Goal: Task Accomplishment & Management: Use online tool/utility

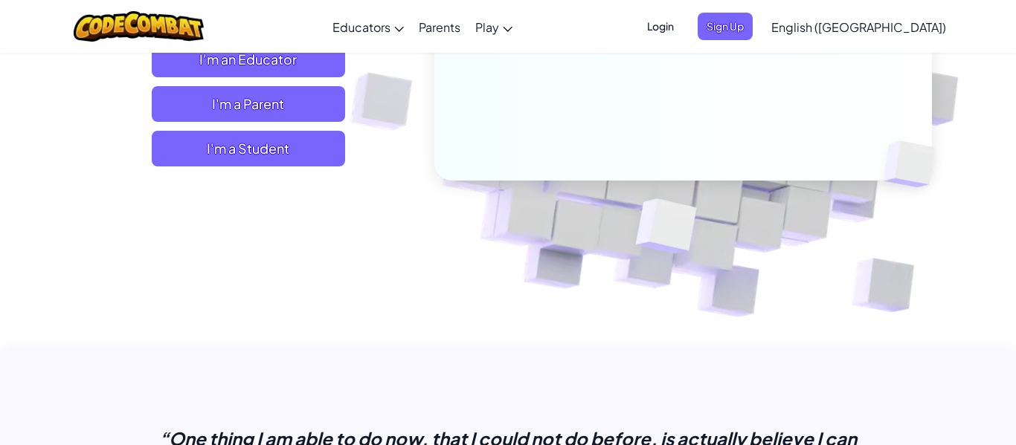
scroll to position [309, 0]
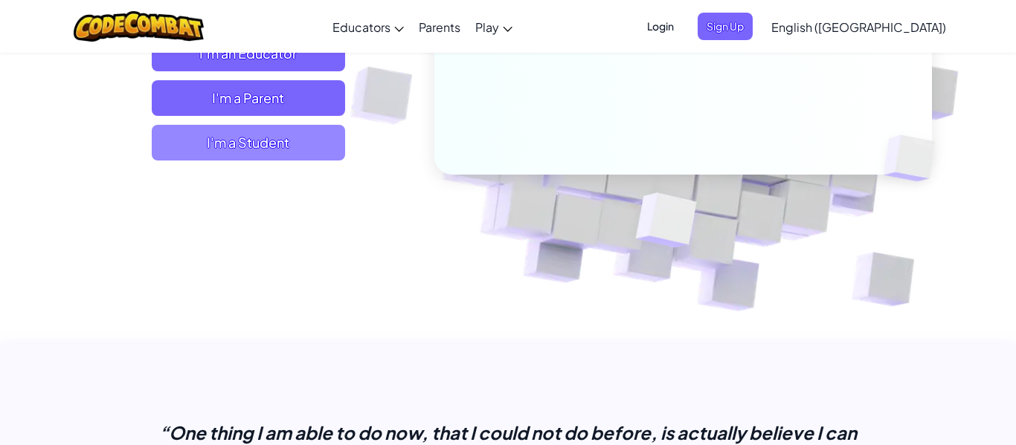
click at [311, 147] on span "I'm a Student" at bounding box center [248, 143] width 193 height 36
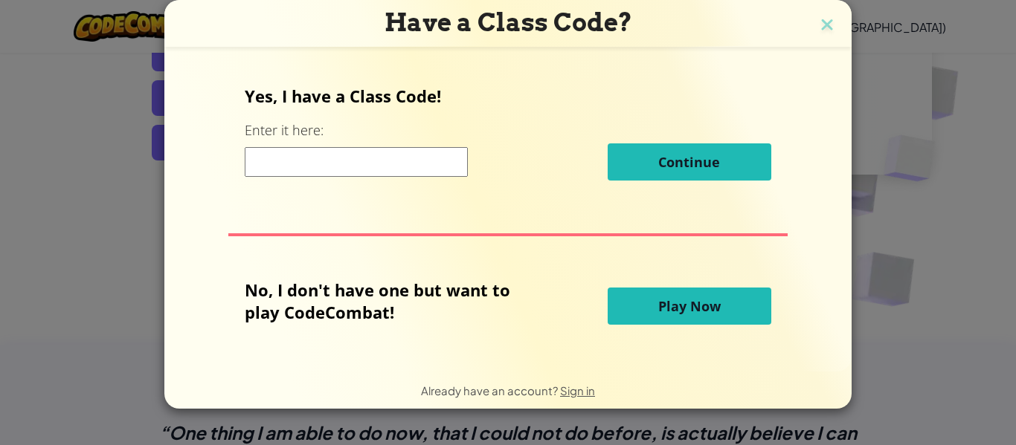
click at [654, 297] on button "Play Now" at bounding box center [690, 306] width 164 height 37
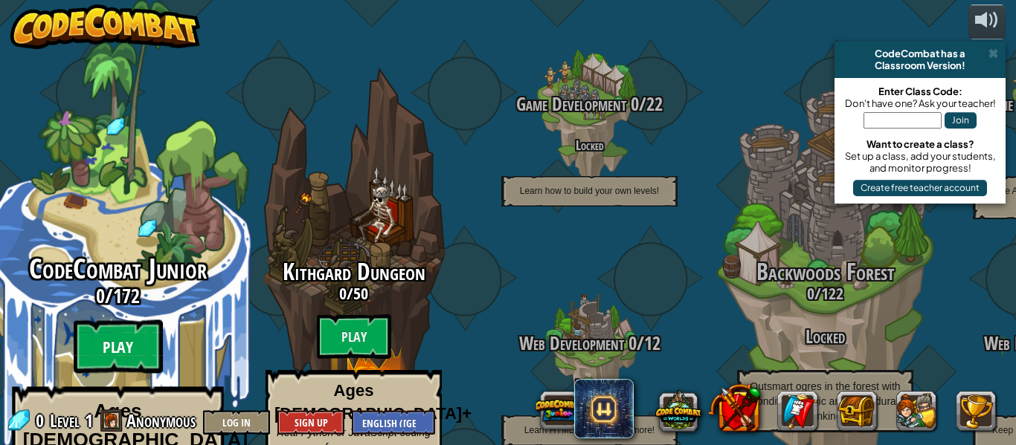
click at [147, 321] on btn "Play" at bounding box center [118, 348] width 89 height 54
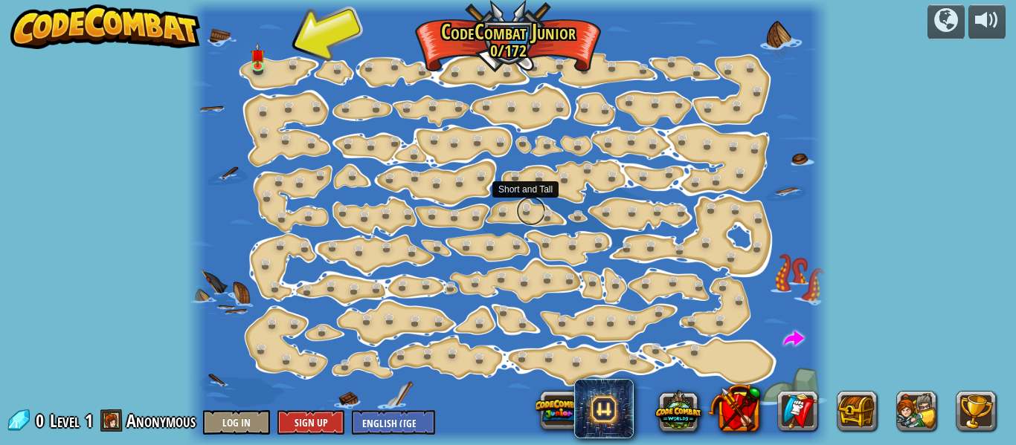
click at [525, 208] on link at bounding box center [531, 211] width 30 height 30
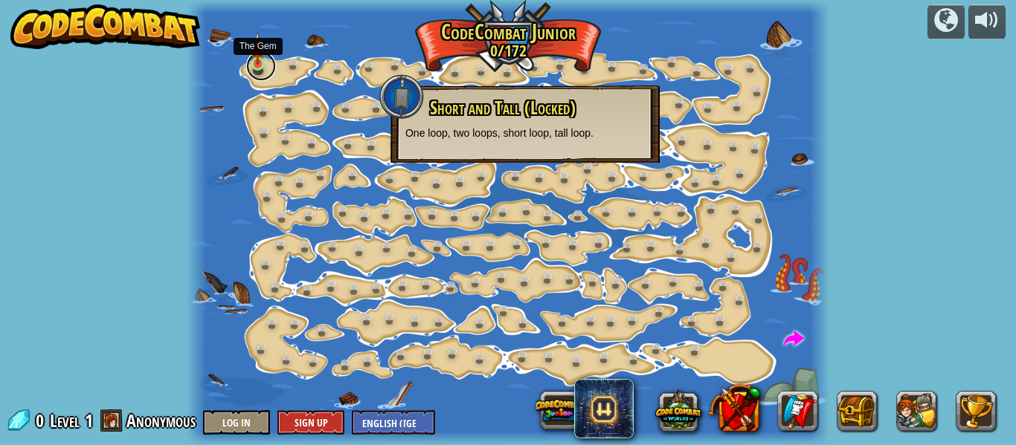
click at [270, 65] on link at bounding box center [261, 66] width 30 height 30
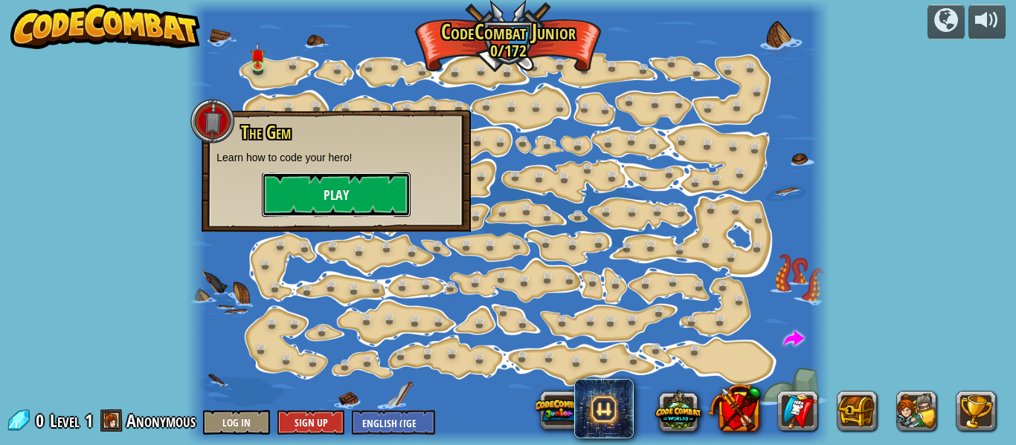
click at [360, 203] on button "Play" at bounding box center [336, 195] width 149 height 45
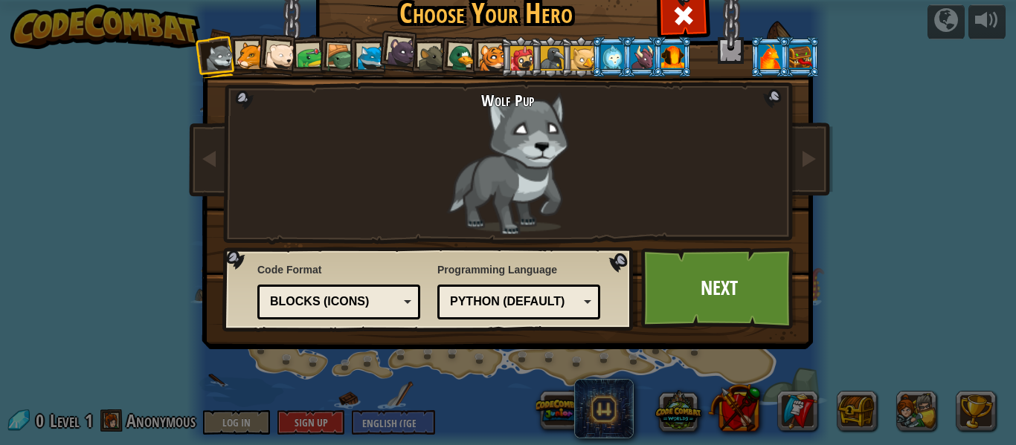
click at [307, 59] on div at bounding box center [311, 58] width 28 height 28
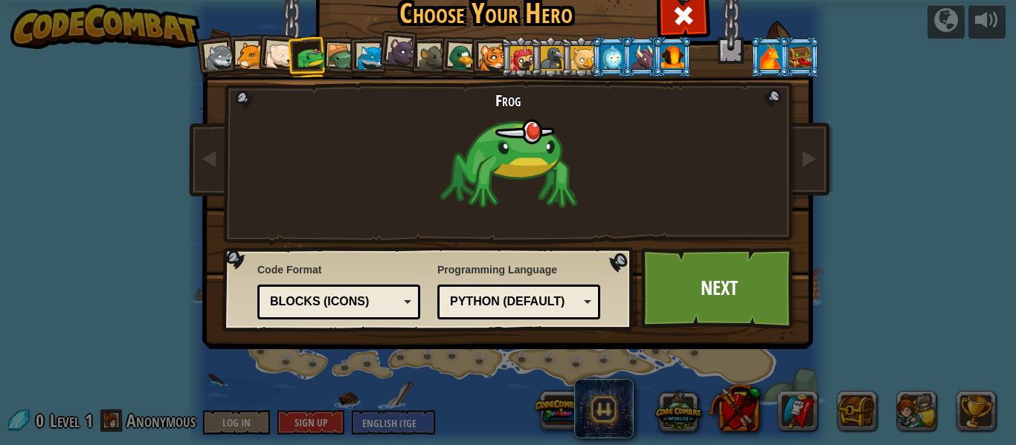
click at [452, 66] on div at bounding box center [462, 58] width 29 height 29
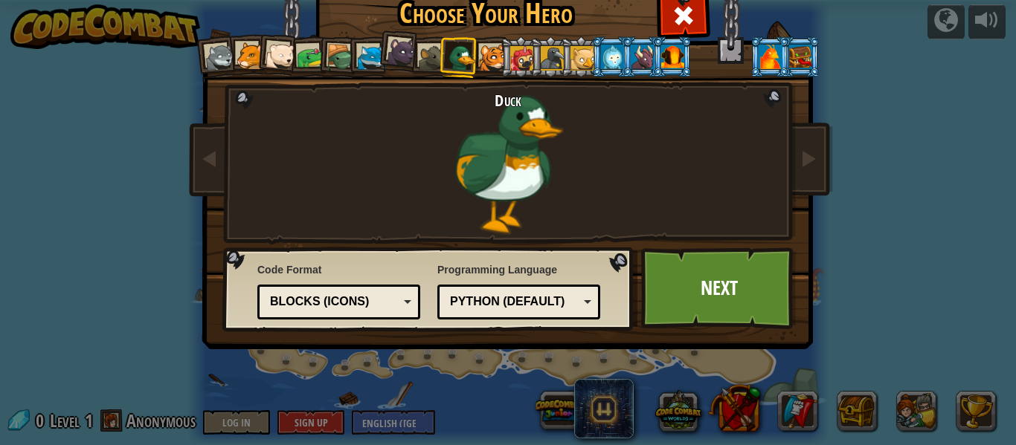
click at [485, 55] on div at bounding box center [493, 59] width 28 height 28
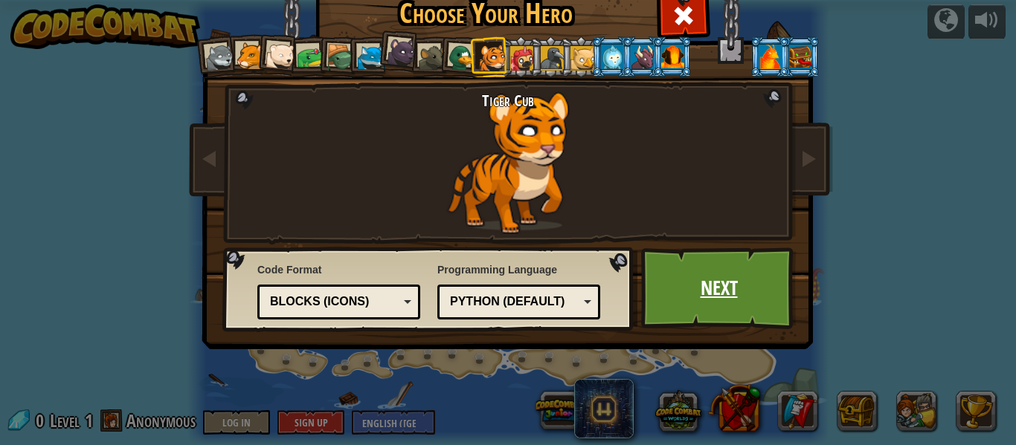
click at [747, 317] on link "Next" at bounding box center [718, 289] width 155 height 82
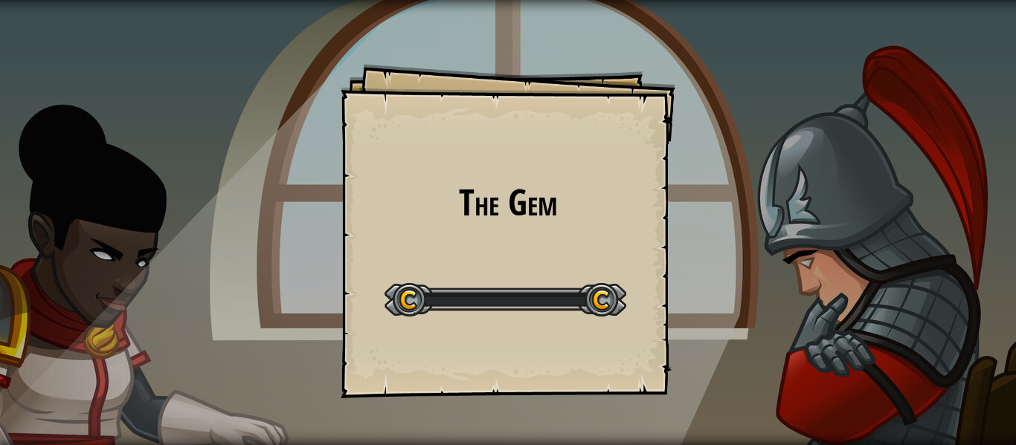
click at [731, 291] on div "The Gem Goals Start Level Error loading from server. Try refreshing the page. Y…" at bounding box center [508, 222] width 1016 height 445
click at [731, 292] on div "The Gem Goals Start Level Error loading from server. Try refreshing the page. Y…" at bounding box center [508, 222] width 1016 height 445
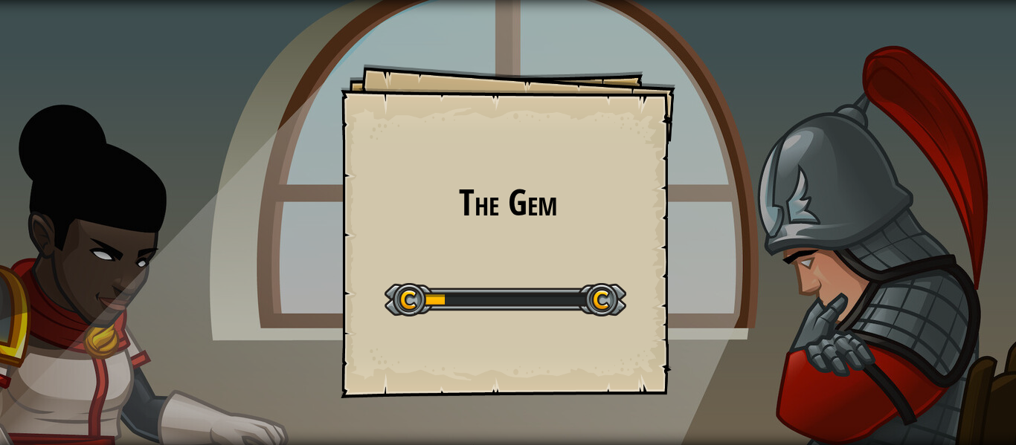
click at [731, 292] on div "The Gem Goals Start Level Error loading from server. Try refreshing the page. Y…" at bounding box center [508, 222] width 1016 height 445
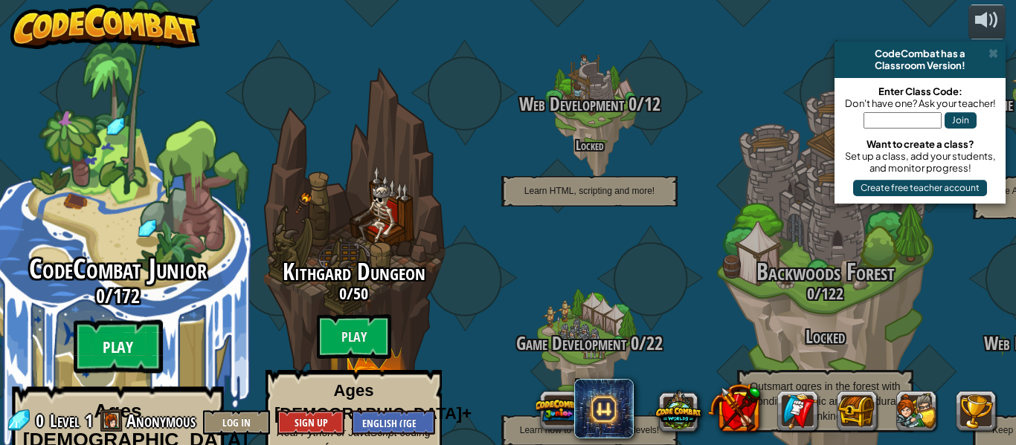
click at [103, 321] on btn "Play" at bounding box center [118, 348] width 89 height 54
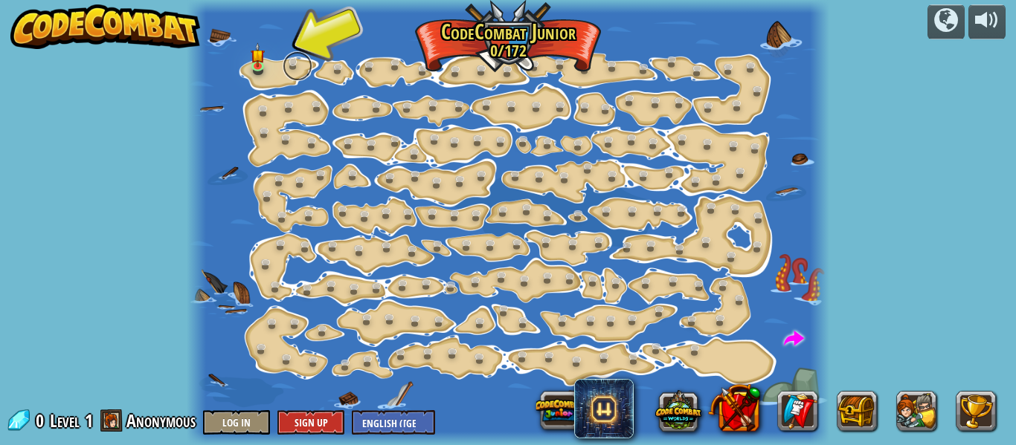
click at [289, 62] on link at bounding box center [298, 66] width 30 height 30
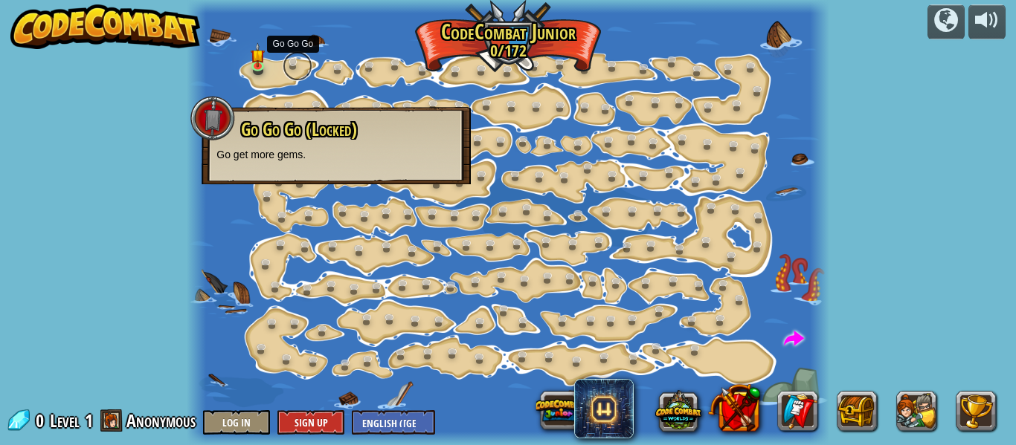
click at [295, 57] on link at bounding box center [298, 66] width 30 height 30
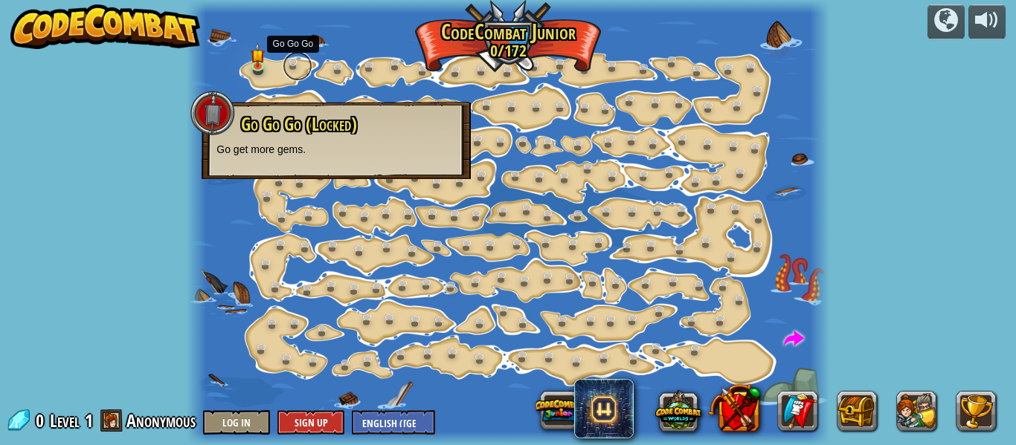
click at [283, 68] on link at bounding box center [298, 66] width 30 height 30
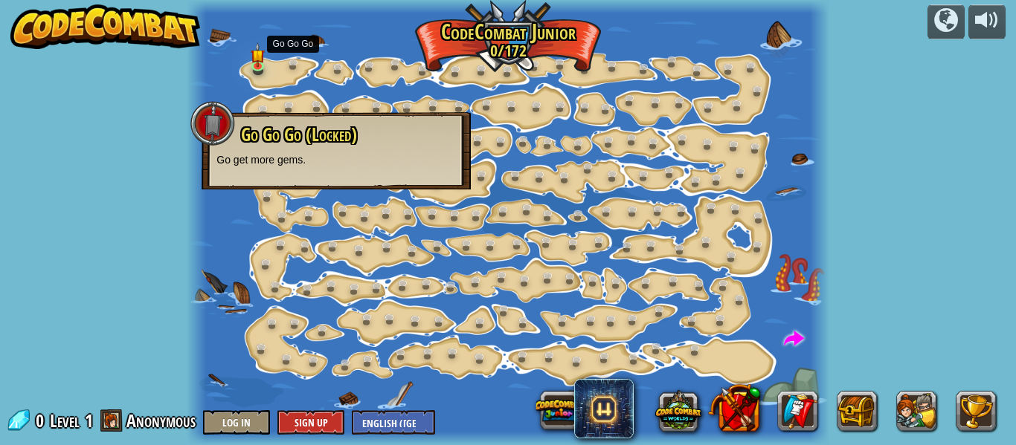
click at [301, 39] on div at bounding box center [508, 222] width 642 height 445
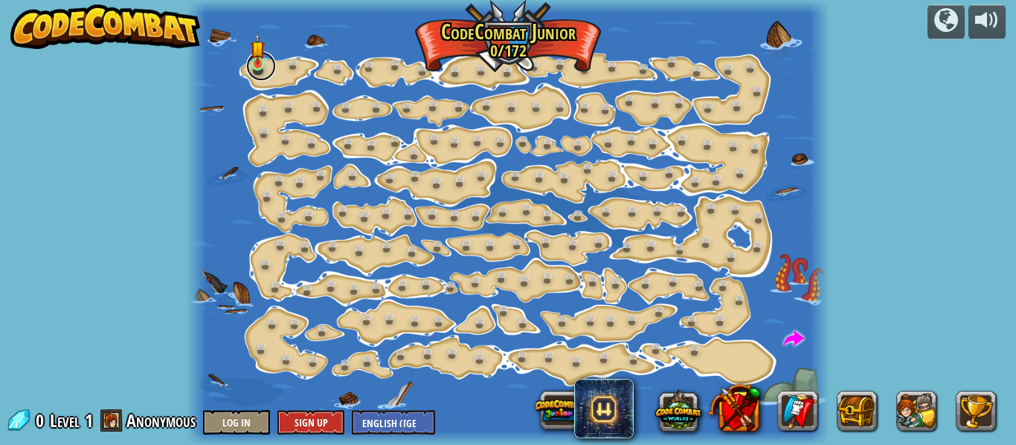
click at [270, 71] on link at bounding box center [261, 66] width 30 height 30
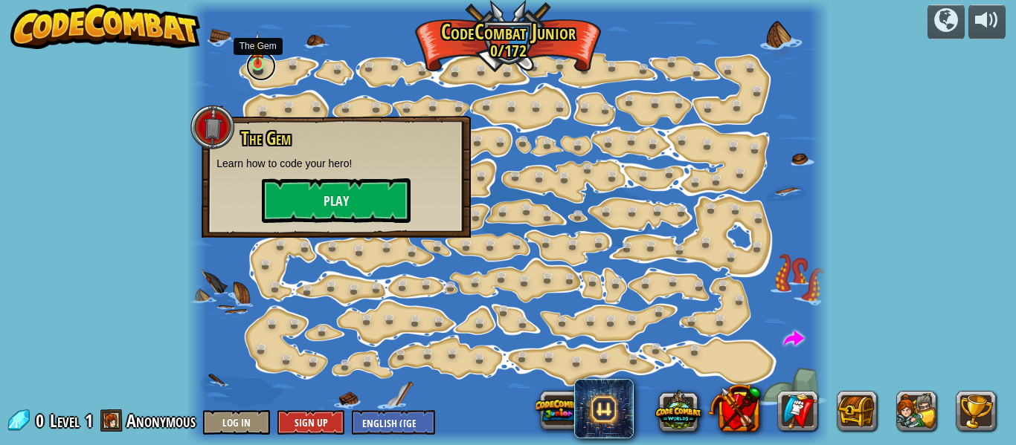
click at [260, 72] on link at bounding box center [261, 66] width 30 height 30
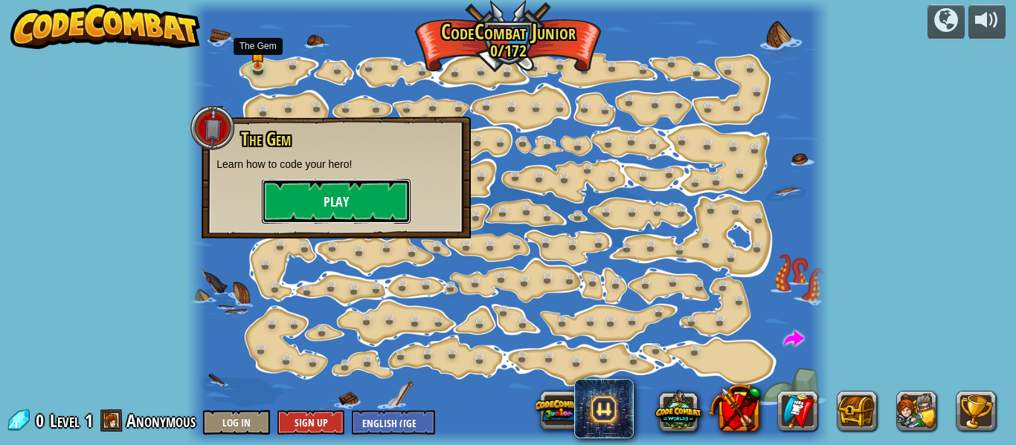
click at [354, 202] on button "Play" at bounding box center [336, 201] width 149 height 45
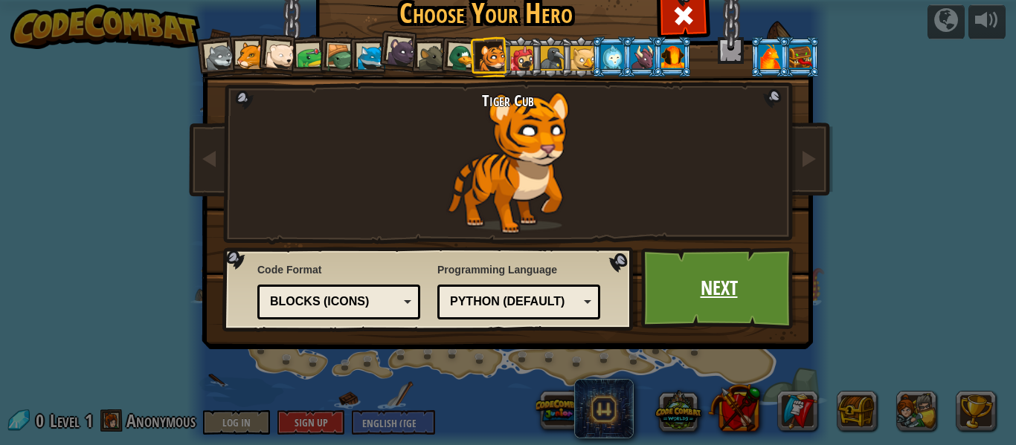
click at [695, 306] on link "Next" at bounding box center [718, 289] width 155 height 82
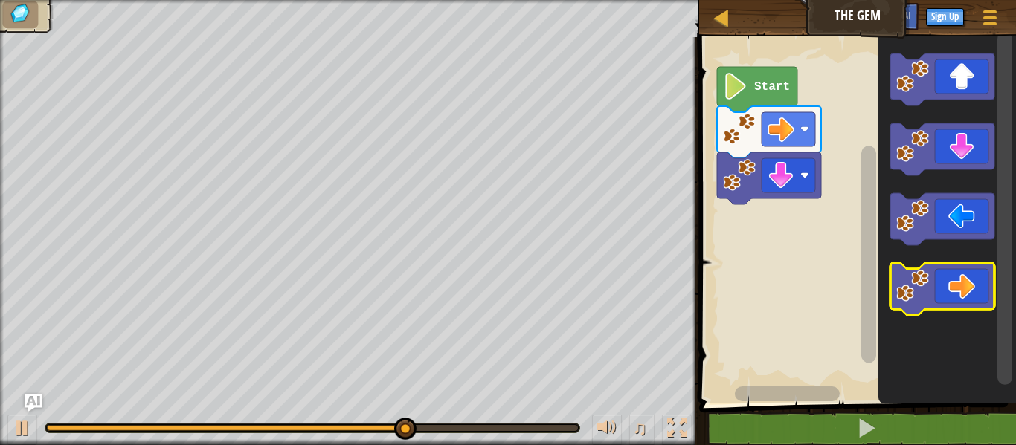
click at [977, 275] on icon "Blockly Workspace" at bounding box center [942, 289] width 104 height 52
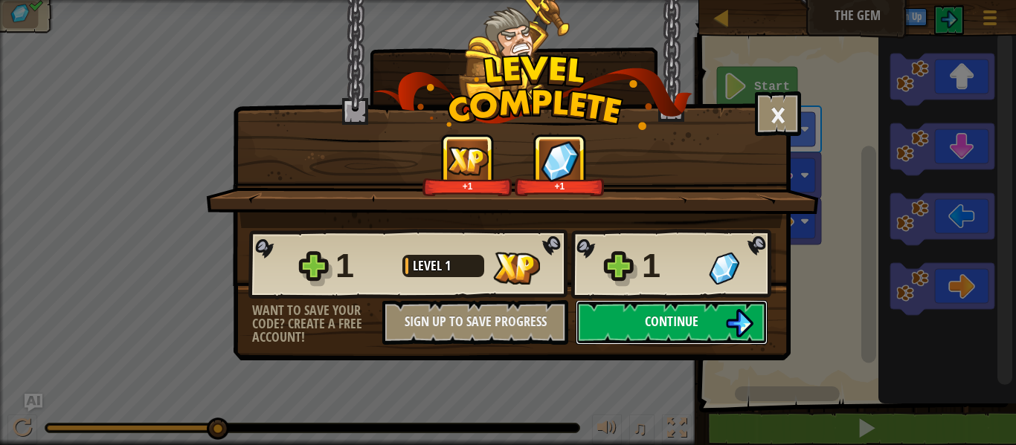
click at [721, 322] on button "Continue" at bounding box center [672, 322] width 192 height 45
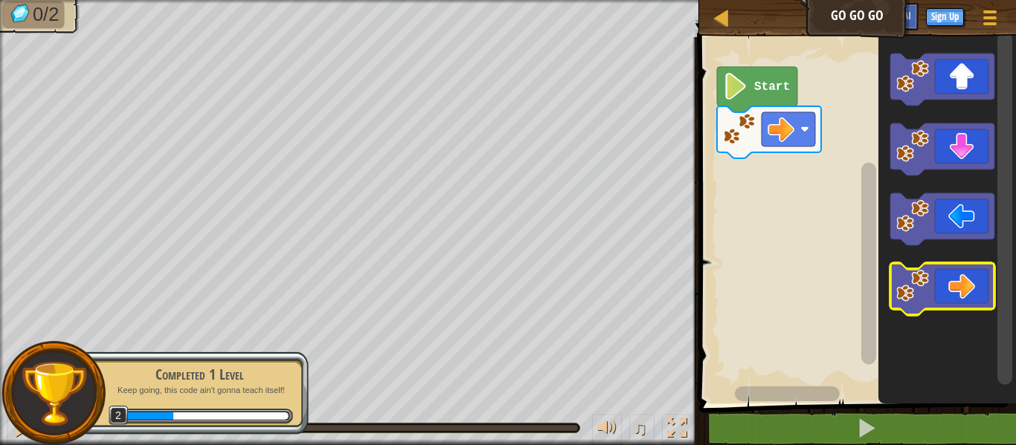
click at [939, 300] on icon "Blockly Workspace" at bounding box center [942, 289] width 104 height 52
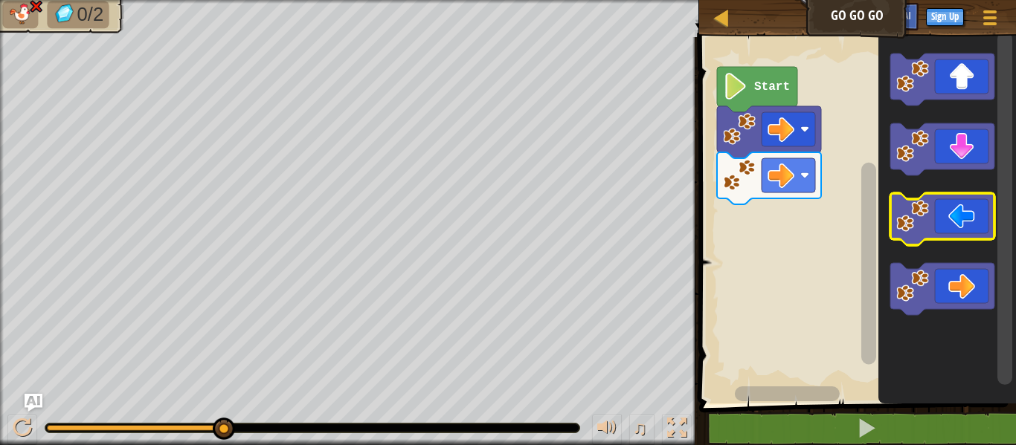
click at [910, 211] on image "Blockly Workspace" at bounding box center [912, 216] width 33 height 33
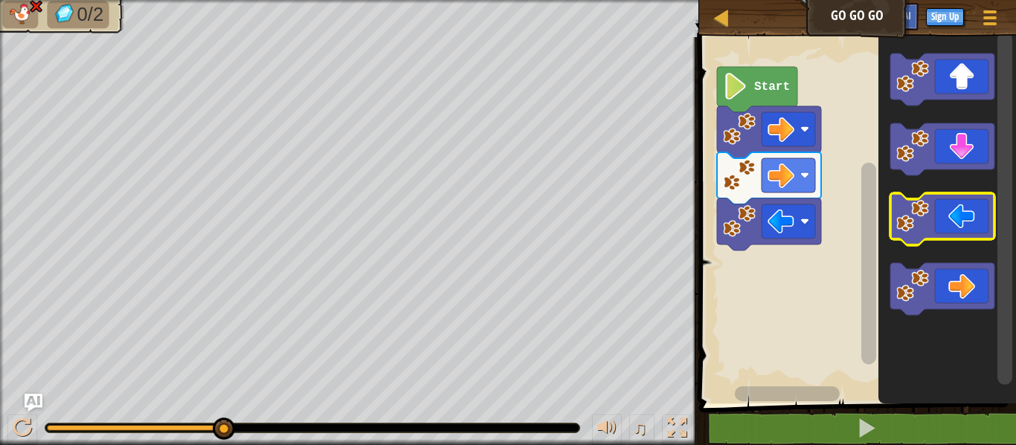
click at [919, 213] on image "Blockly Workspace" at bounding box center [912, 216] width 33 height 33
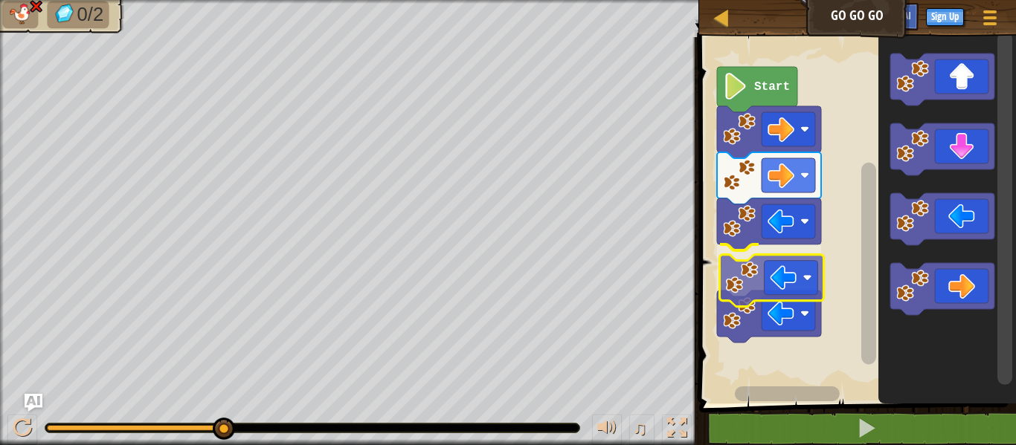
click at [723, 310] on div "Start" at bounding box center [855, 217] width 321 height 374
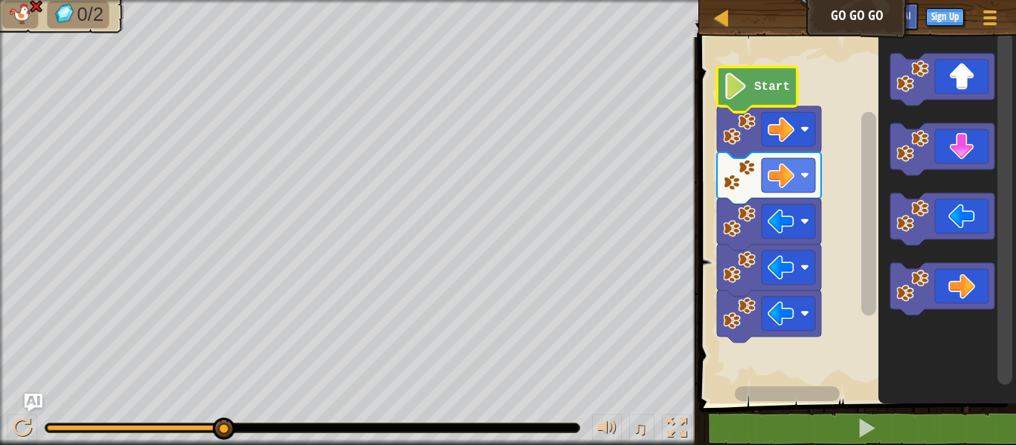
click at [757, 74] on icon "Blockly Workspace" at bounding box center [757, 89] width 80 height 45
click at [731, 59] on rect "Blockly Workspace" at bounding box center [855, 217] width 321 height 374
click at [733, 80] on image "Blockly Workspace" at bounding box center [735, 86] width 25 height 27
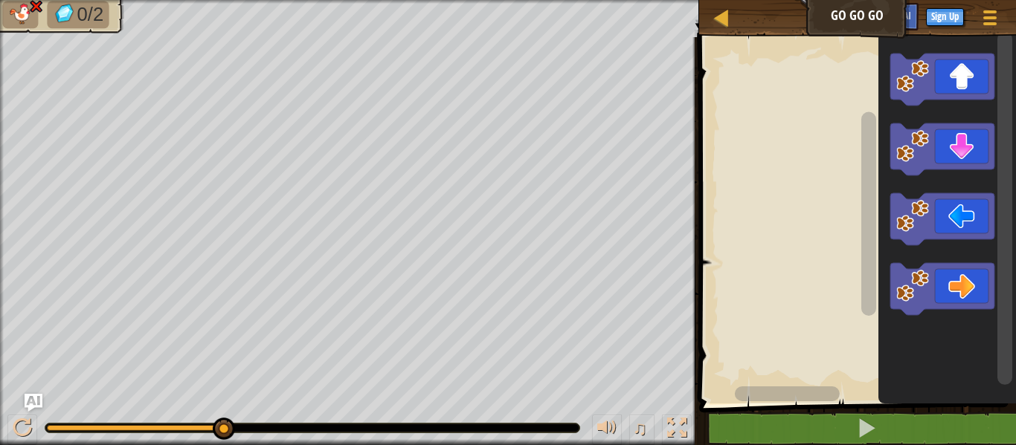
click at [613, 0] on html "Map Go Go Go Game Menu Sign Up Ask AI 1 ההההההההההההההההההההההההההההההההההההההה…" at bounding box center [508, 0] width 1016 height 0
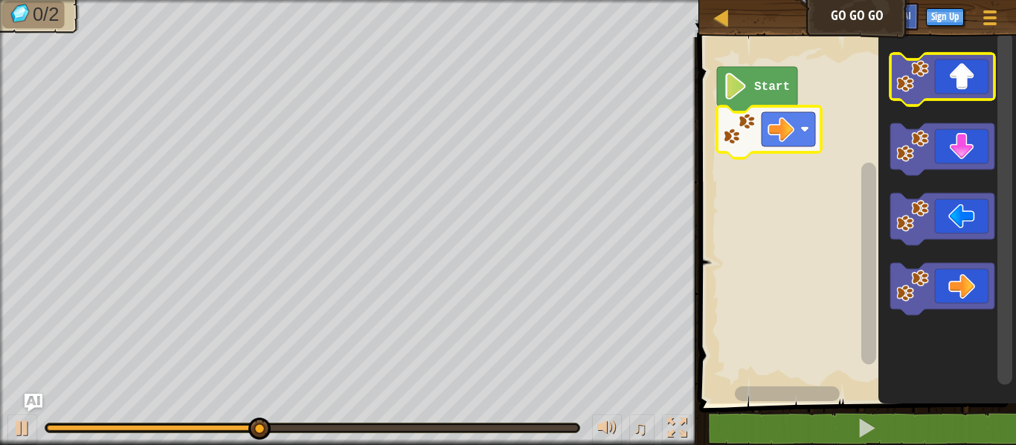
click at [965, 94] on icon "Blockly Workspace" at bounding box center [942, 80] width 104 height 52
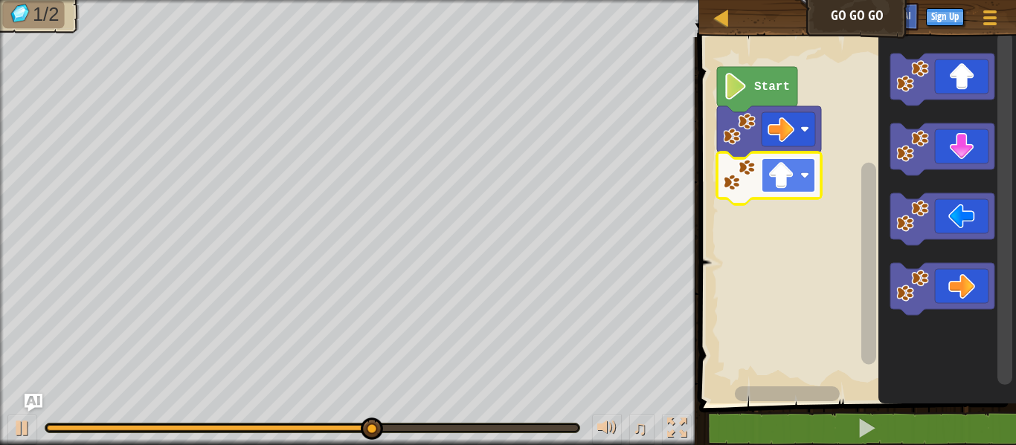
click at [779, 185] on image "Blockly Workspace" at bounding box center [781, 175] width 27 height 27
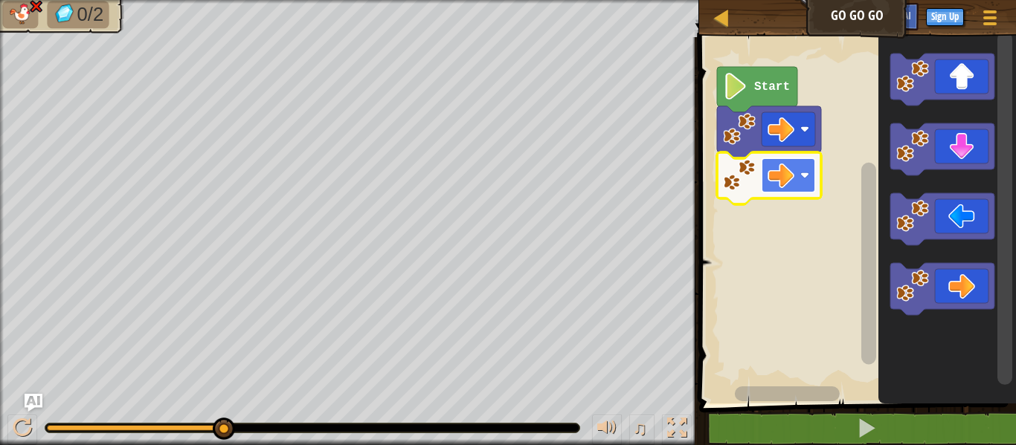
click at [783, 181] on image "Blockly Workspace" at bounding box center [781, 175] width 27 height 27
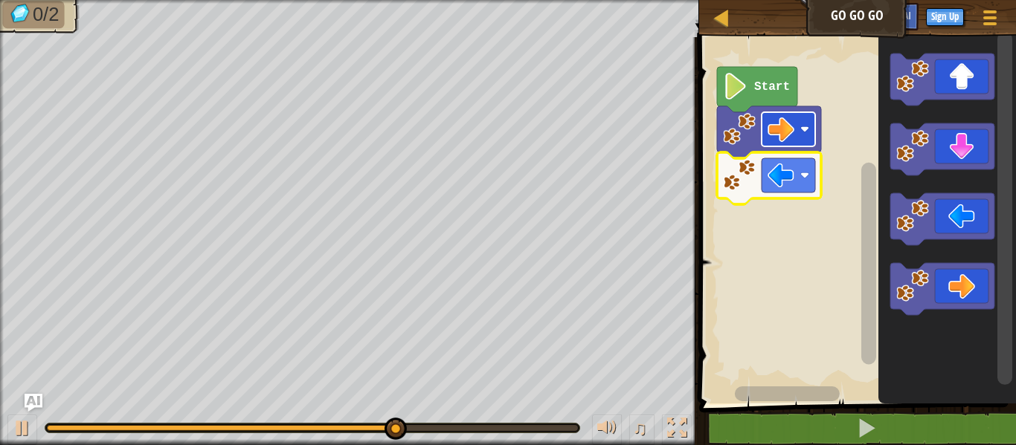
click at [786, 138] on image "Blockly Workspace" at bounding box center [781, 129] width 27 height 27
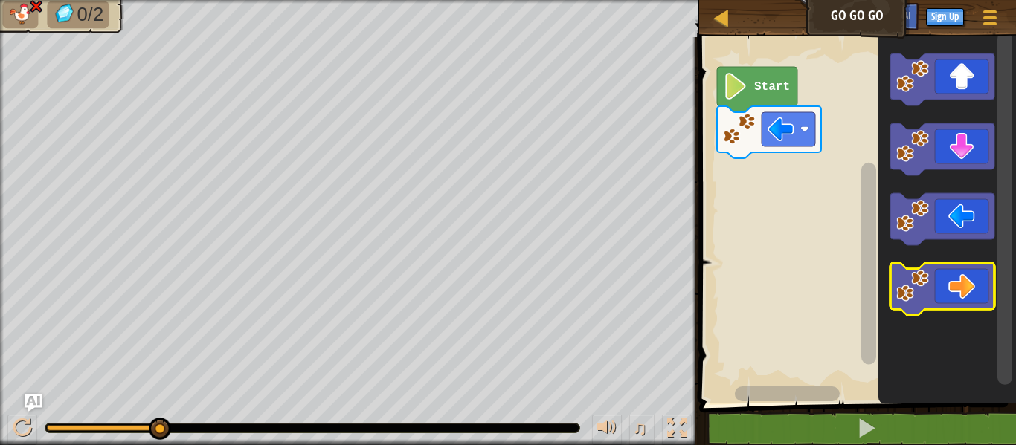
click at [965, 276] on icon "Blockly Workspace" at bounding box center [942, 289] width 104 height 52
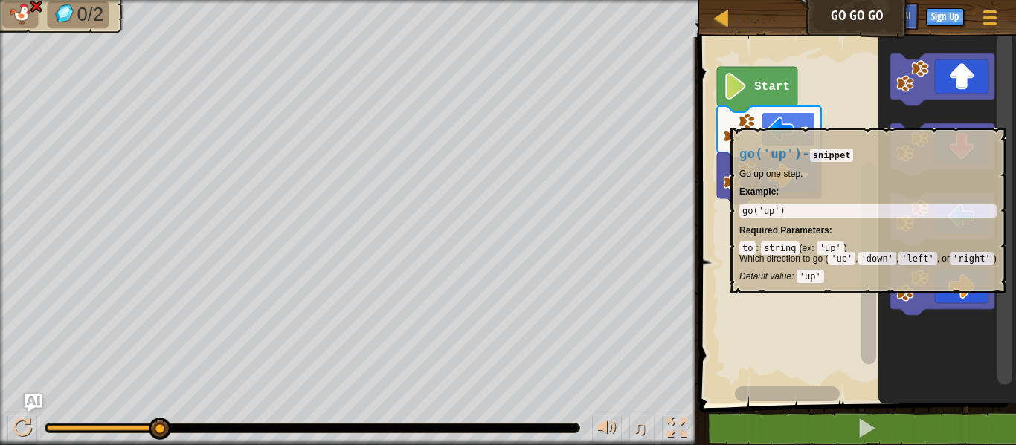
click at [791, 120] on image "Blockly Workspace" at bounding box center [781, 129] width 27 height 27
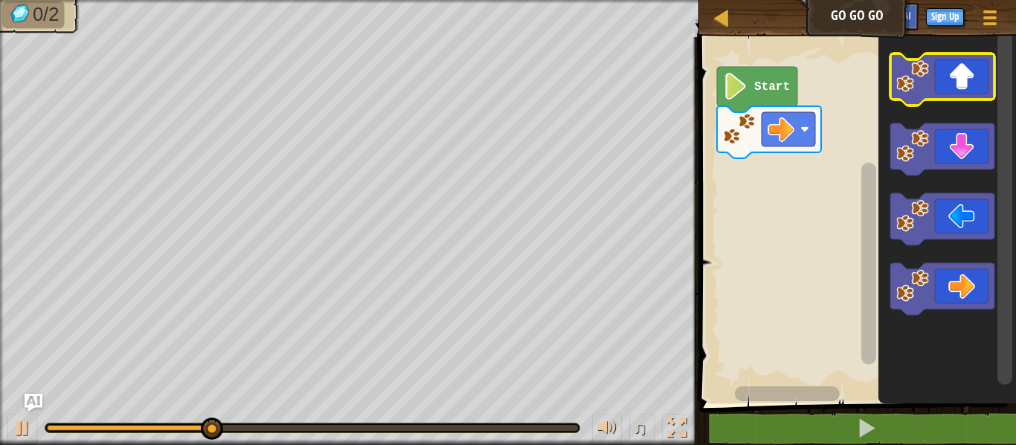
click at [956, 80] on icon "Blockly Workspace" at bounding box center [942, 80] width 104 height 52
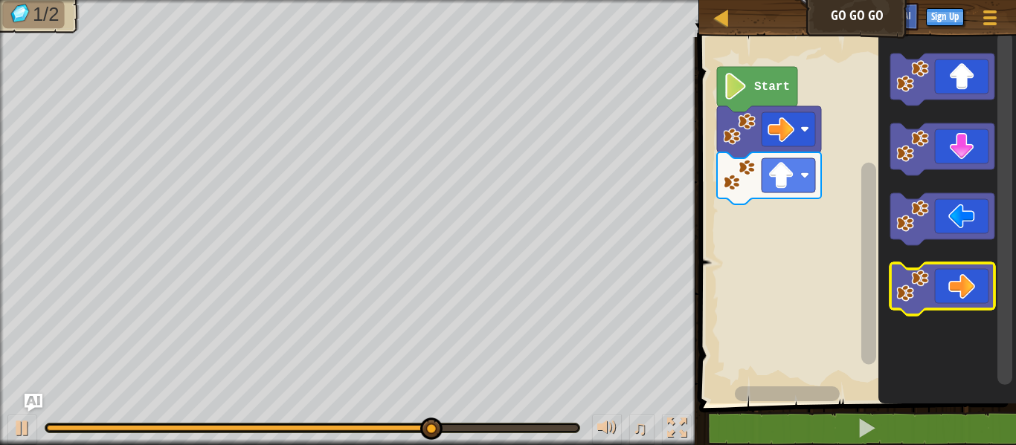
click at [953, 287] on icon "Blockly Workspace" at bounding box center [942, 289] width 104 height 52
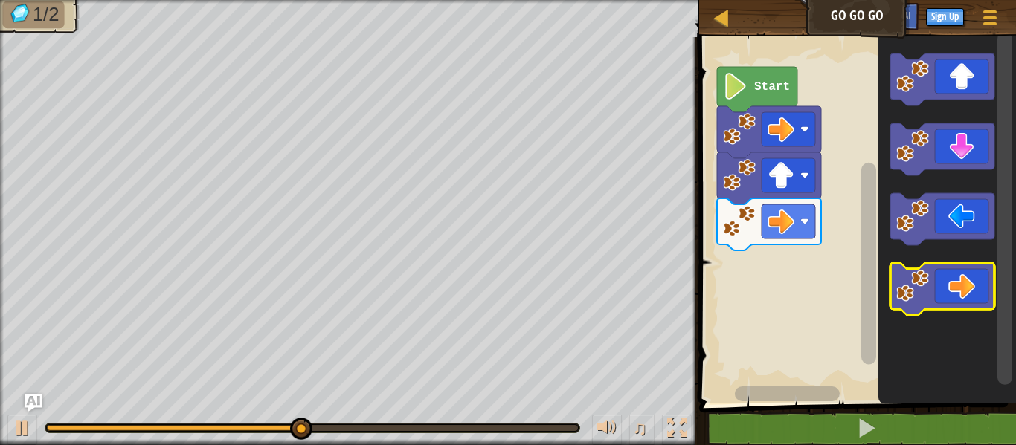
click at [940, 280] on icon "Blockly Workspace" at bounding box center [942, 289] width 104 height 52
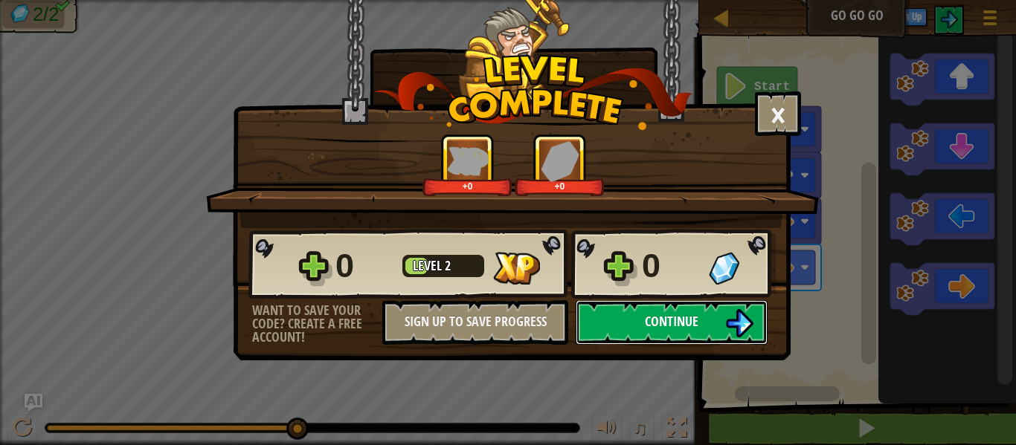
click at [718, 313] on button "Continue" at bounding box center [672, 322] width 192 height 45
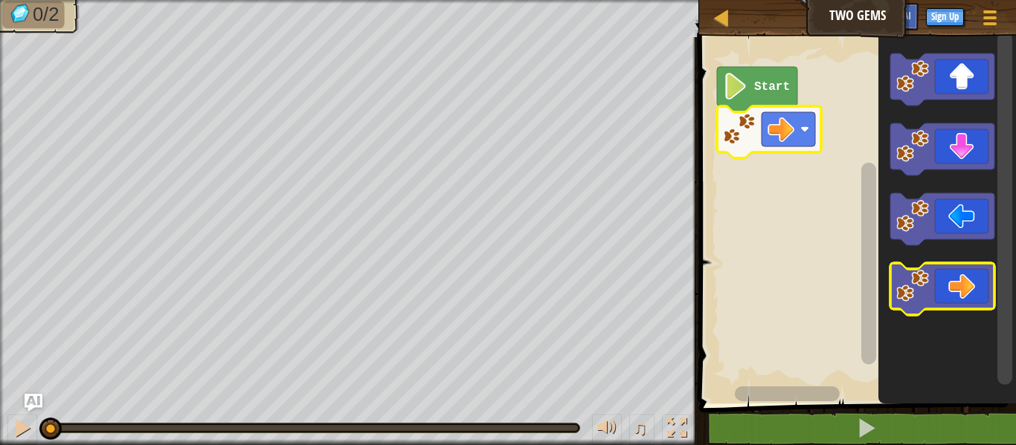
click at [932, 275] on icon "Blockly Workspace" at bounding box center [942, 289] width 104 height 52
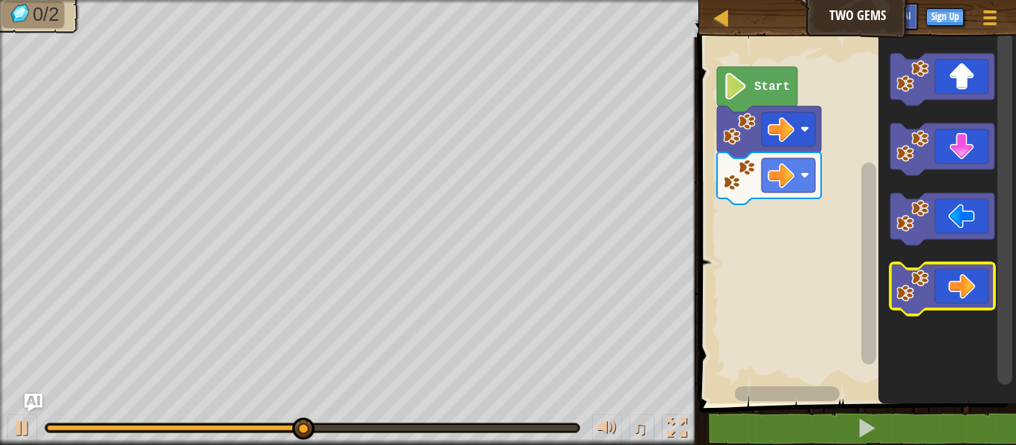
click at [924, 282] on image "Blockly Workspace" at bounding box center [912, 286] width 33 height 33
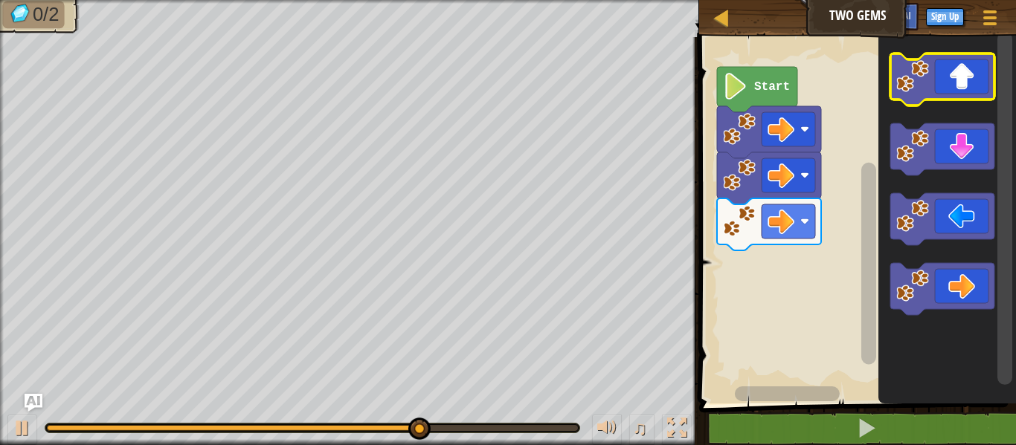
click at [916, 95] on icon "Blockly Workspace" at bounding box center [942, 80] width 104 height 52
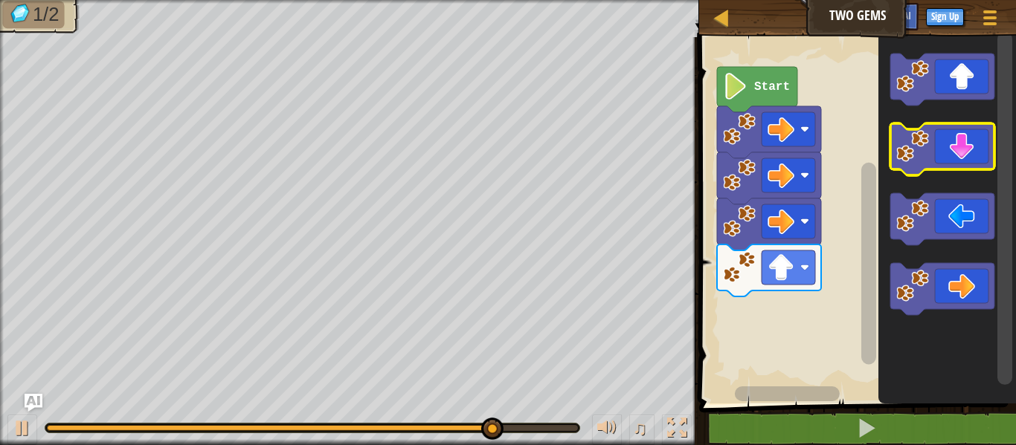
click at [942, 161] on icon "Blockly Workspace" at bounding box center [942, 149] width 104 height 52
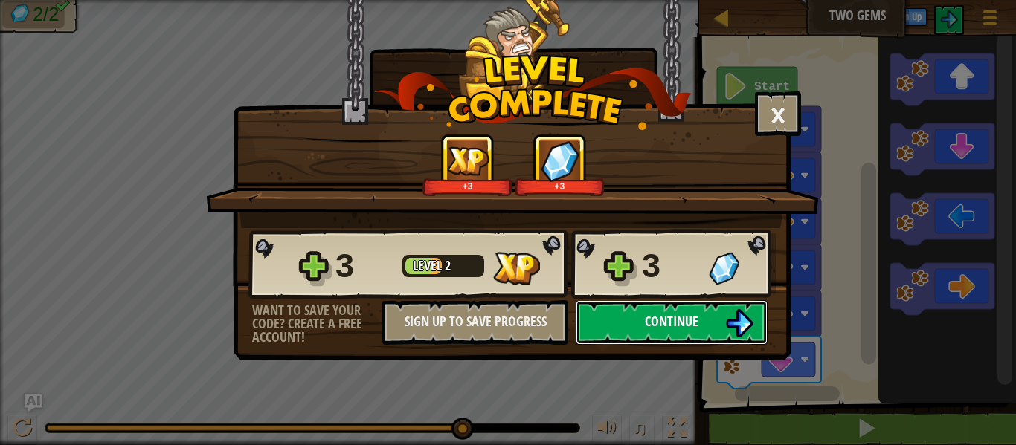
click at [736, 312] on img at bounding box center [739, 323] width 28 height 28
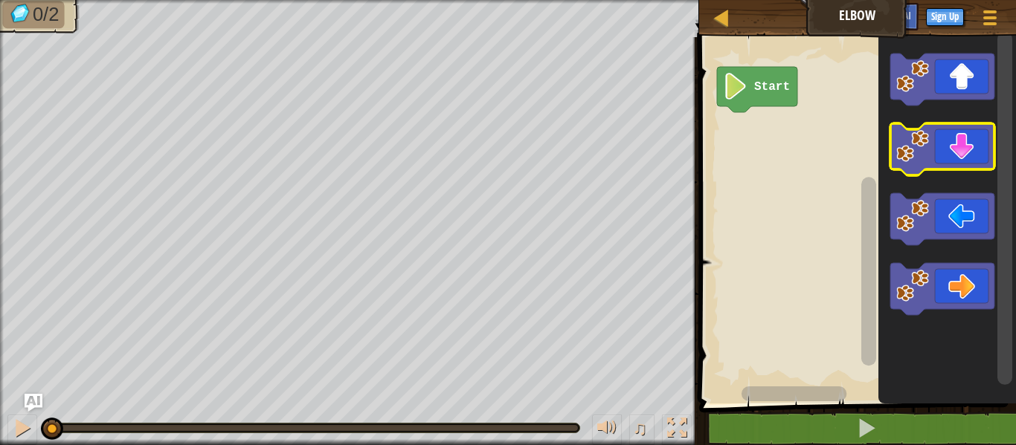
click at [971, 153] on icon "Blockly Workspace" at bounding box center [942, 149] width 104 height 52
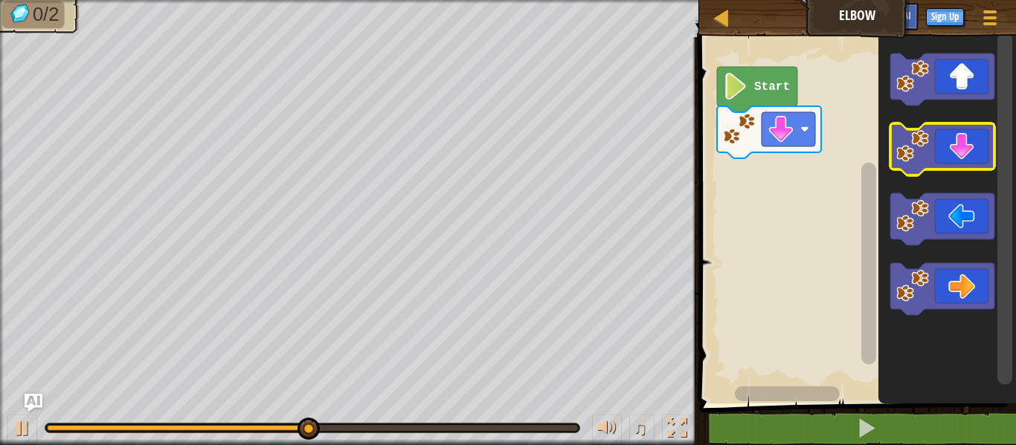
click at [950, 156] on icon "Blockly Workspace" at bounding box center [942, 149] width 104 height 52
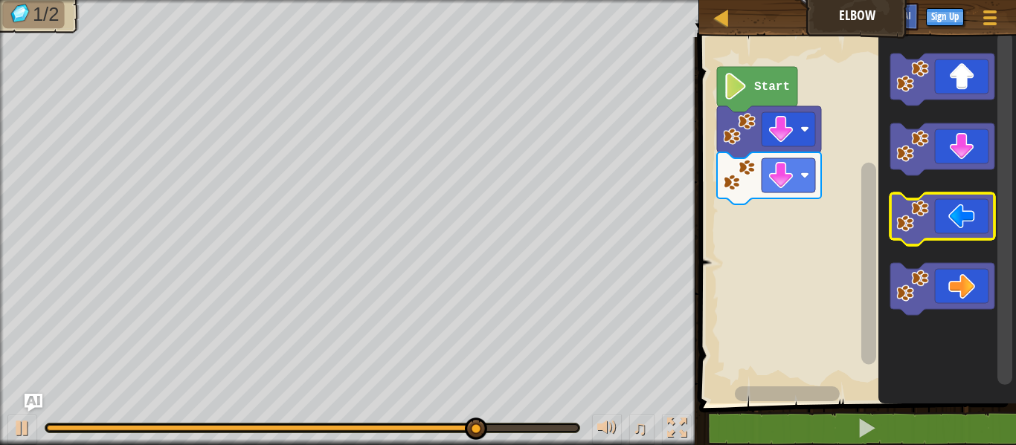
click at [955, 210] on icon "Blockly Workspace" at bounding box center [942, 219] width 104 height 52
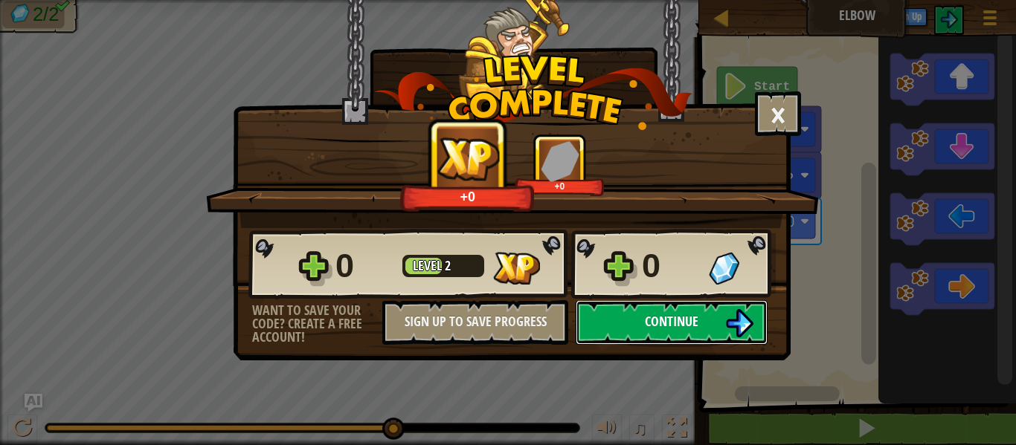
click at [654, 319] on span "Continue" at bounding box center [672, 321] width 54 height 19
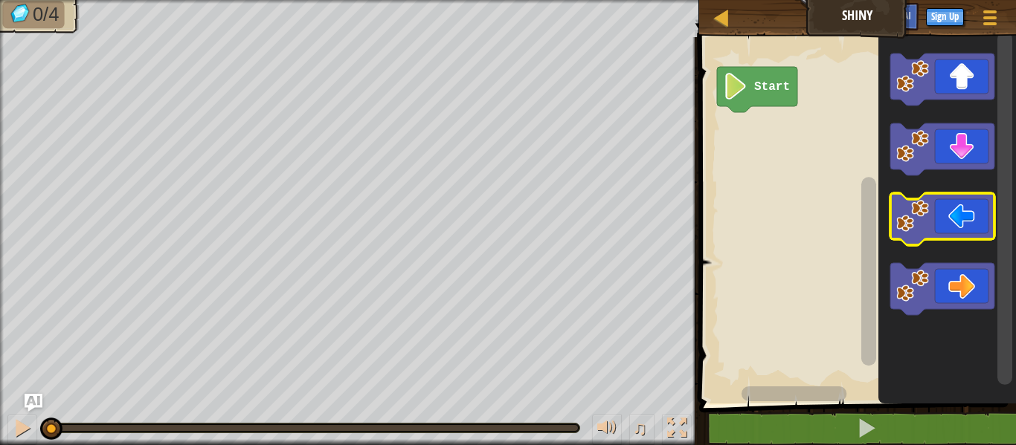
click at [950, 221] on icon "Blockly Workspace" at bounding box center [942, 219] width 104 height 52
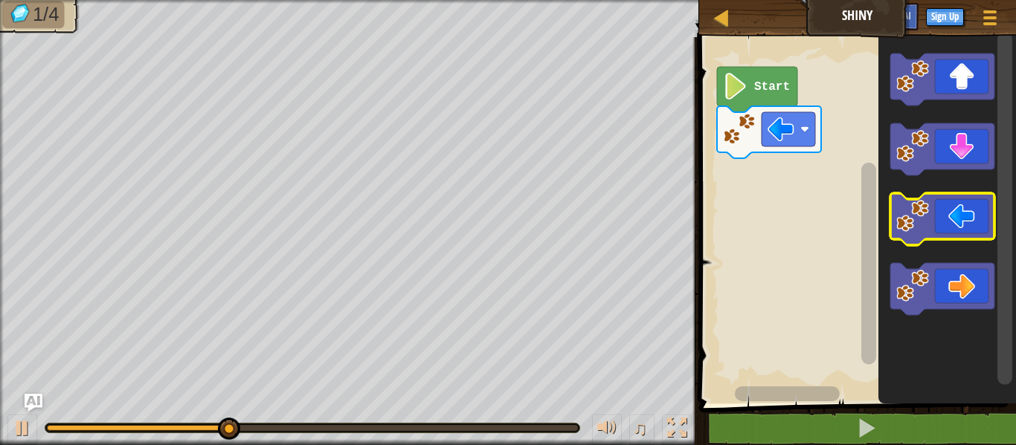
click at [972, 238] on icon "Blockly Workspace" at bounding box center [942, 219] width 104 height 52
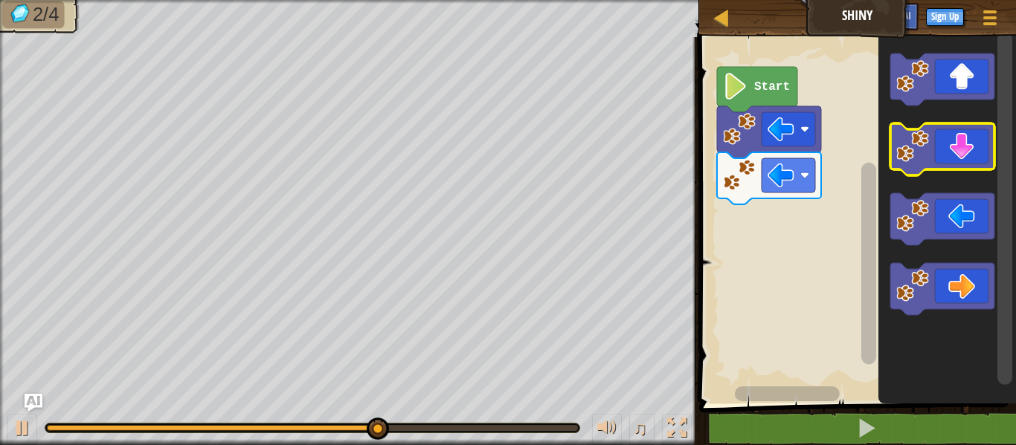
click at [945, 163] on icon "Blockly Workspace" at bounding box center [942, 149] width 104 height 52
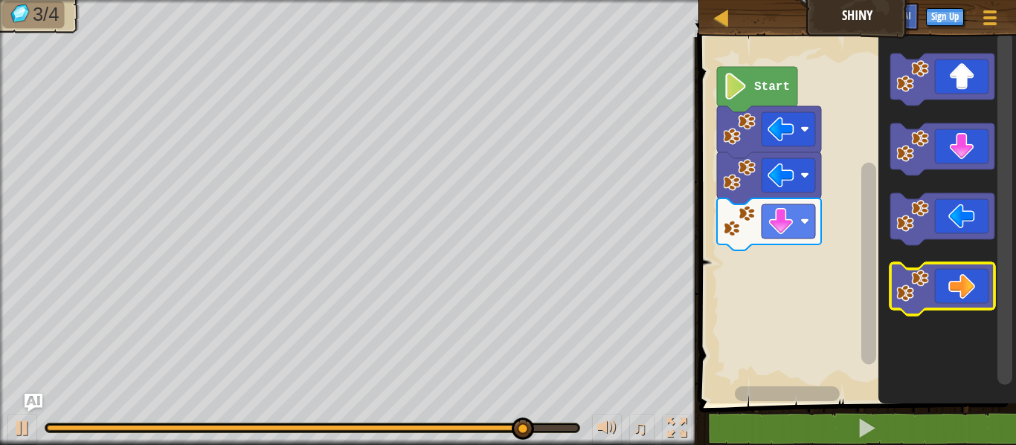
click at [968, 272] on icon "Blockly Workspace" at bounding box center [942, 289] width 104 height 52
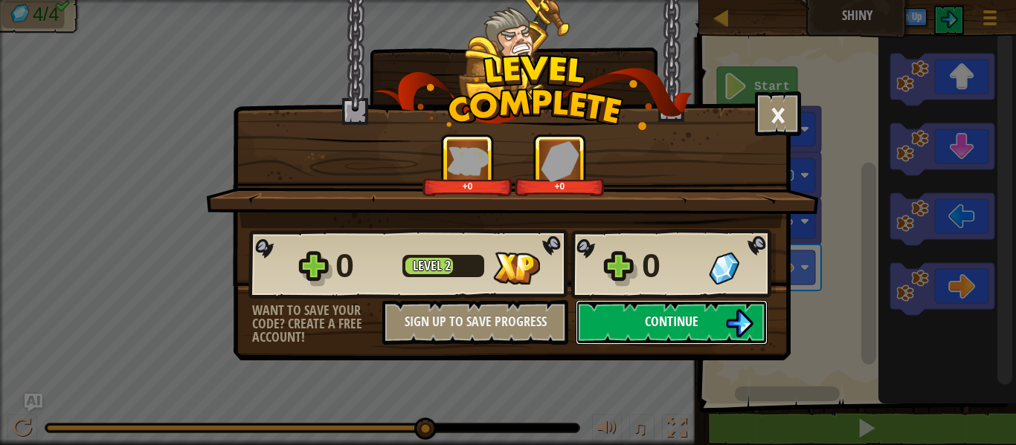
click at [744, 324] on img at bounding box center [739, 323] width 28 height 28
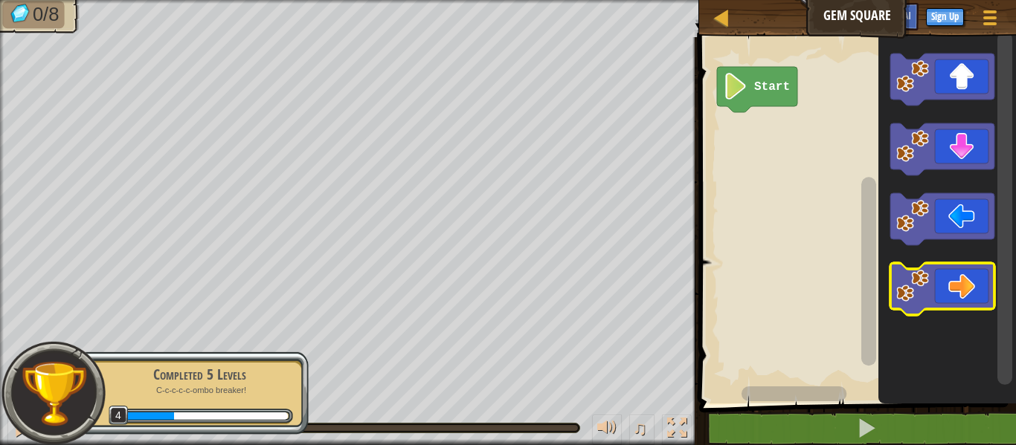
click at [963, 272] on icon "Blockly Workspace" at bounding box center [942, 289] width 104 height 52
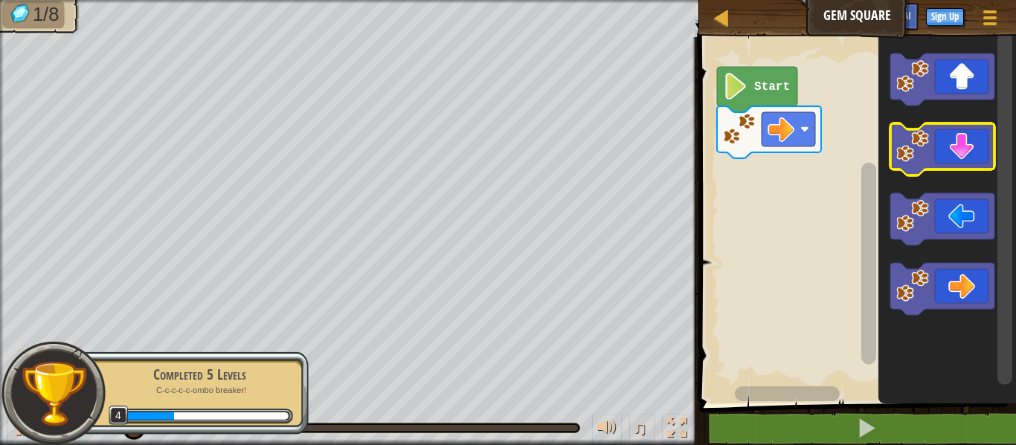
click at [963, 159] on icon "Blockly Workspace" at bounding box center [942, 149] width 104 height 52
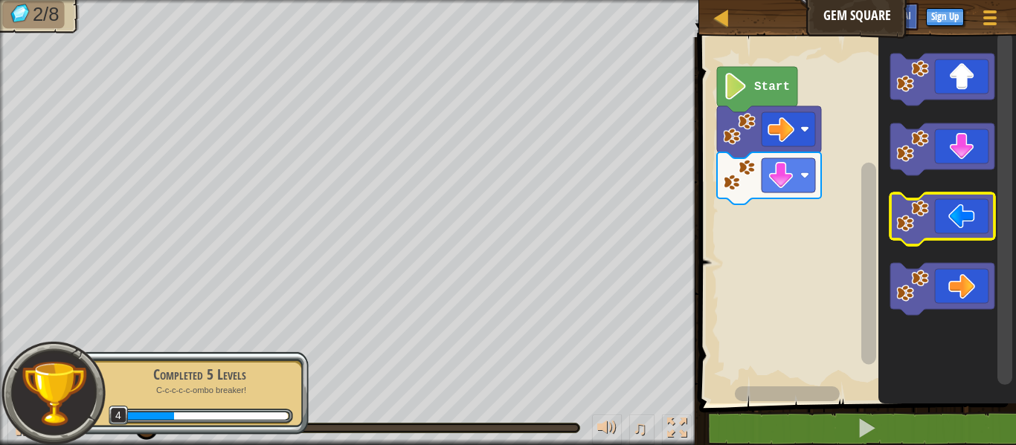
click at [952, 220] on icon "Blockly Workspace" at bounding box center [942, 219] width 104 height 52
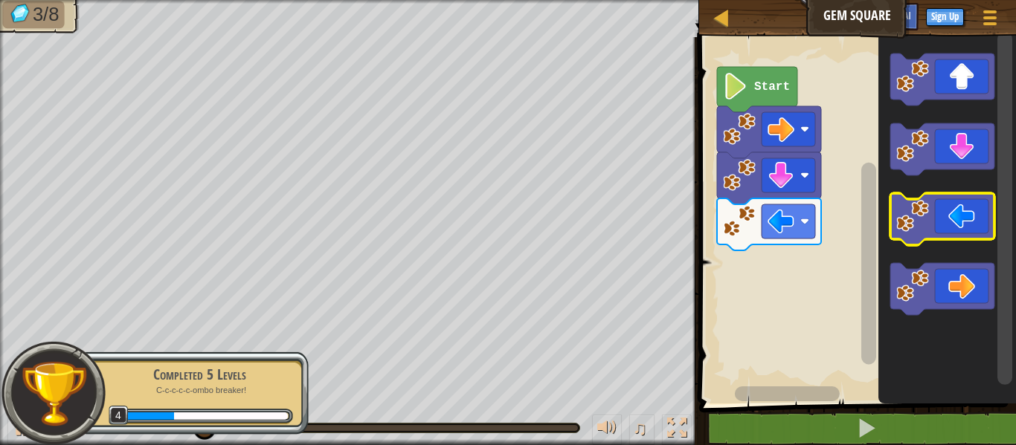
click at [952, 221] on icon "Blockly Workspace" at bounding box center [942, 219] width 104 height 52
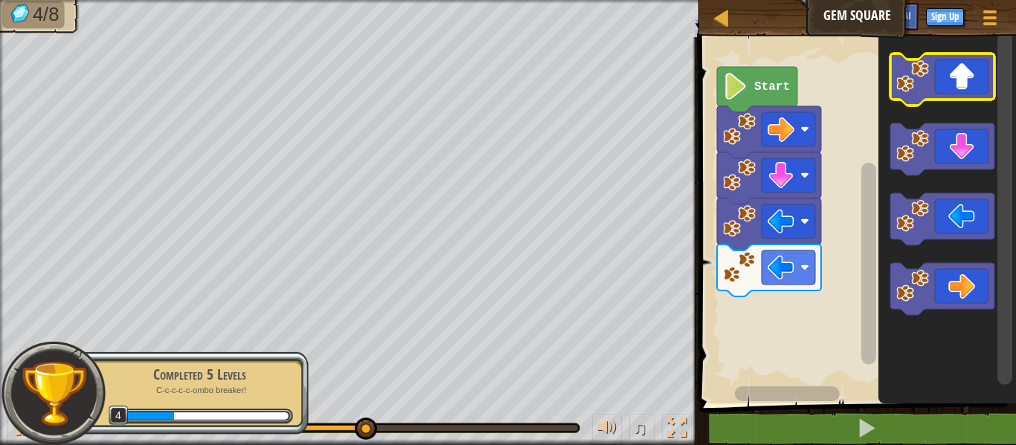
click at [973, 59] on icon "Blockly Workspace" at bounding box center [942, 80] width 104 height 52
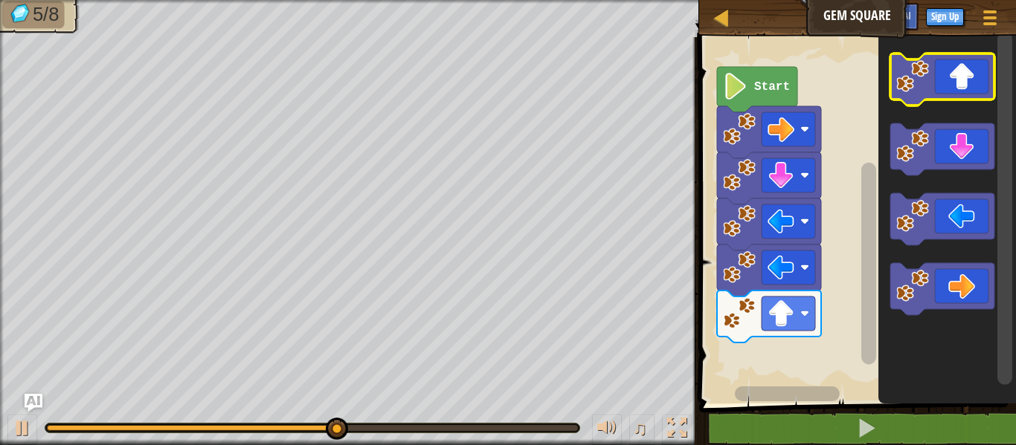
click at [965, 86] on icon "Blockly Workspace" at bounding box center [942, 80] width 104 height 52
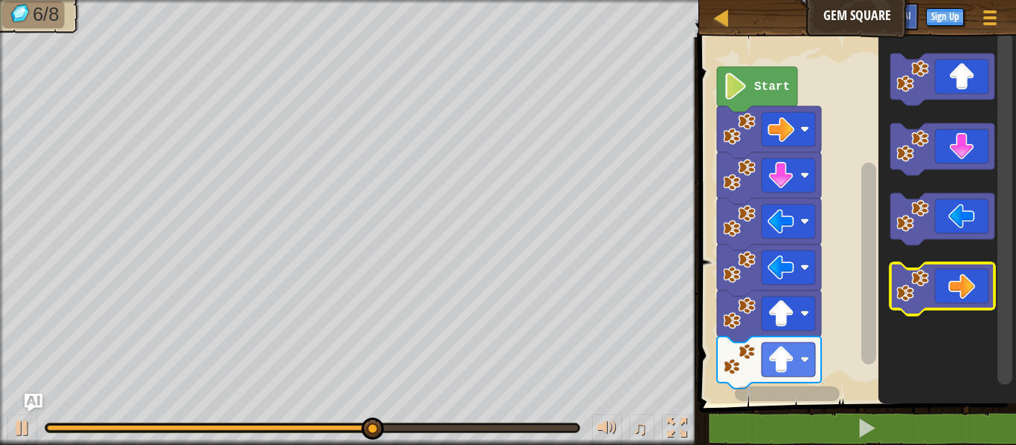
click at [963, 280] on icon "Blockly Workspace" at bounding box center [942, 289] width 104 height 52
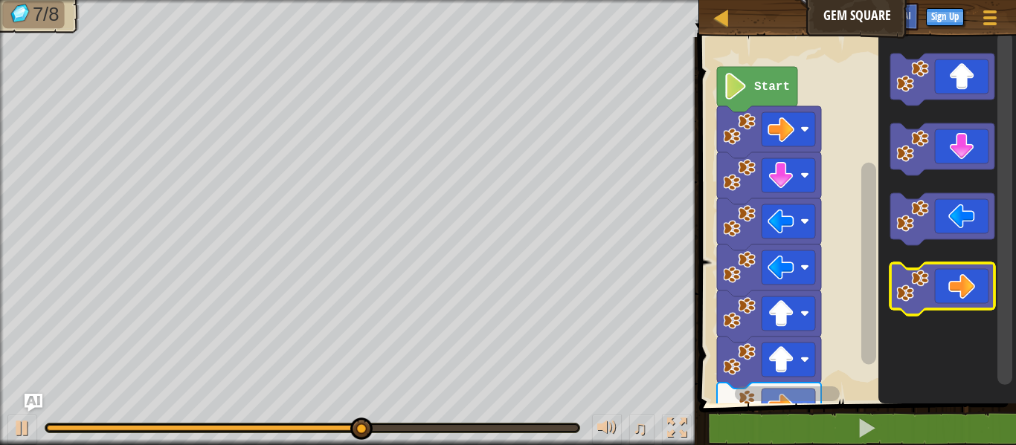
click at [962, 283] on icon "Blockly Workspace" at bounding box center [942, 289] width 104 height 52
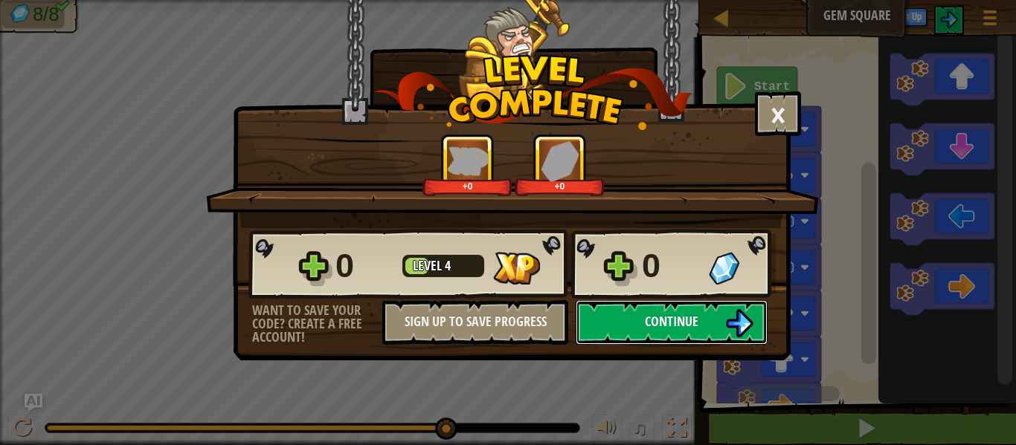
click at [688, 315] on span "Continue" at bounding box center [672, 321] width 54 height 19
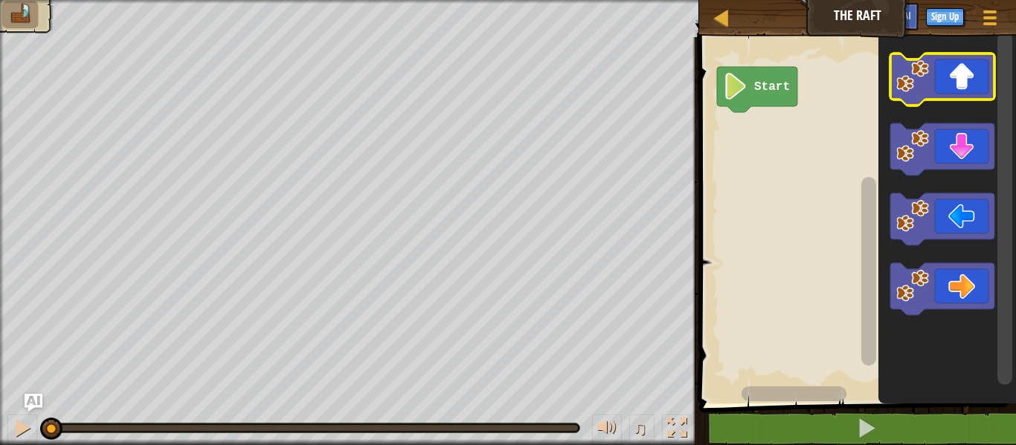
click at [936, 78] on icon "Blockly Workspace" at bounding box center [942, 80] width 104 height 52
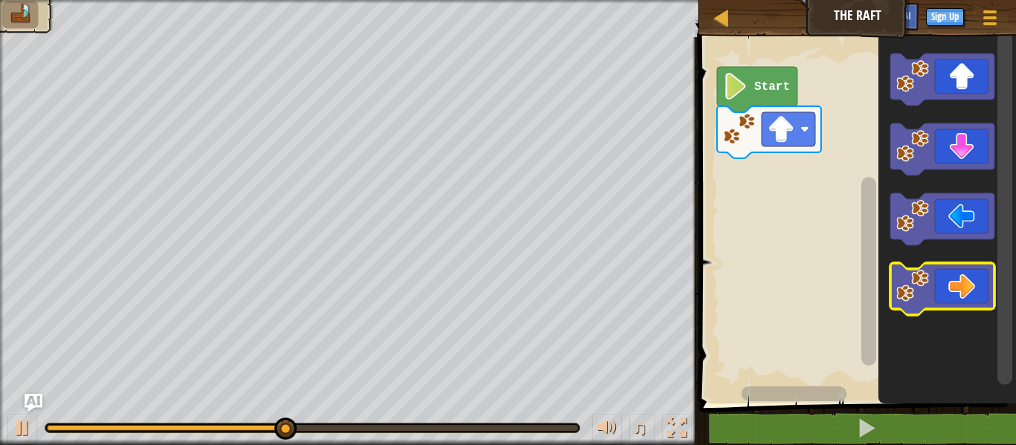
click at [928, 270] on image "Blockly Workspace" at bounding box center [912, 286] width 33 height 33
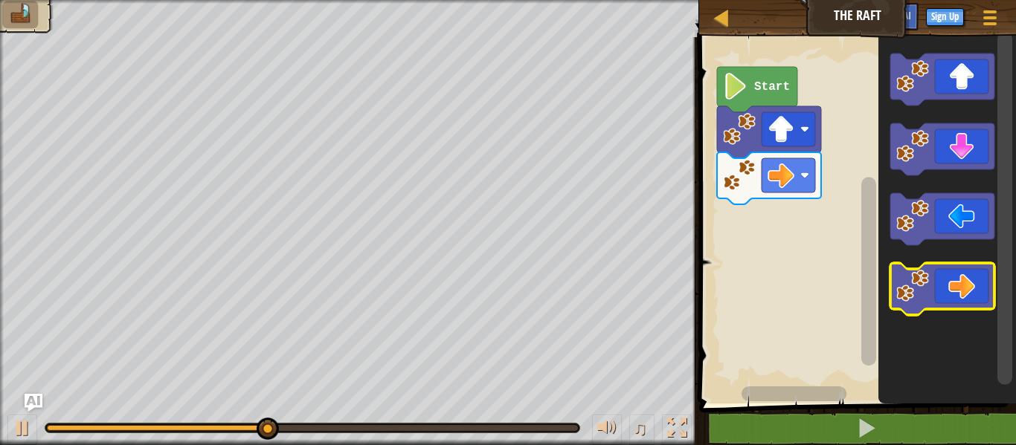
click at [930, 271] on icon "Blockly Workspace" at bounding box center [942, 289] width 104 height 52
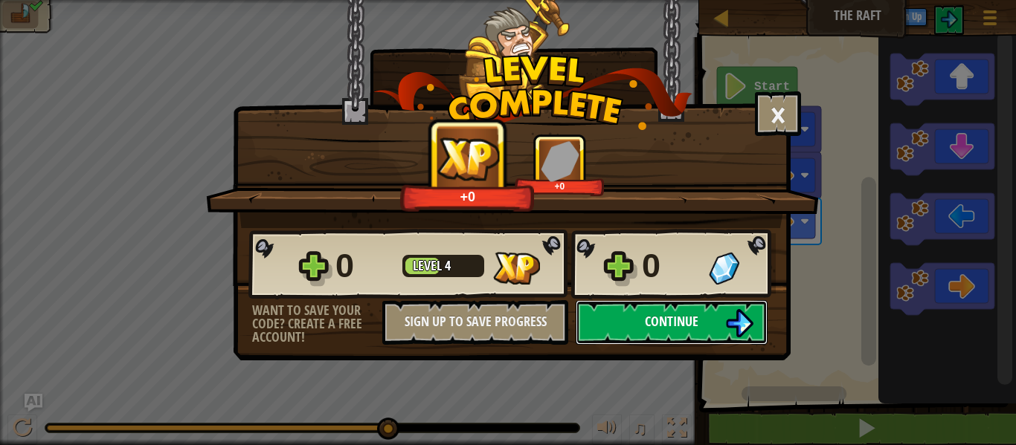
click at [681, 318] on span "Continue" at bounding box center [672, 321] width 54 height 19
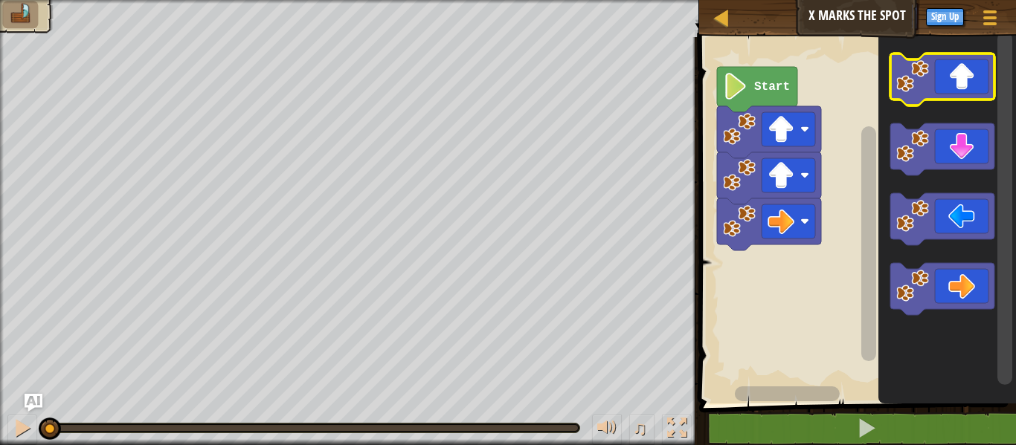
click at [919, 98] on icon "Blockly Workspace" at bounding box center [942, 80] width 104 height 52
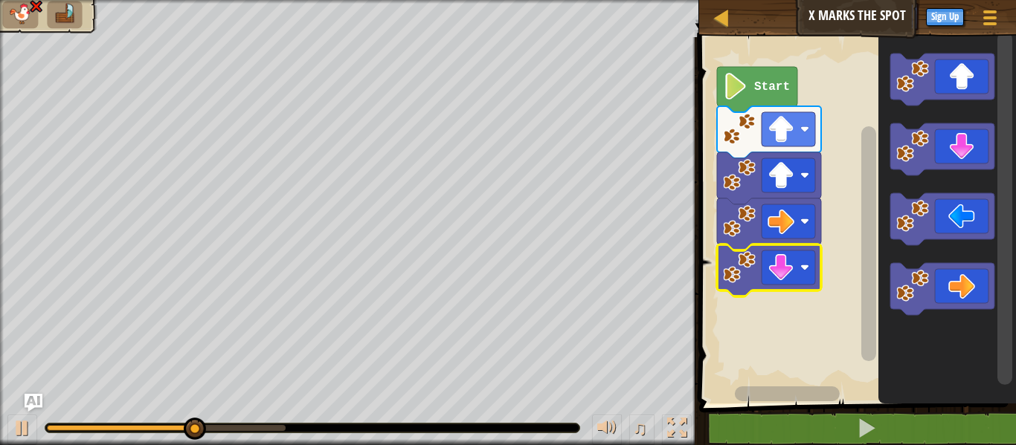
click at [785, 148] on icon "Blockly Workspace" at bounding box center [769, 132] width 104 height 52
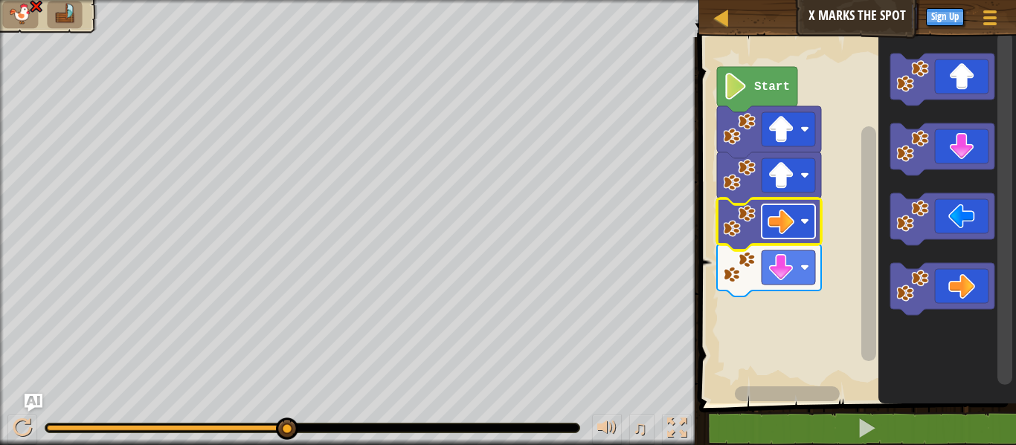
click at [766, 221] on rect "Blockly Workspace" at bounding box center [789, 222] width 54 height 34
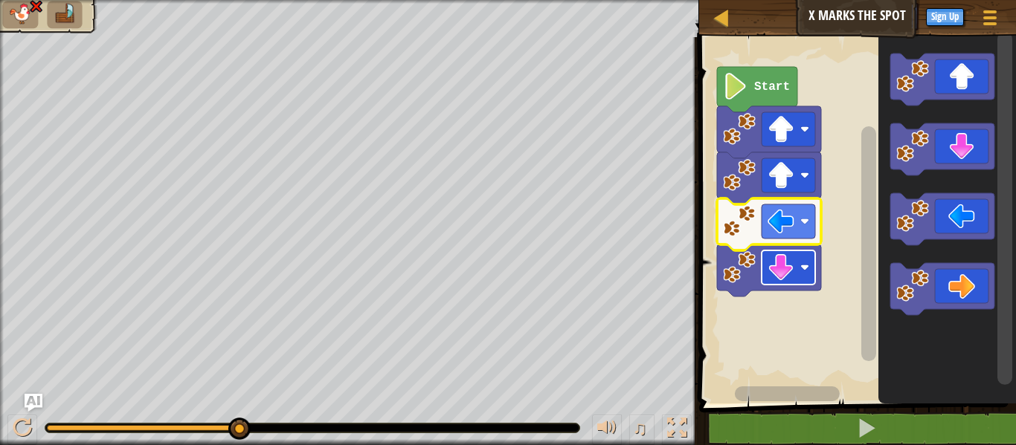
click at [776, 267] on image "Blockly Workspace" at bounding box center [781, 267] width 27 height 27
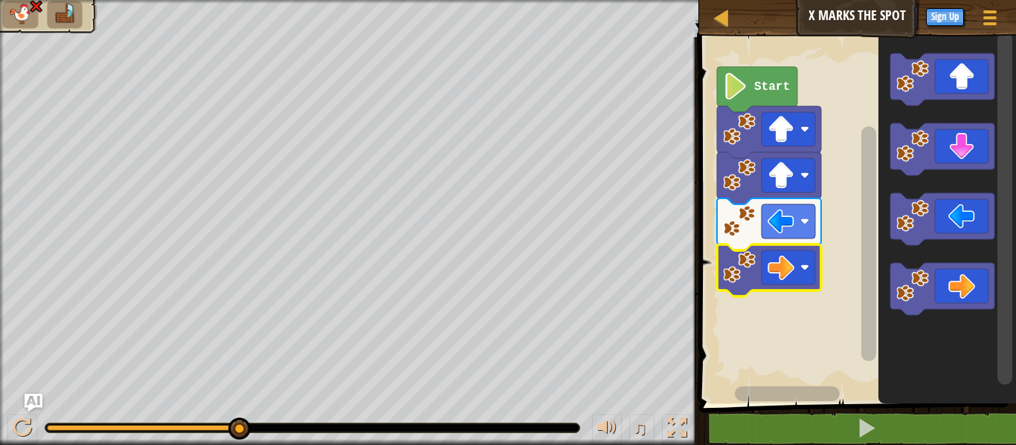
click at [774, 245] on icon "Blockly Workspace" at bounding box center [769, 271] width 104 height 52
click at [781, 255] on image "Blockly Workspace" at bounding box center [781, 267] width 27 height 27
click at [844, 289] on rect "Blockly Workspace" at bounding box center [855, 217] width 321 height 374
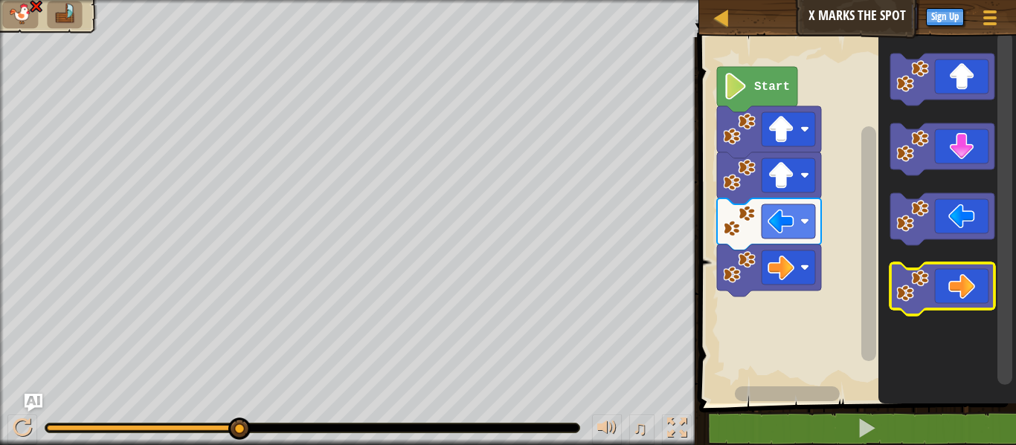
click at [953, 306] on icon "Blockly Workspace" at bounding box center [942, 289] width 104 height 52
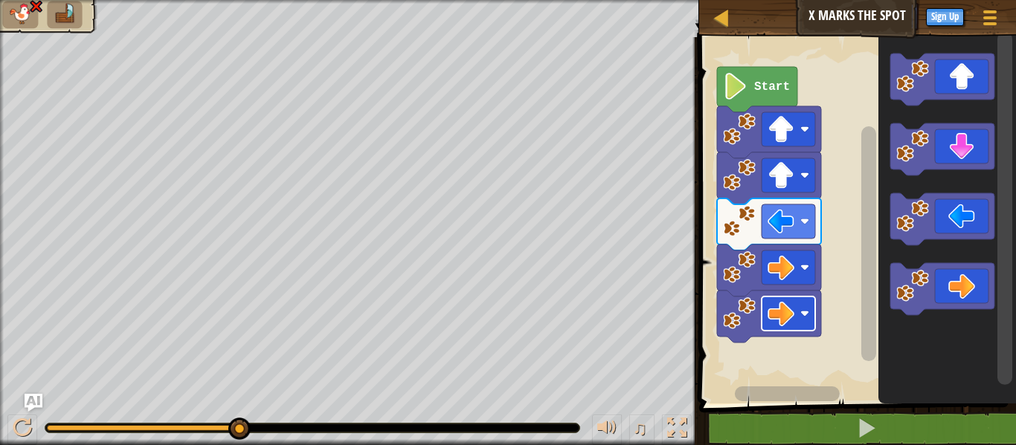
click at [787, 306] on image "Blockly Workspace" at bounding box center [781, 313] width 27 height 27
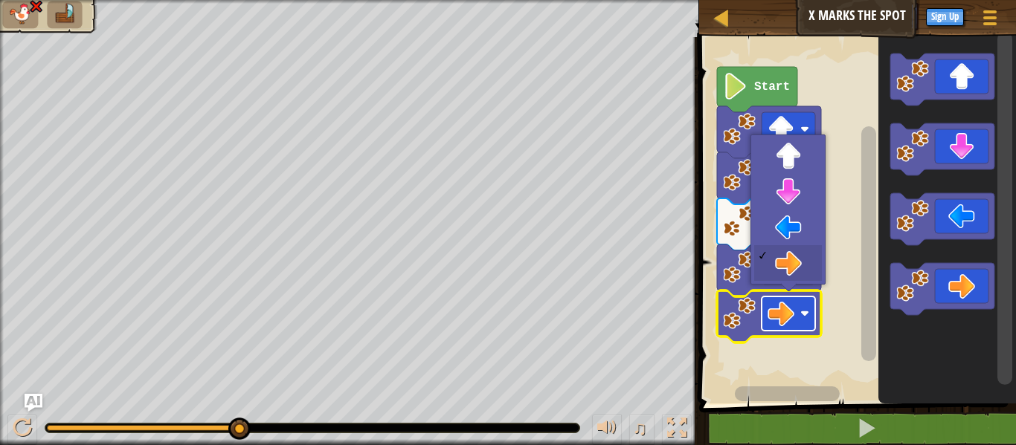
click at [787, 306] on image "Blockly Workspace" at bounding box center [781, 313] width 27 height 27
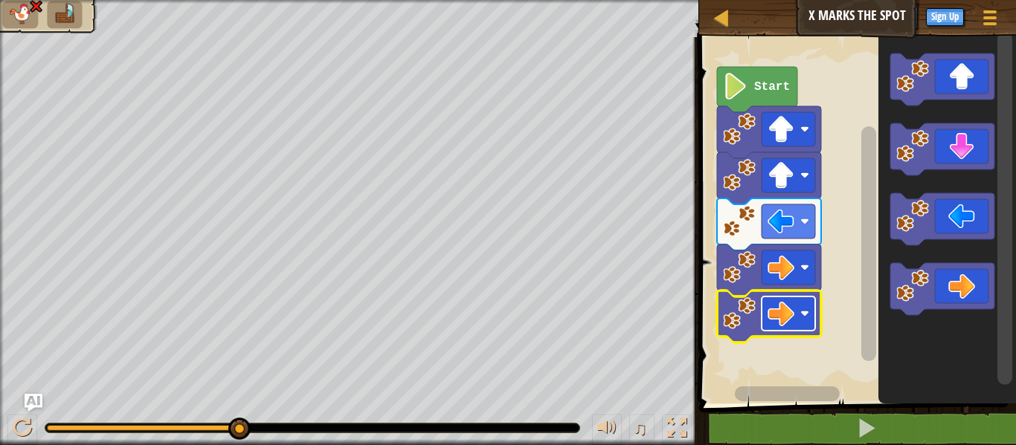
click at [787, 306] on image "Blockly Workspace" at bounding box center [781, 313] width 27 height 27
click at [780, 278] on image "Blockly Workspace" at bounding box center [781, 267] width 27 height 27
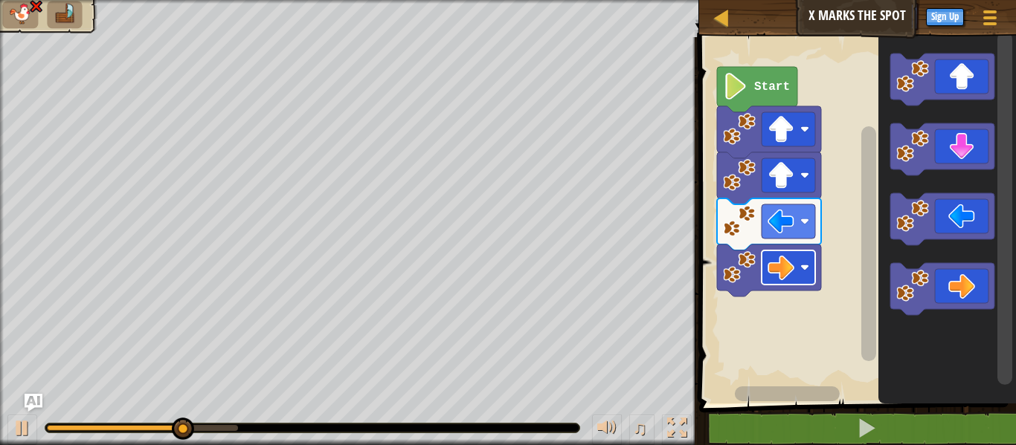
click at [809, 269] on rect "Blockly Workspace" at bounding box center [789, 268] width 54 height 34
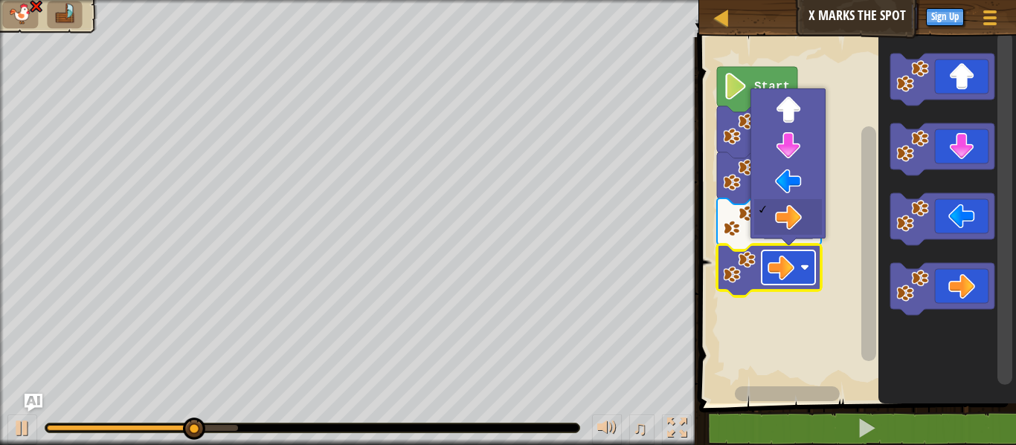
click at [809, 269] on rect "Blockly Workspace" at bounding box center [789, 268] width 54 height 34
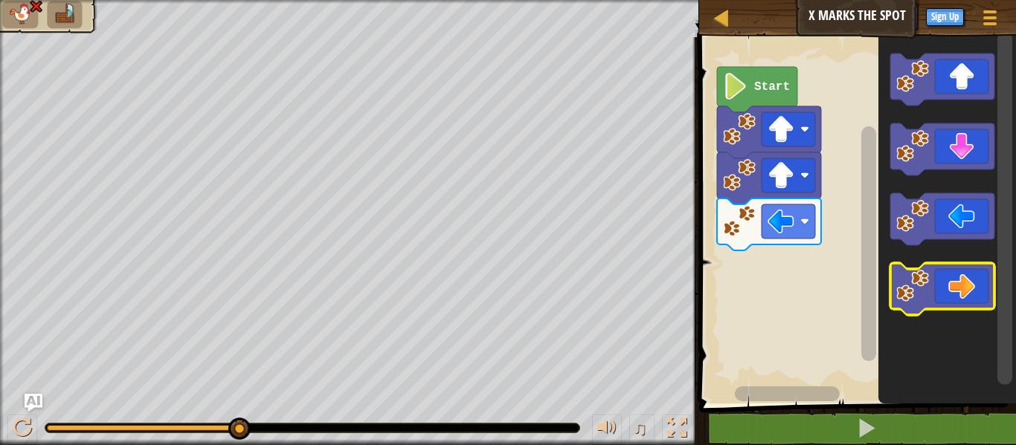
click at [933, 282] on icon "Blockly Workspace" at bounding box center [942, 289] width 104 height 52
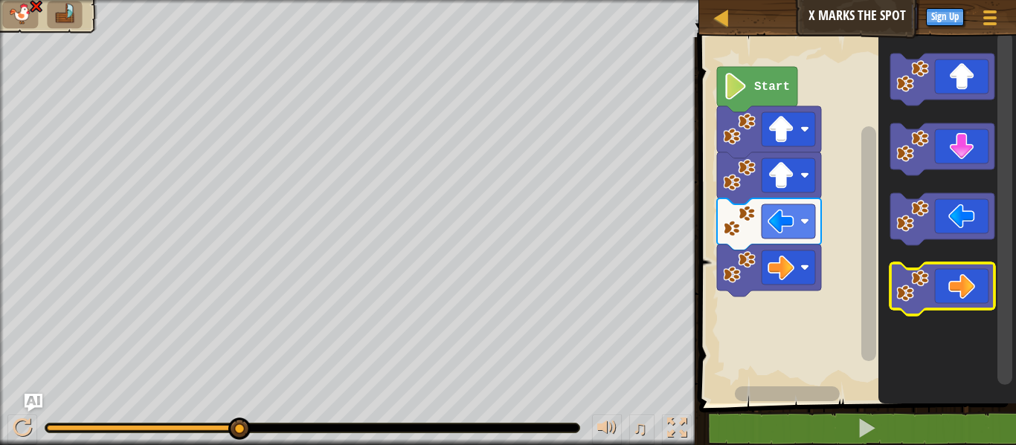
click at [913, 289] on image "Blockly Workspace" at bounding box center [912, 286] width 33 height 33
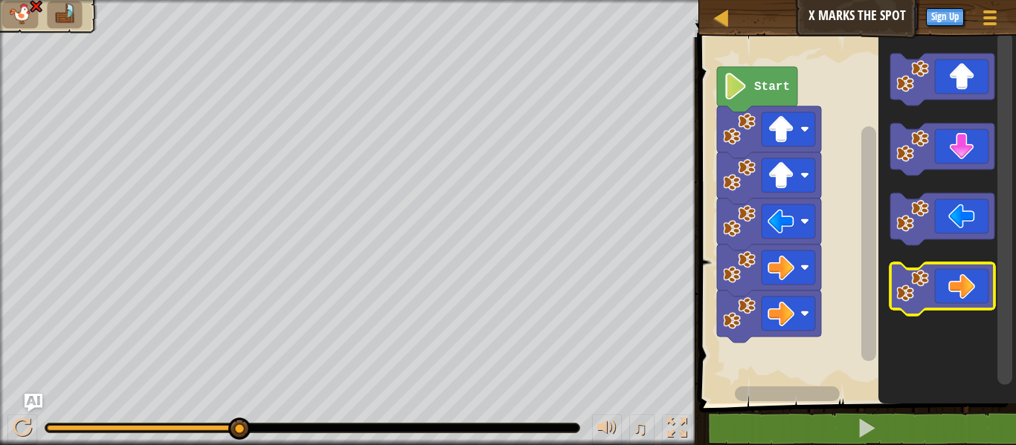
click at [913, 289] on image "Blockly Workspace" at bounding box center [912, 286] width 33 height 33
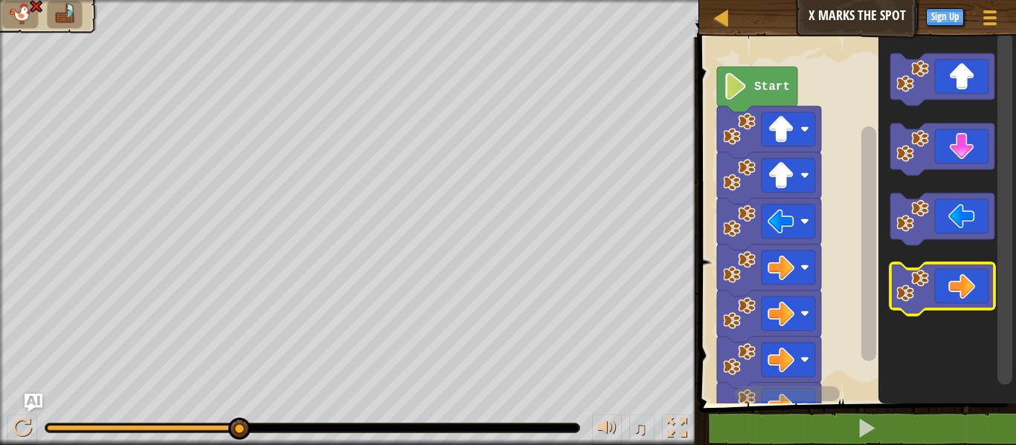
click at [913, 289] on image "Blockly Workspace" at bounding box center [912, 286] width 33 height 33
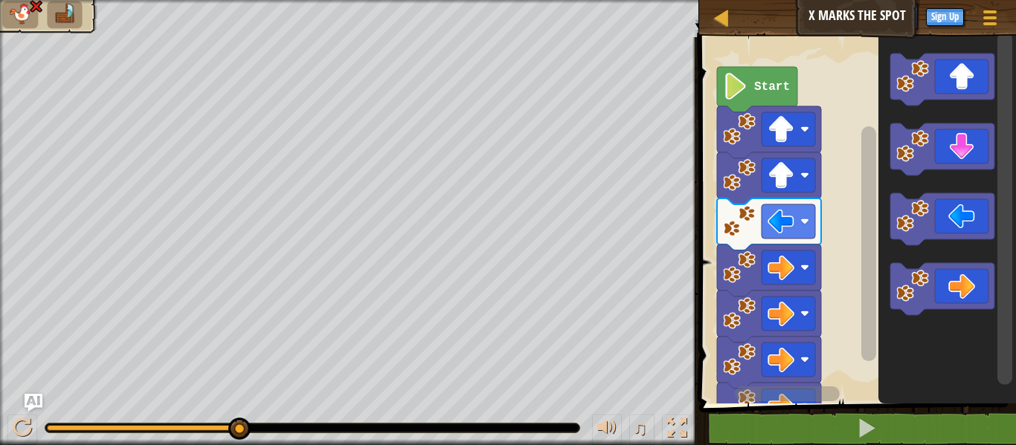
click at [817, 393] on rect "Blockly Workspace" at bounding box center [787, 394] width 105 height 15
click at [775, 268] on image "Blockly Workspace" at bounding box center [781, 267] width 27 height 27
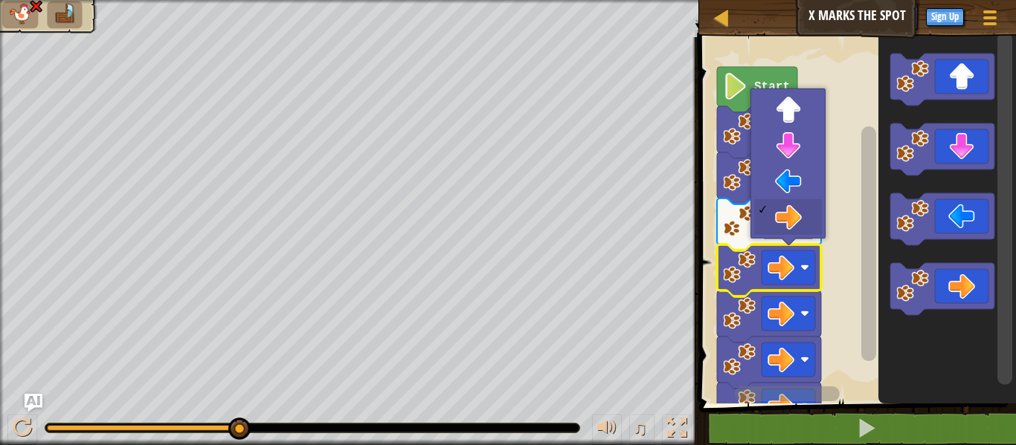
click at [744, 266] on image "Blockly Workspace" at bounding box center [739, 267] width 33 height 33
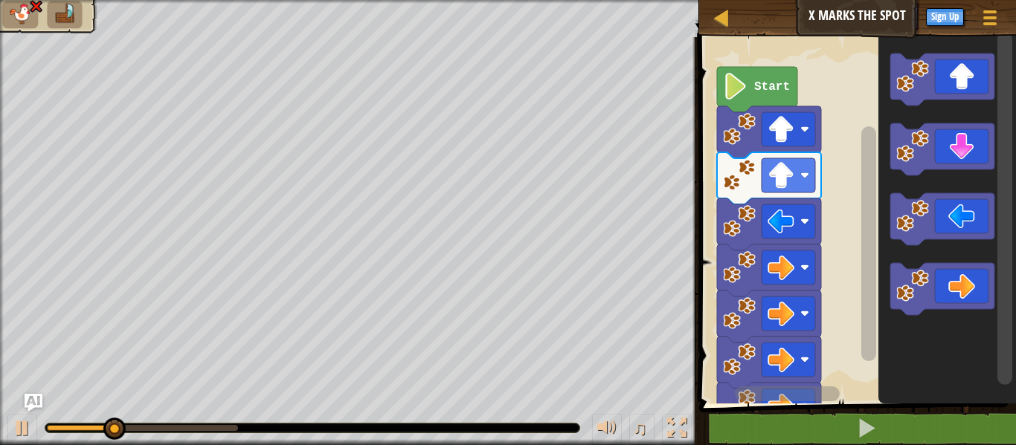
click at [732, 260] on image "Blockly Workspace" at bounding box center [739, 267] width 33 height 33
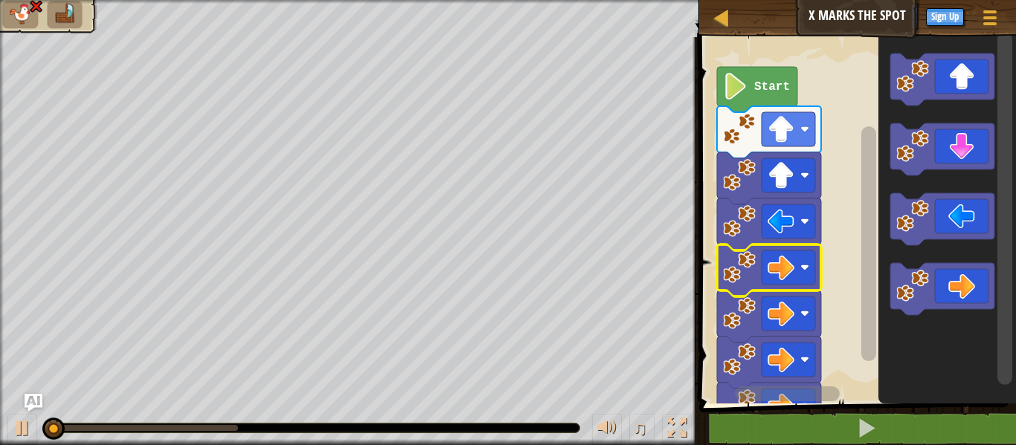
click at [732, 260] on image "Blockly Workspace" at bounding box center [739, 267] width 33 height 33
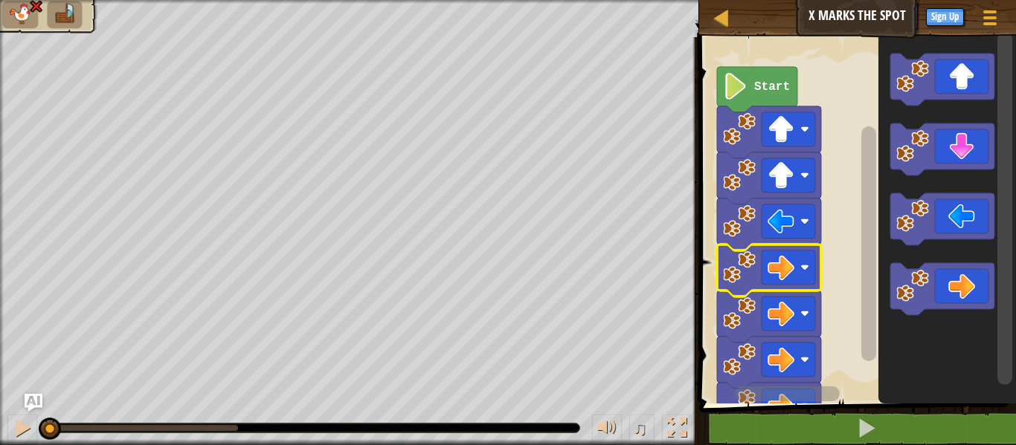
click at [732, 260] on image "Blockly Workspace" at bounding box center [739, 267] width 33 height 33
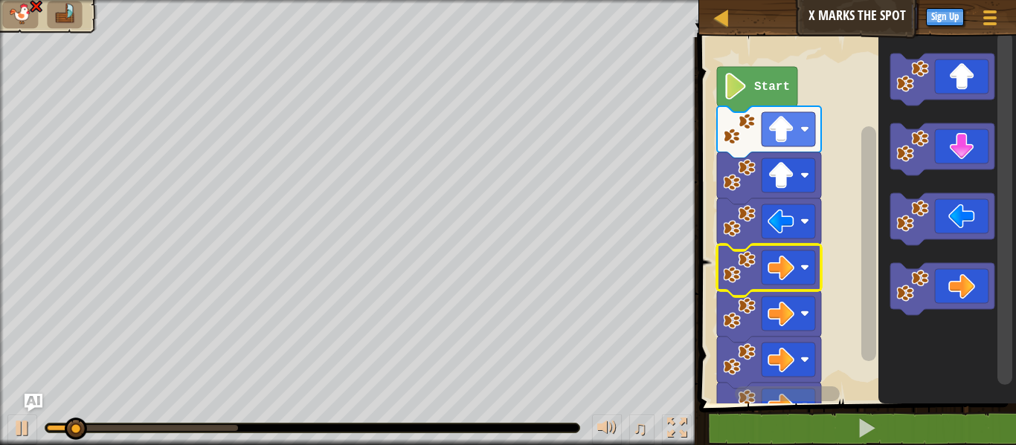
click at [732, 260] on image "Blockly Workspace" at bounding box center [739, 267] width 33 height 33
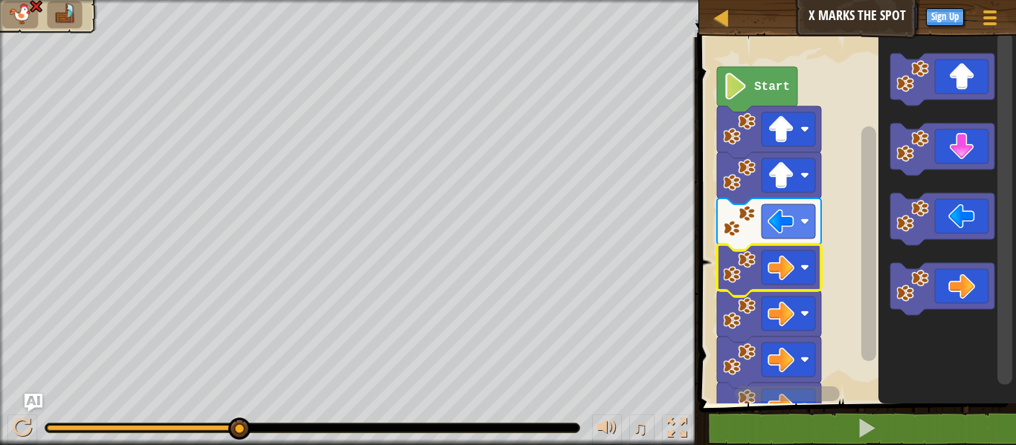
click at [735, 411] on span at bounding box center [859, 200] width 329 height 427
click at [734, 370] on image "Blockly Workspace" at bounding box center [739, 360] width 33 height 33
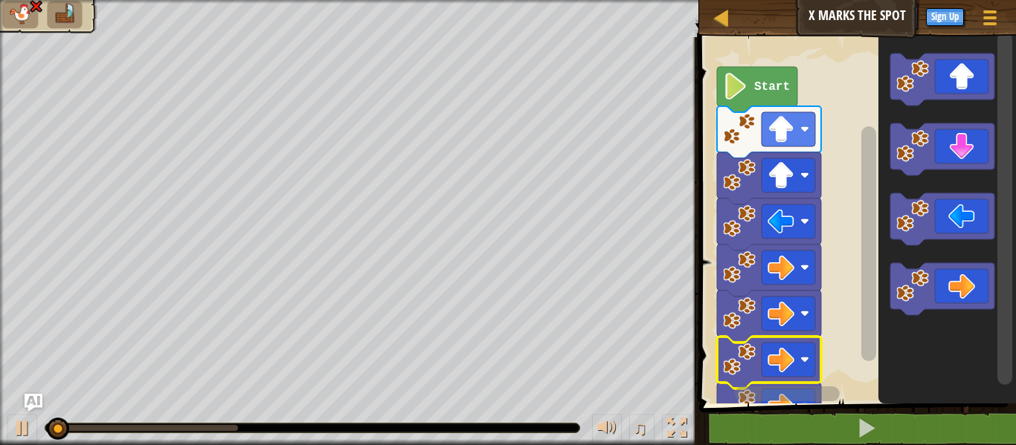
click at [733, 370] on image "Blockly Workspace" at bounding box center [739, 360] width 33 height 33
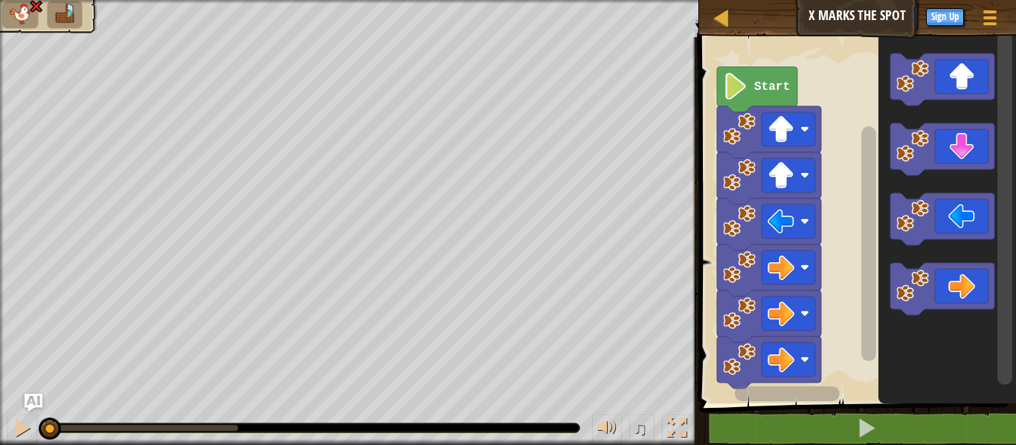
click at [733, 370] on image "Blockly Workspace" at bounding box center [739, 360] width 33 height 33
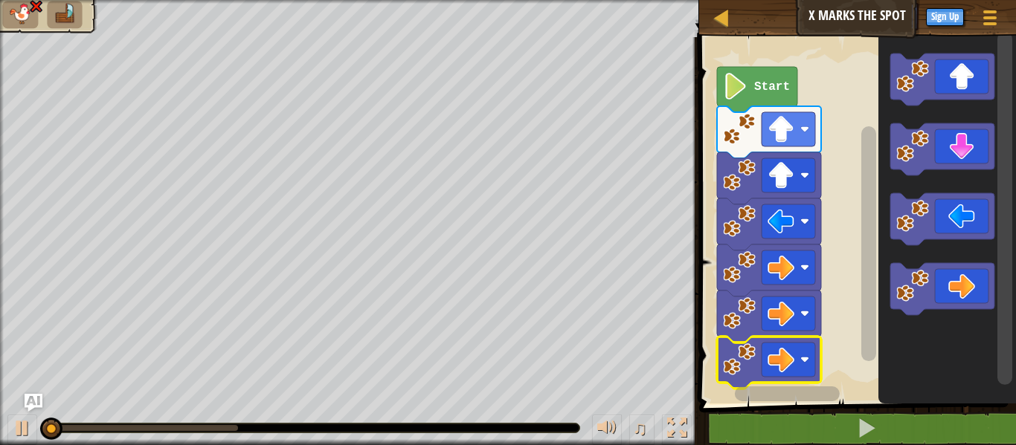
click at [733, 370] on image "Blockly Workspace" at bounding box center [739, 360] width 33 height 33
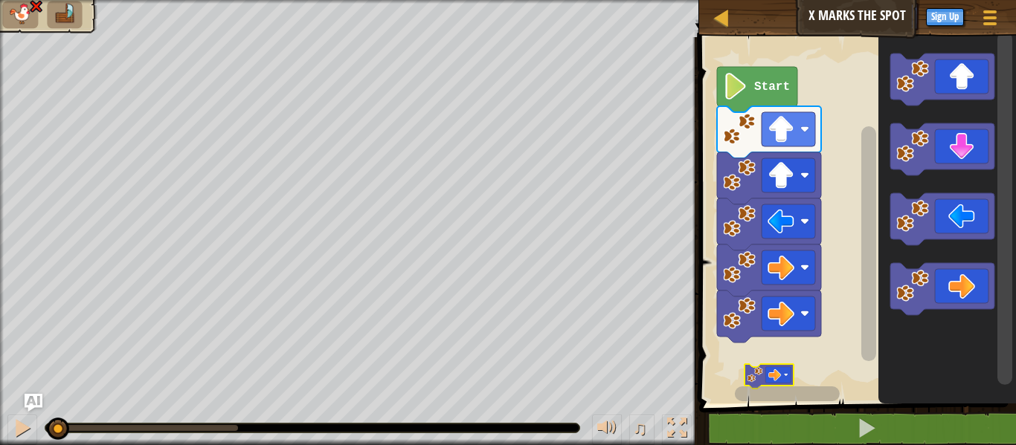
click at [733, 370] on rect "Blockly Workspace" at bounding box center [855, 217] width 321 height 374
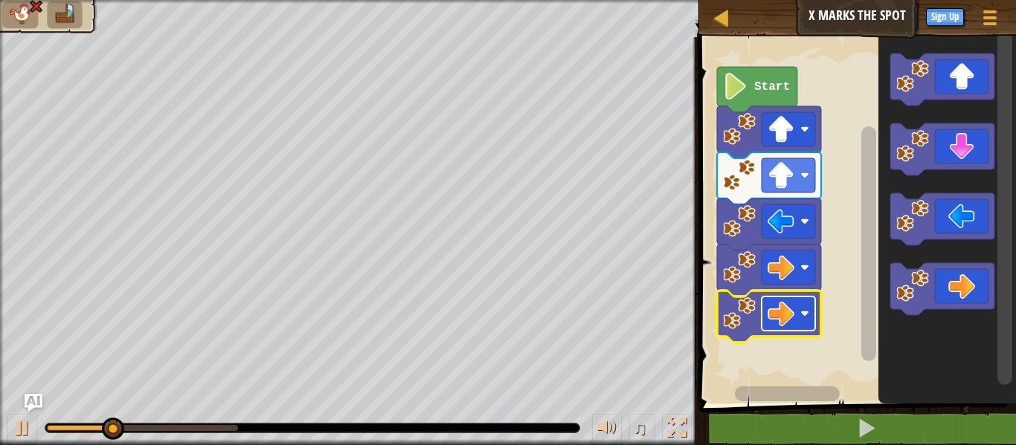
click at [779, 314] on image "Blockly Workspace" at bounding box center [781, 313] width 27 height 27
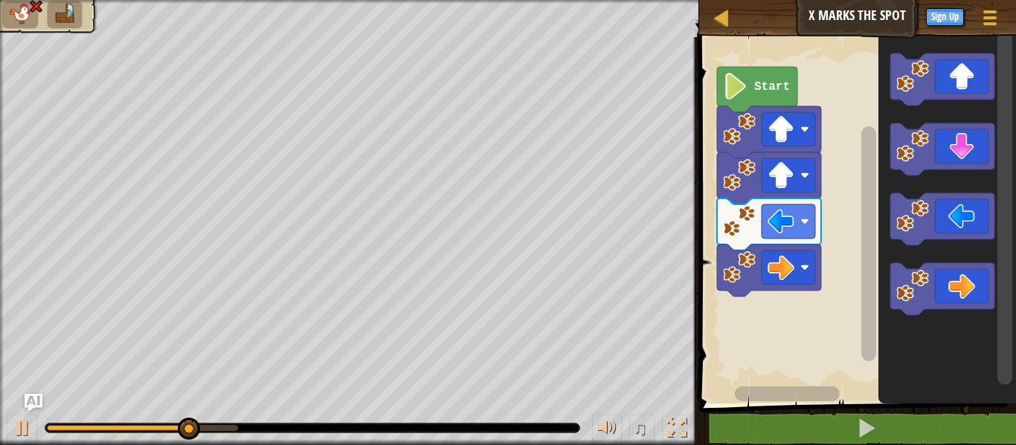
click at [756, 280] on icon "Blockly Workspace" at bounding box center [769, 271] width 104 height 52
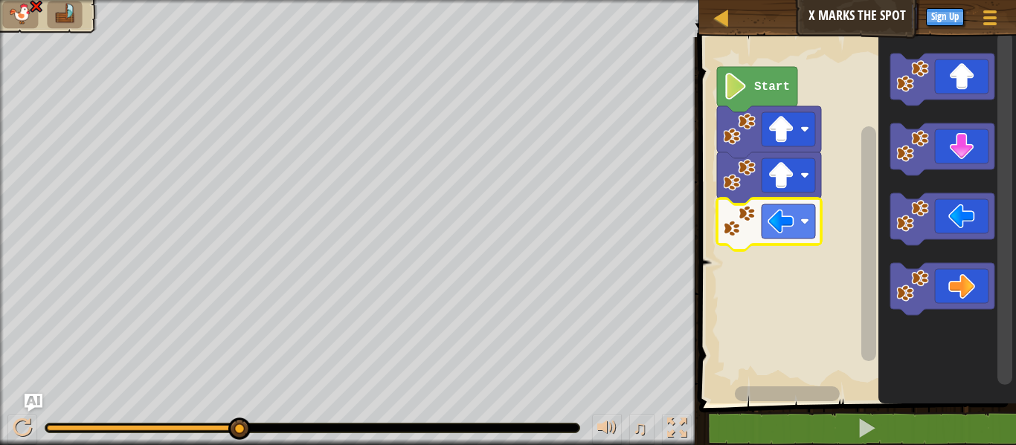
click at [724, 228] on image "Blockly Workspace" at bounding box center [739, 221] width 33 height 33
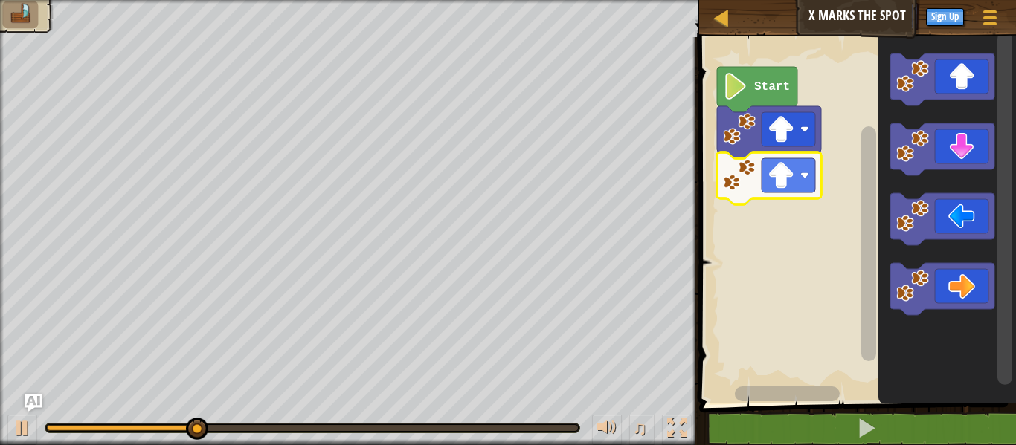
click at [736, 170] on image "Blockly Workspace" at bounding box center [739, 175] width 33 height 33
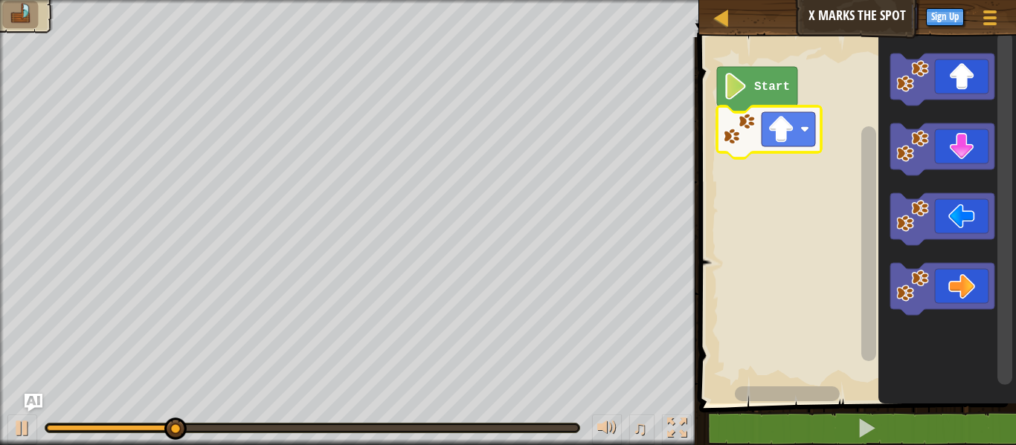
click at [744, 119] on image "Blockly Workspace" at bounding box center [739, 129] width 33 height 33
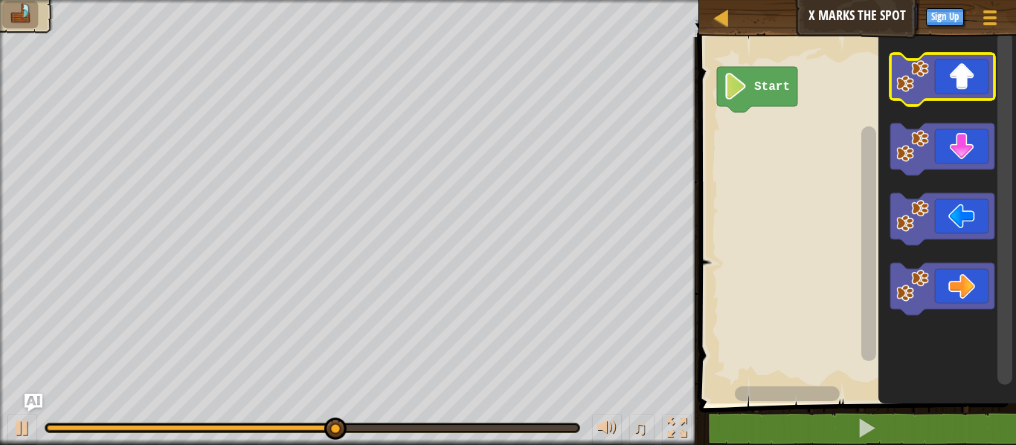
click at [945, 78] on icon "Blockly Workspace" at bounding box center [942, 80] width 104 height 52
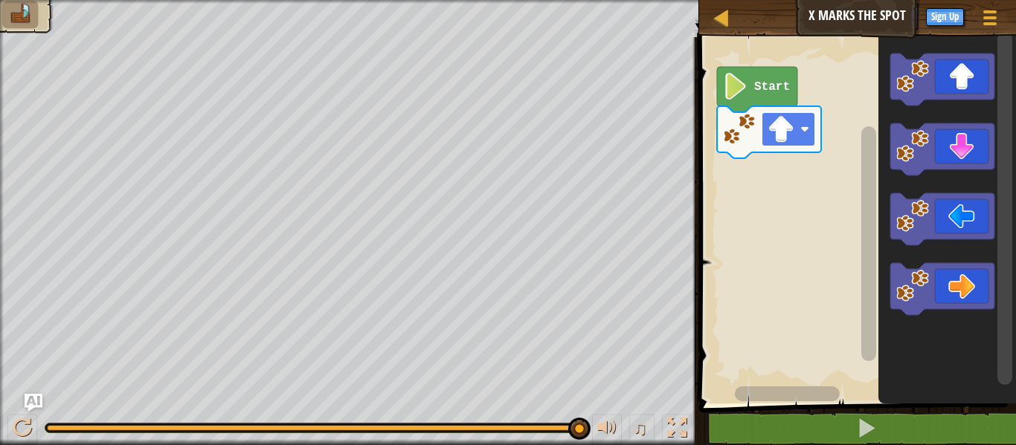
click at [795, 138] on rect "Blockly Workspace" at bounding box center [789, 129] width 54 height 34
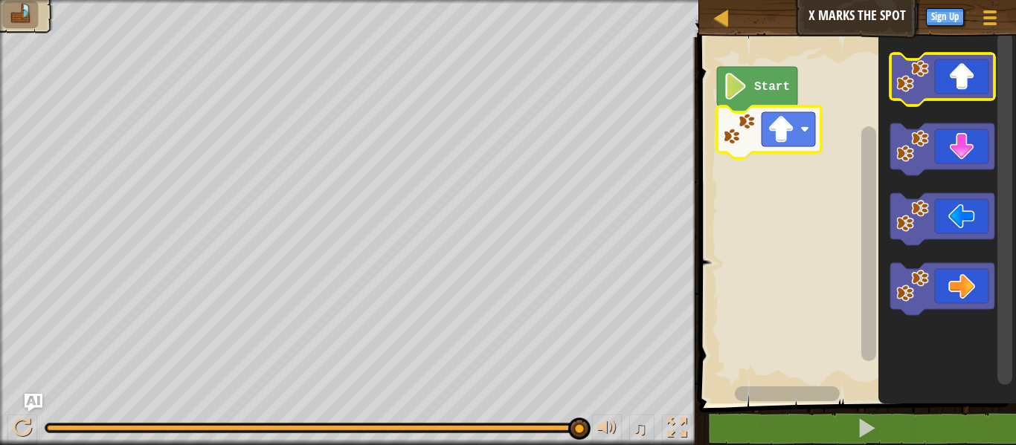
click at [967, 87] on icon "Blockly Workspace" at bounding box center [942, 80] width 104 height 52
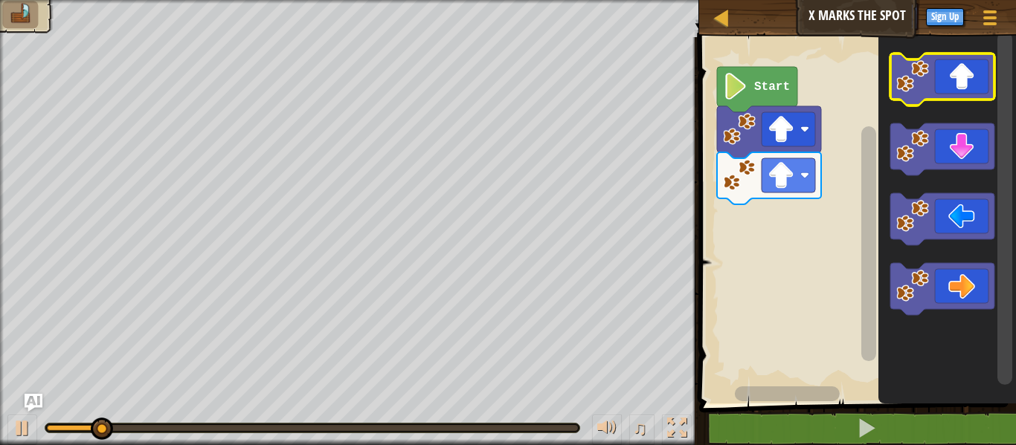
click at [967, 87] on icon "Blockly Workspace" at bounding box center [942, 80] width 104 height 52
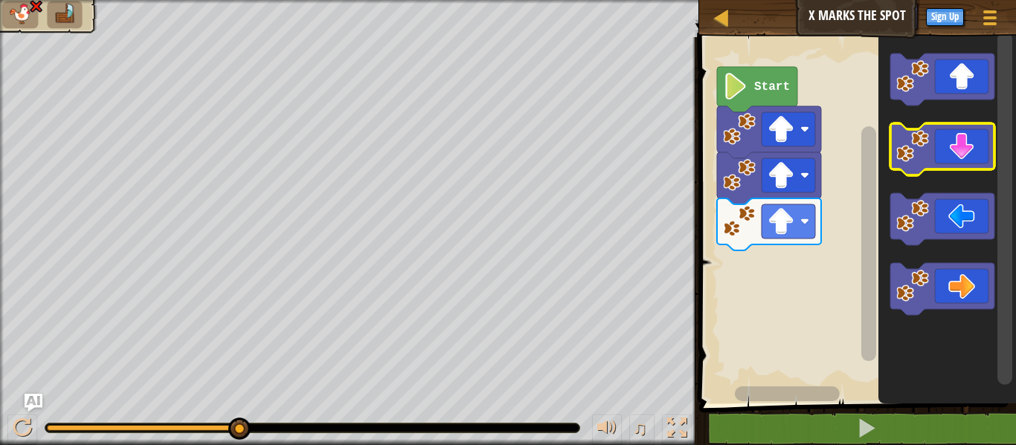
click at [957, 164] on icon "Blockly Workspace" at bounding box center [942, 149] width 104 height 52
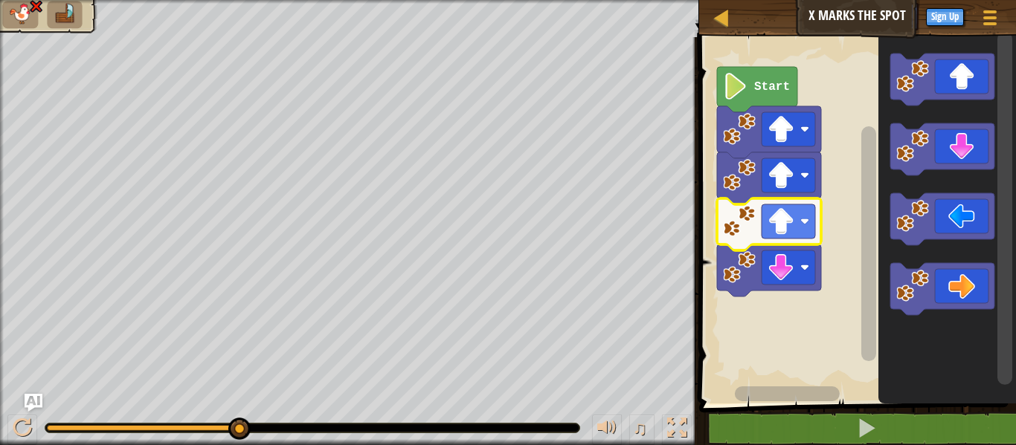
click at [740, 225] on image "Blockly Workspace" at bounding box center [739, 221] width 33 height 33
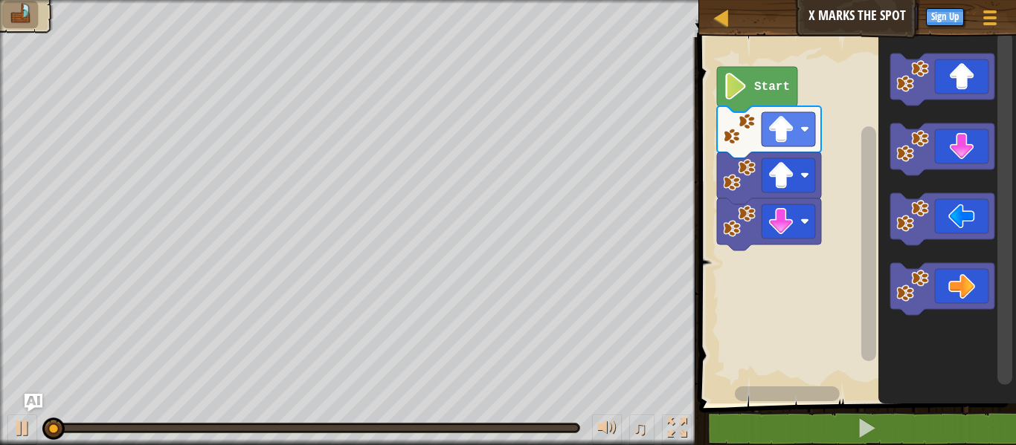
click at [737, 224] on image "Blockly Workspace" at bounding box center [739, 221] width 33 height 33
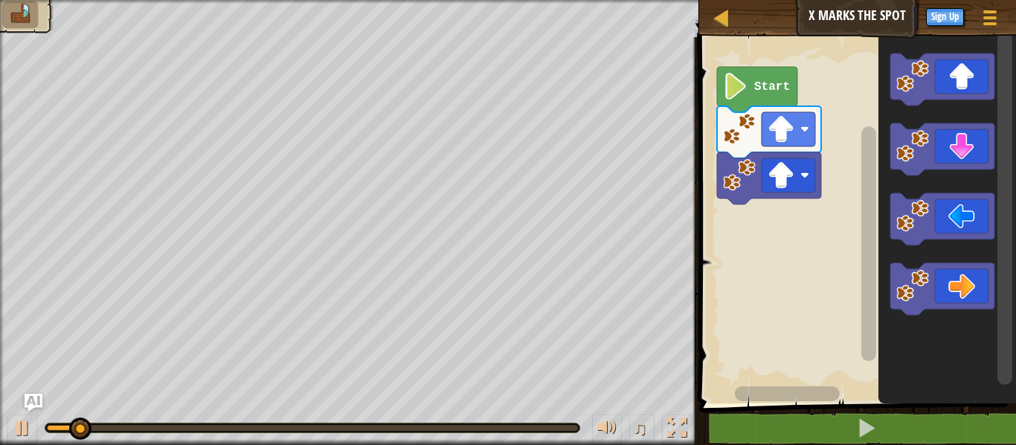
click at [736, 223] on rect "Blockly Workspace" at bounding box center [855, 217] width 321 height 374
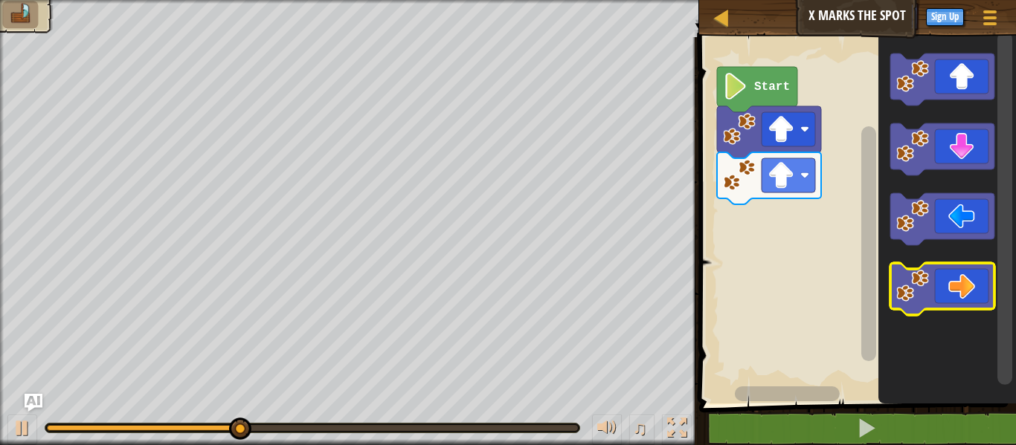
click at [931, 280] on icon "Blockly Workspace" at bounding box center [942, 289] width 104 height 52
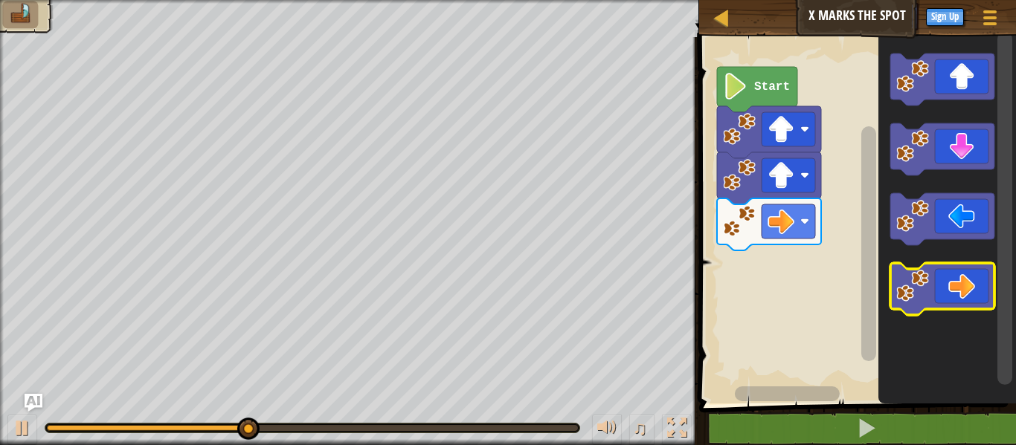
click at [942, 283] on icon "Blockly Workspace" at bounding box center [942, 289] width 104 height 52
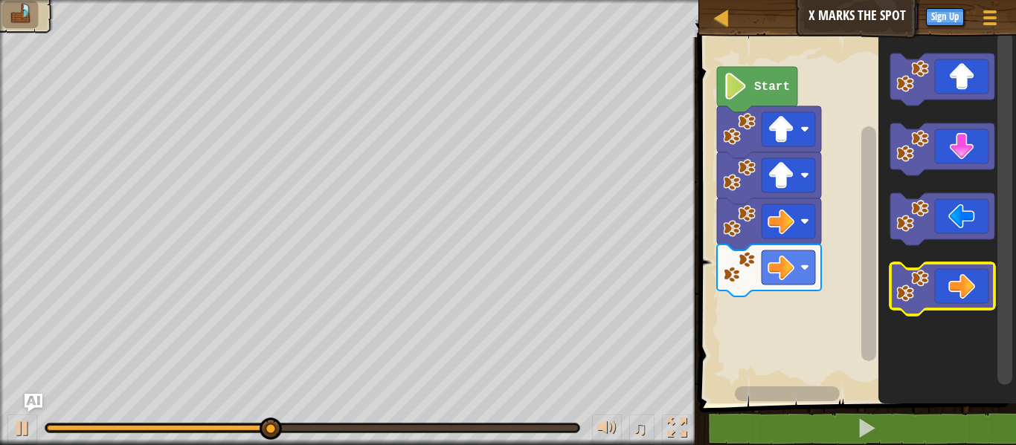
click at [942, 283] on icon "Blockly Workspace" at bounding box center [942, 289] width 104 height 52
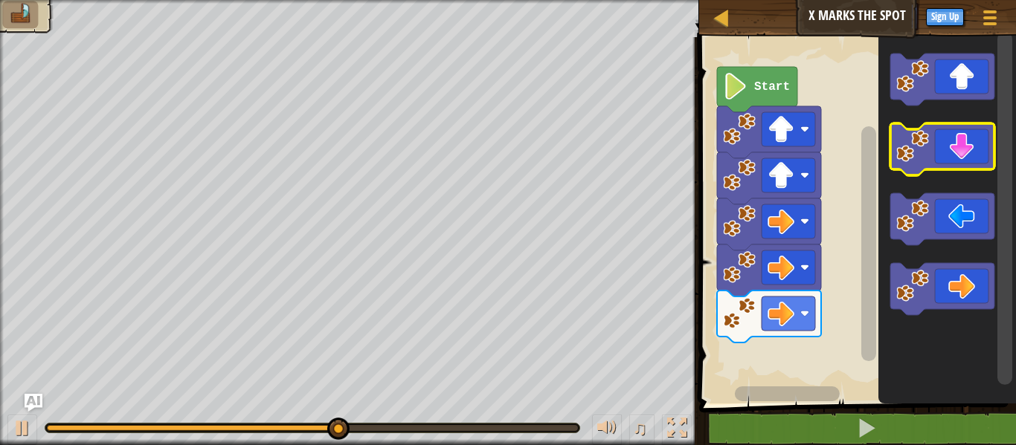
click at [966, 142] on icon "Blockly Workspace" at bounding box center [942, 149] width 104 height 52
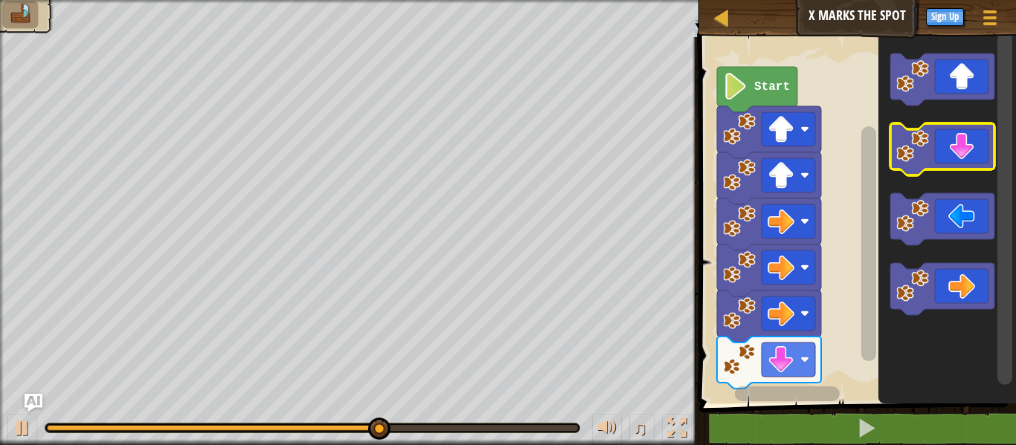
click at [966, 147] on icon "Blockly Workspace" at bounding box center [942, 149] width 104 height 52
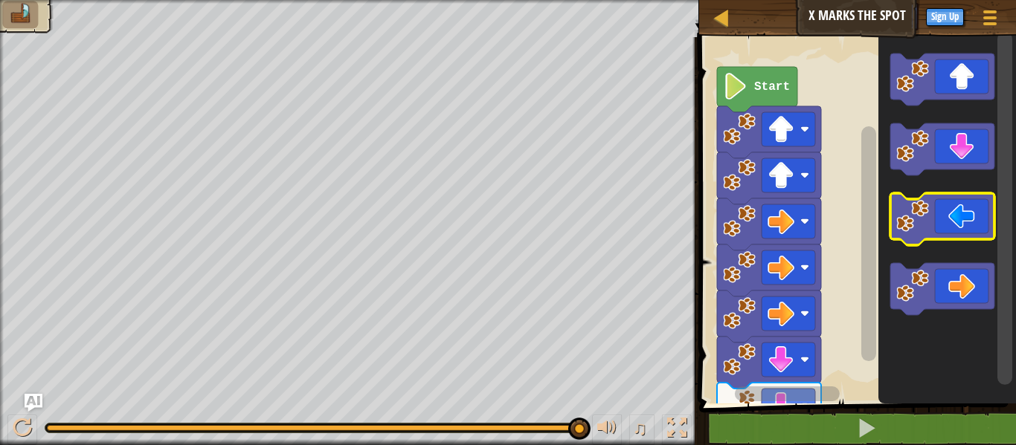
click at [939, 229] on icon "Blockly Workspace" at bounding box center [942, 219] width 104 height 52
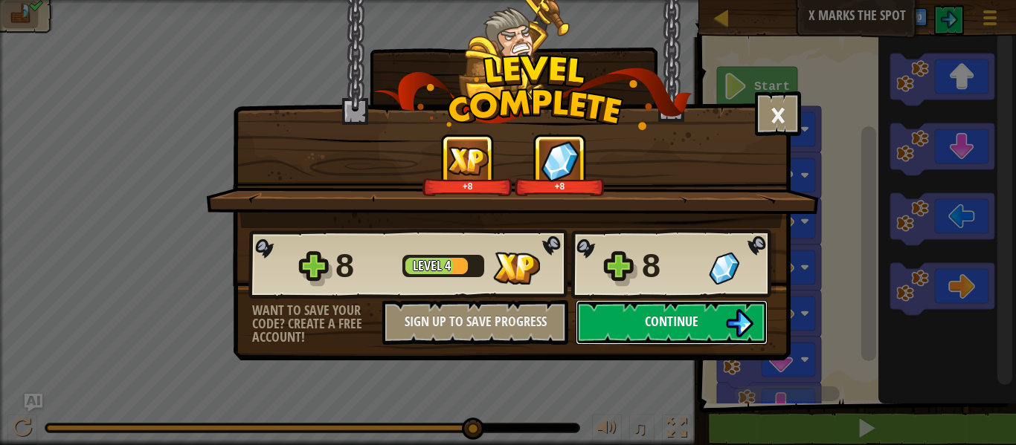
click at [724, 324] on button "Continue" at bounding box center [672, 322] width 192 height 45
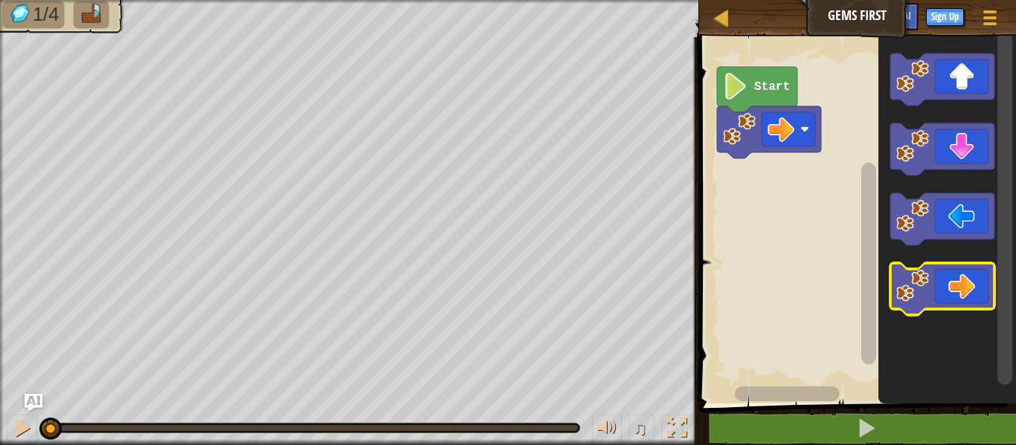
click at [966, 287] on icon "Blockly Workspace" at bounding box center [942, 289] width 104 height 52
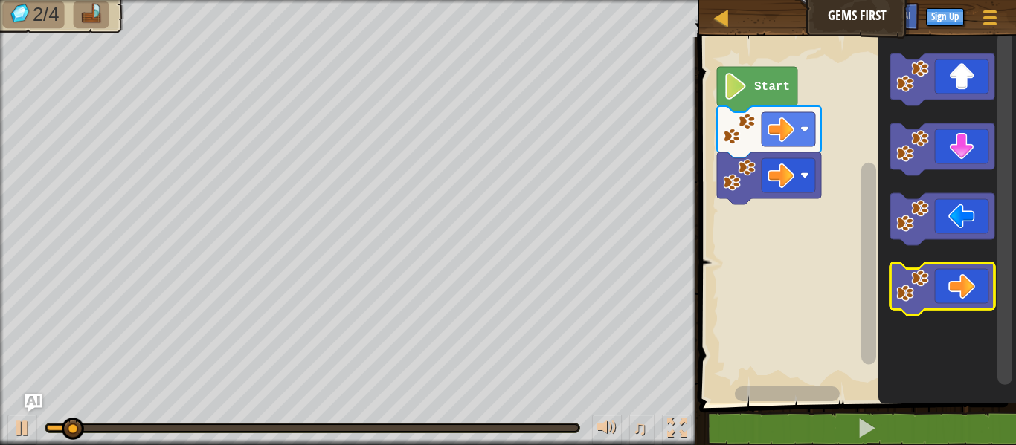
click at [966, 289] on icon "Blockly Workspace" at bounding box center [942, 289] width 104 height 52
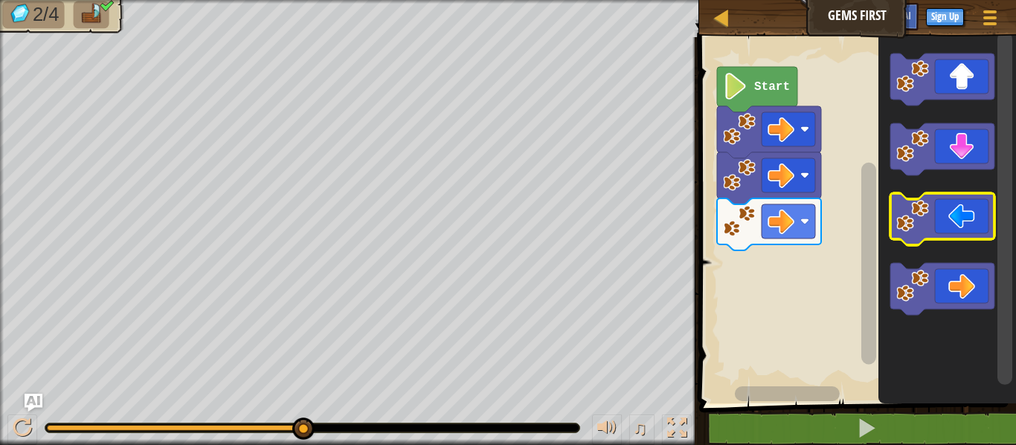
click at [896, 225] on image "Blockly Workspace" at bounding box center [912, 216] width 33 height 33
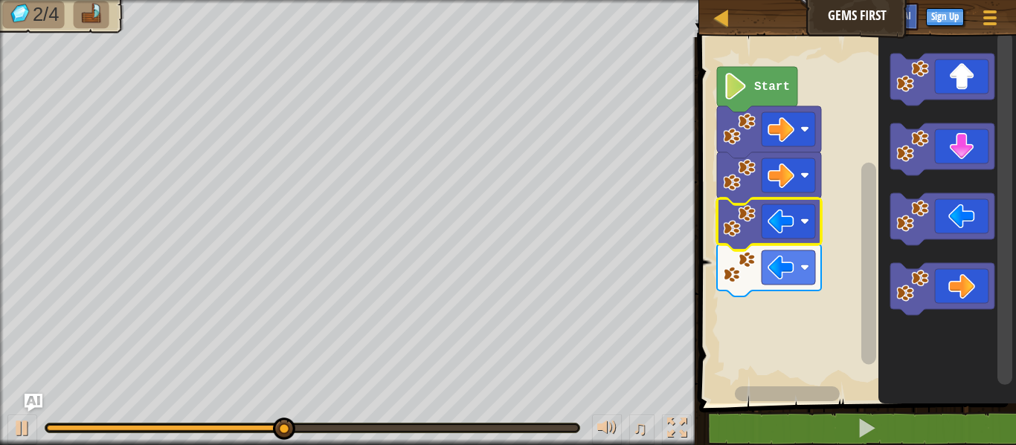
click at [773, 340] on rect "Blockly Workspace" at bounding box center [855, 217] width 321 height 374
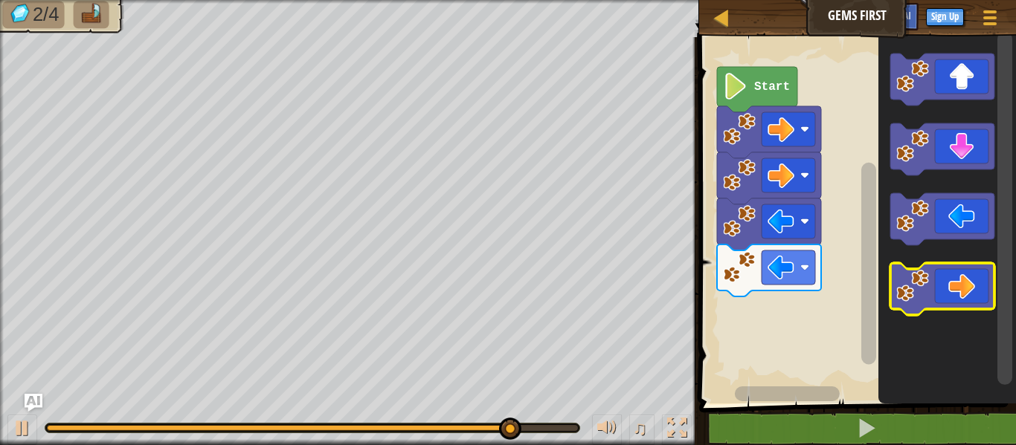
click at [928, 282] on image "Blockly Workspace" at bounding box center [912, 286] width 33 height 33
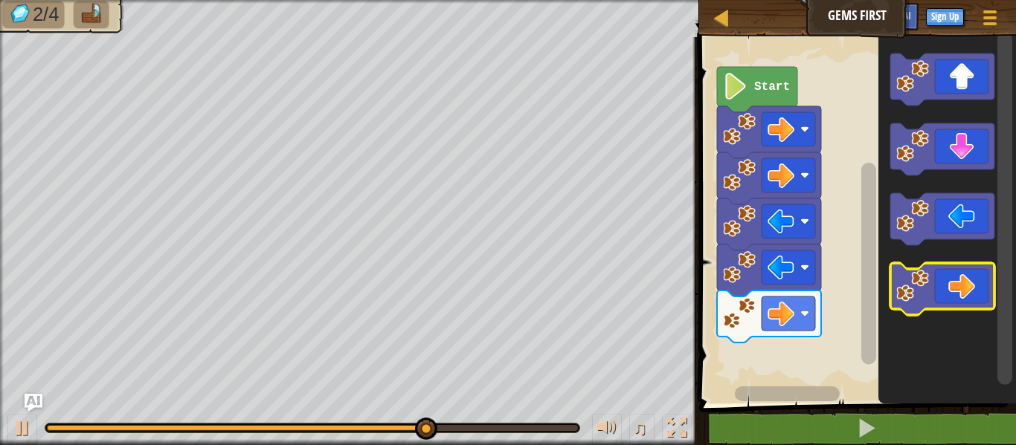
click at [927, 281] on image "Blockly Workspace" at bounding box center [912, 286] width 33 height 33
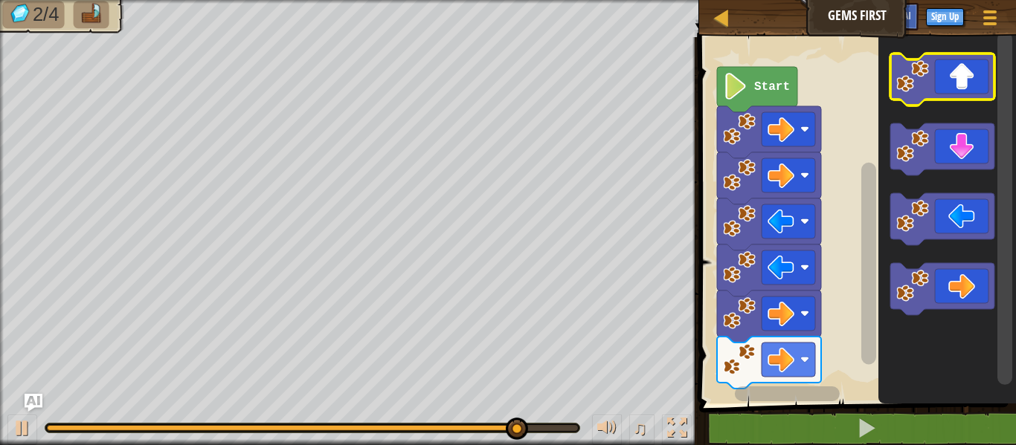
click at [962, 94] on icon "Blockly Workspace" at bounding box center [942, 80] width 104 height 52
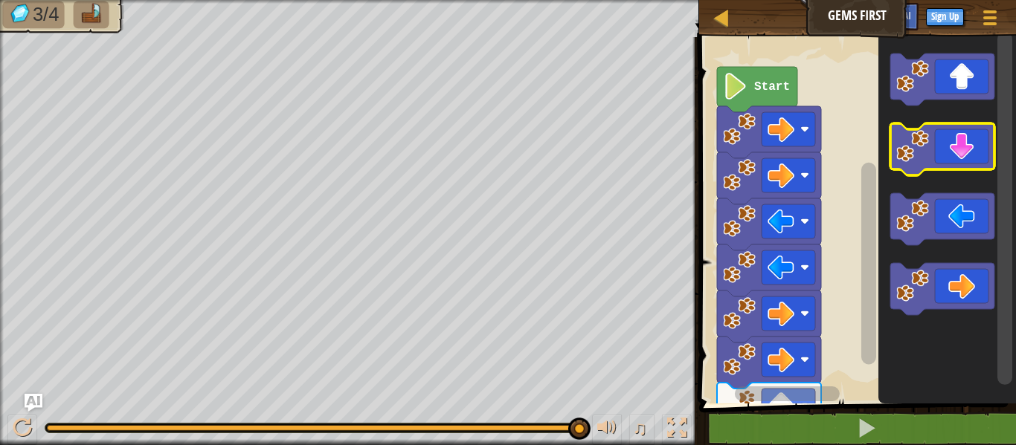
click at [959, 161] on icon "Blockly Workspace" at bounding box center [942, 149] width 104 height 52
click at [959, 159] on icon "Blockly Workspace" at bounding box center [942, 149] width 104 height 52
click at [956, 167] on icon "Blockly Workspace" at bounding box center [942, 149] width 104 height 52
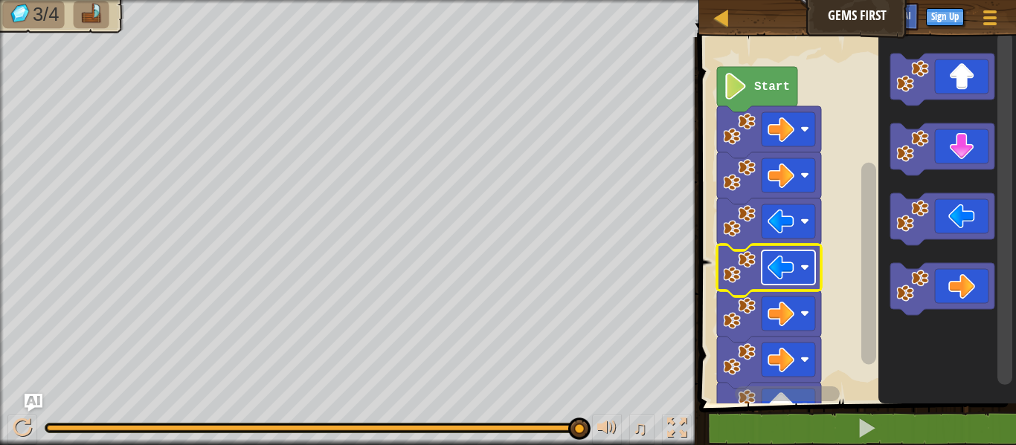
click at [790, 277] on image "Blockly Workspace" at bounding box center [781, 267] width 27 height 27
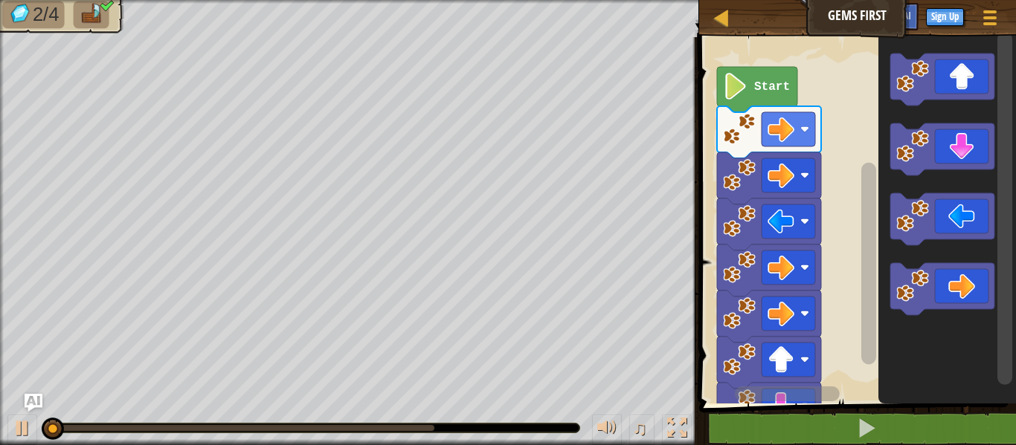
click at [725, 274] on image "Blockly Workspace" at bounding box center [739, 267] width 33 height 33
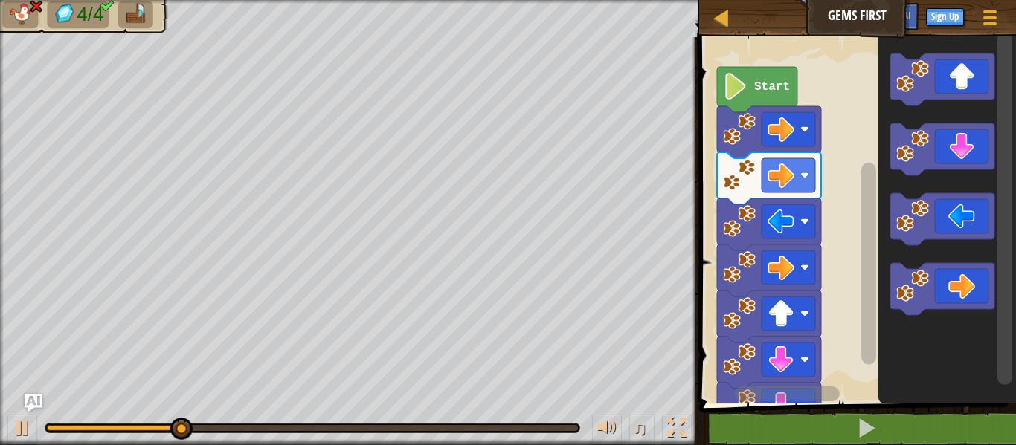
click at [730, 250] on icon "Blockly Workspace" at bounding box center [769, 271] width 104 height 52
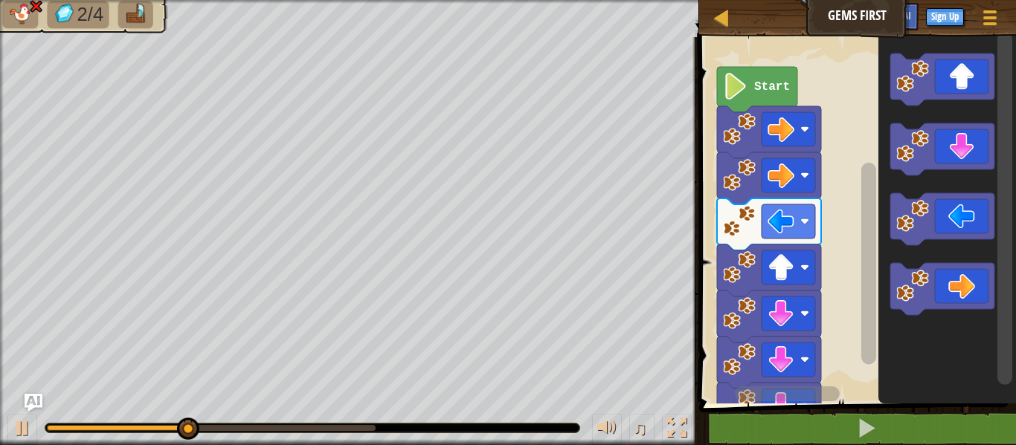
click at [736, 262] on image "Blockly Workspace" at bounding box center [739, 267] width 33 height 33
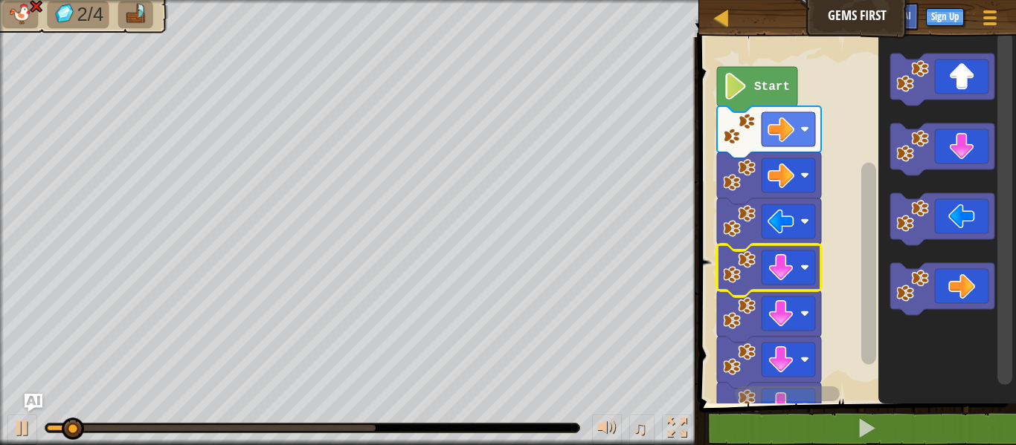
click at [736, 262] on image "Blockly Workspace" at bounding box center [739, 267] width 33 height 33
click at [736, 263] on image "Blockly Workspace" at bounding box center [739, 267] width 33 height 33
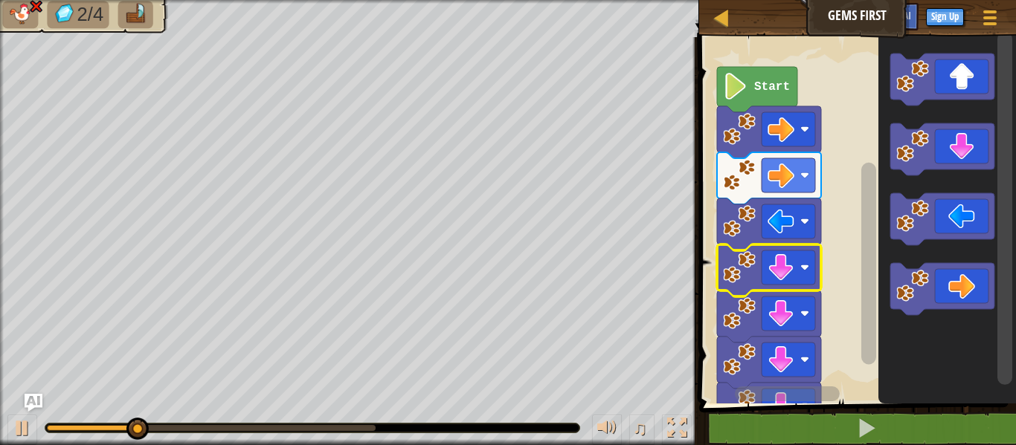
click at [735, 266] on image "Blockly Workspace" at bounding box center [739, 267] width 33 height 33
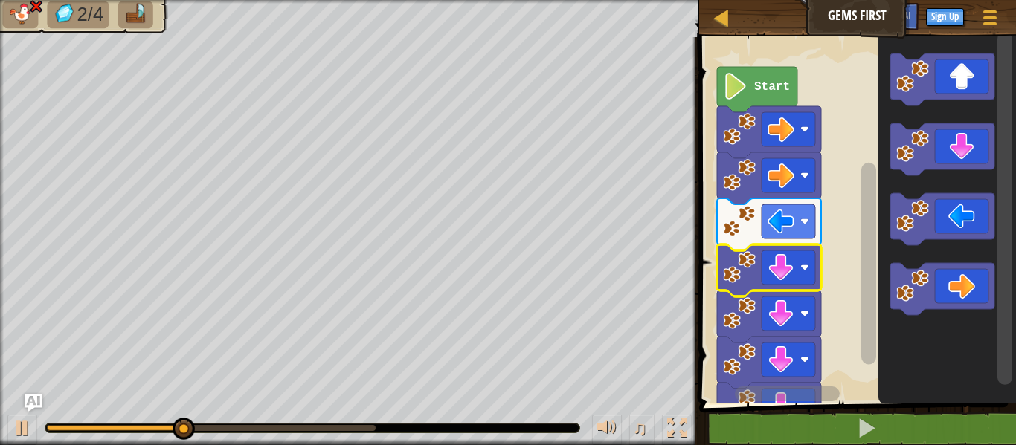
click at [735, 266] on image "Blockly Workspace" at bounding box center [739, 267] width 33 height 33
click at [737, 265] on image "Blockly Workspace" at bounding box center [739, 267] width 33 height 33
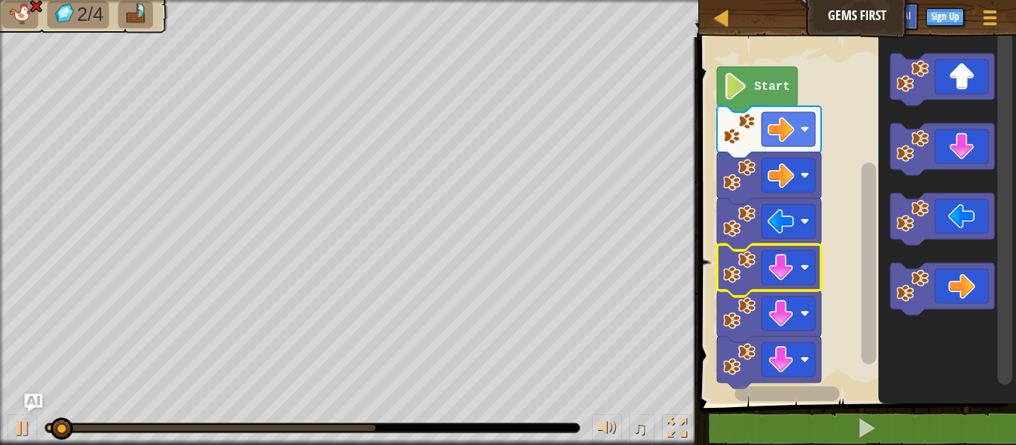
click at [739, 265] on image "Blockly Workspace" at bounding box center [739, 267] width 33 height 33
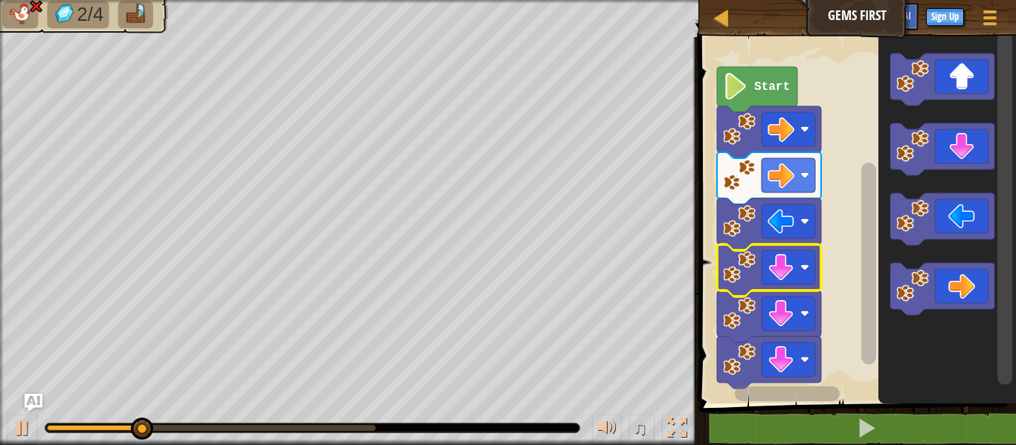
click at [737, 265] on image "Blockly Workspace" at bounding box center [739, 267] width 33 height 33
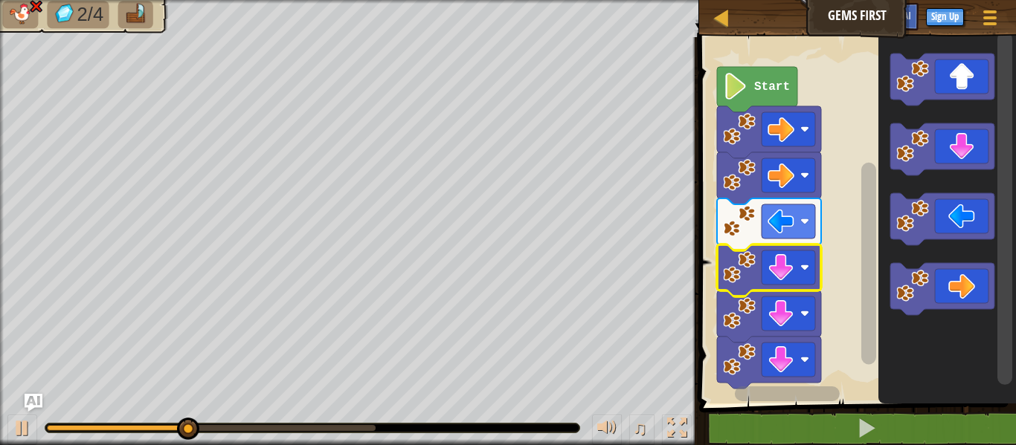
click at [737, 265] on image "Blockly Workspace" at bounding box center [739, 267] width 33 height 33
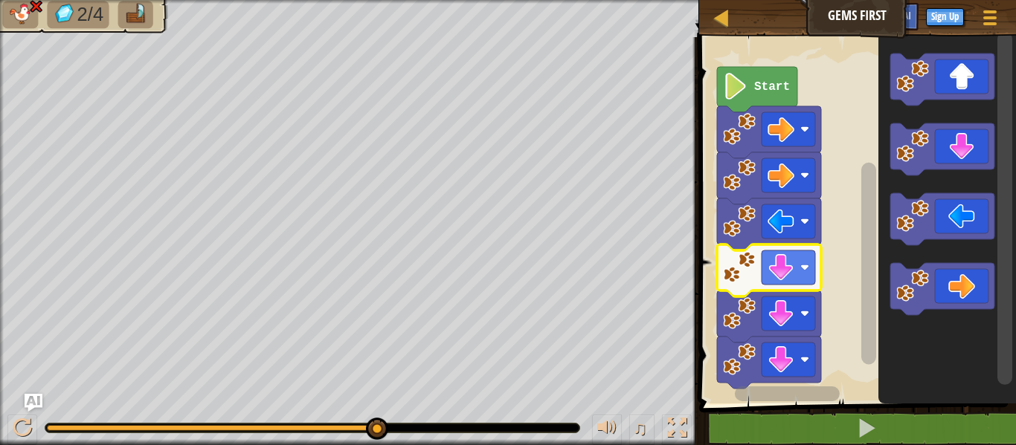
click at [707, 266] on rect "Blockly Workspace" at bounding box center [855, 217] width 321 height 374
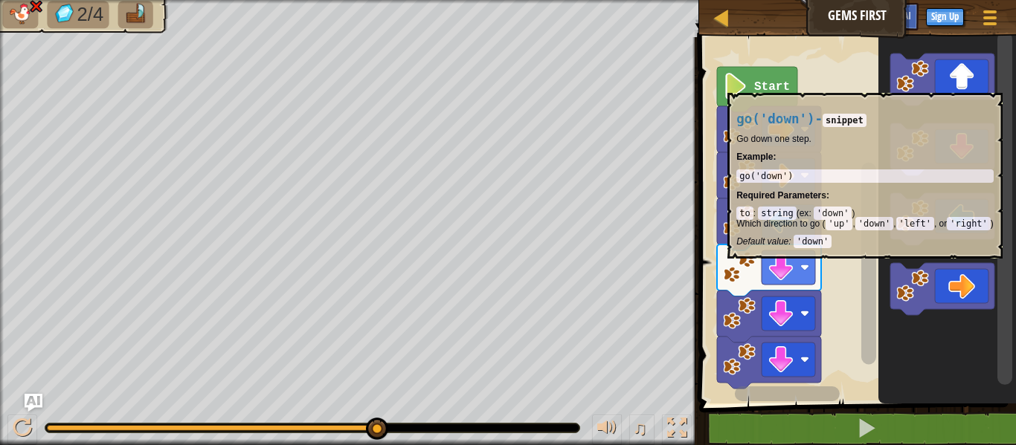
click at [727, 272] on image "Blockly Workspace" at bounding box center [739, 267] width 33 height 33
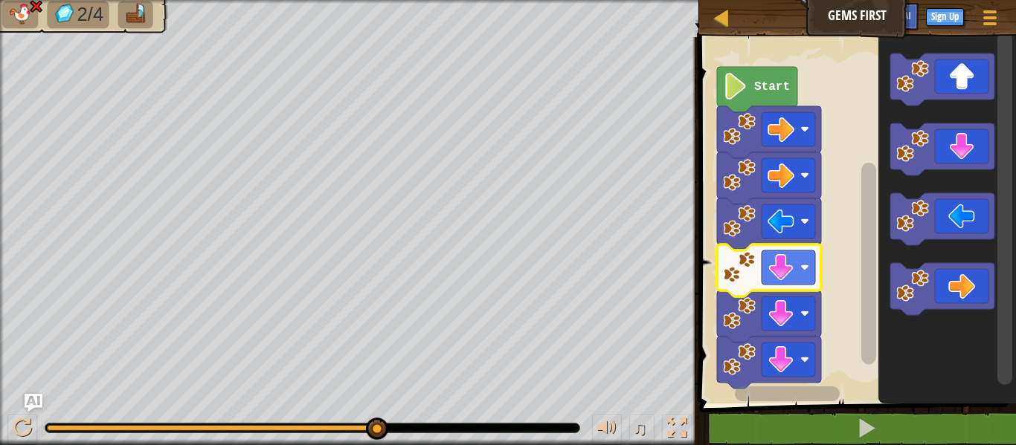
click at [730, 271] on image "Blockly Workspace" at bounding box center [739, 267] width 33 height 33
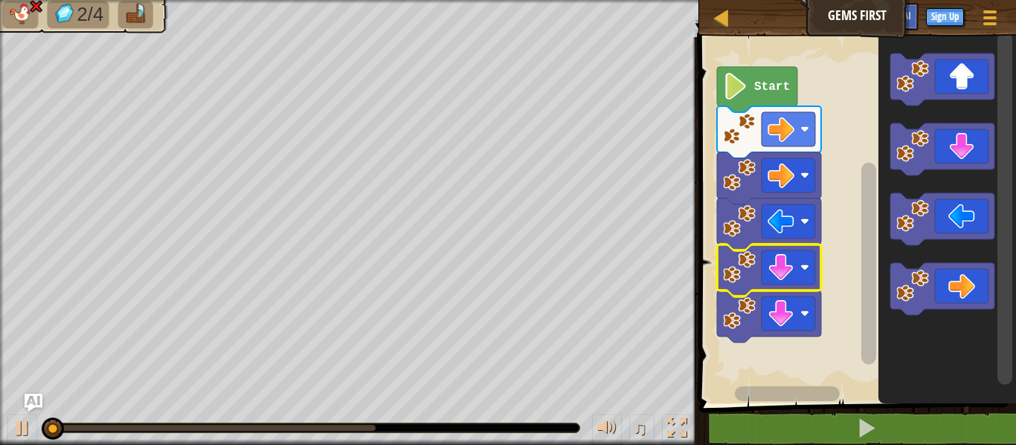
click at [730, 271] on image "Blockly Workspace" at bounding box center [739, 267] width 33 height 33
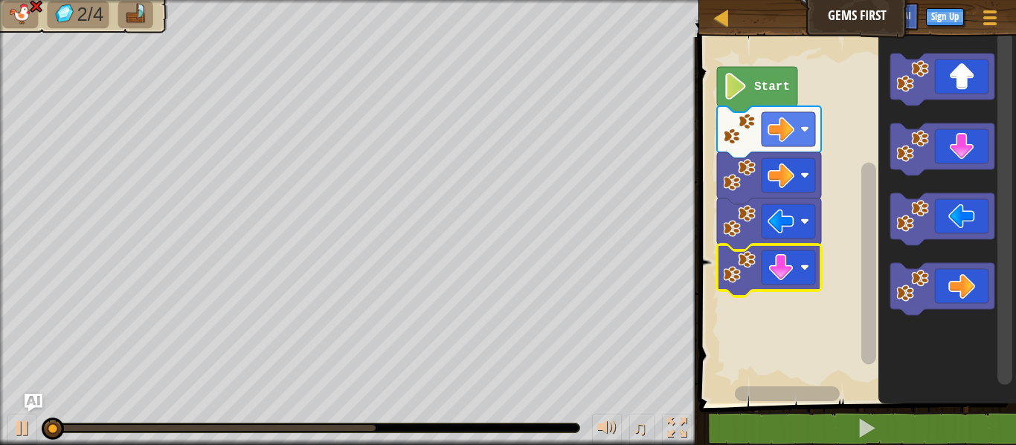
click at [728, 274] on image "Blockly Workspace" at bounding box center [739, 267] width 33 height 33
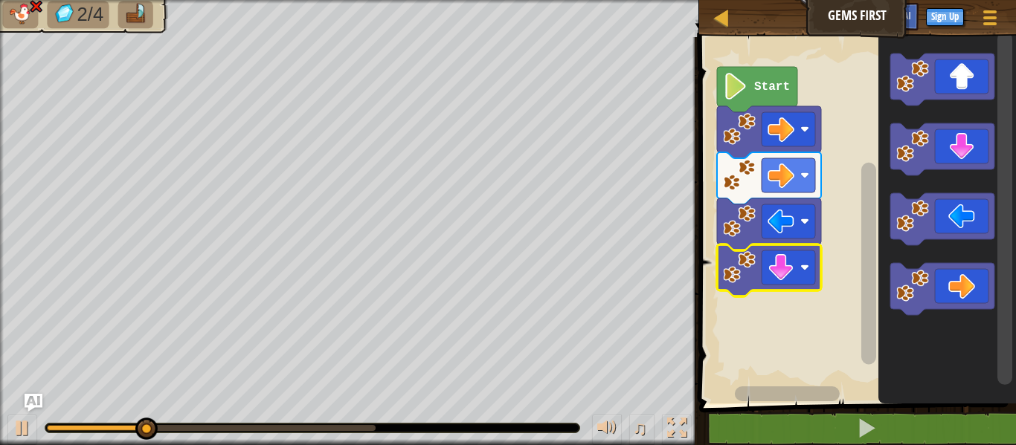
click at [730, 272] on image "Blockly Workspace" at bounding box center [739, 267] width 33 height 33
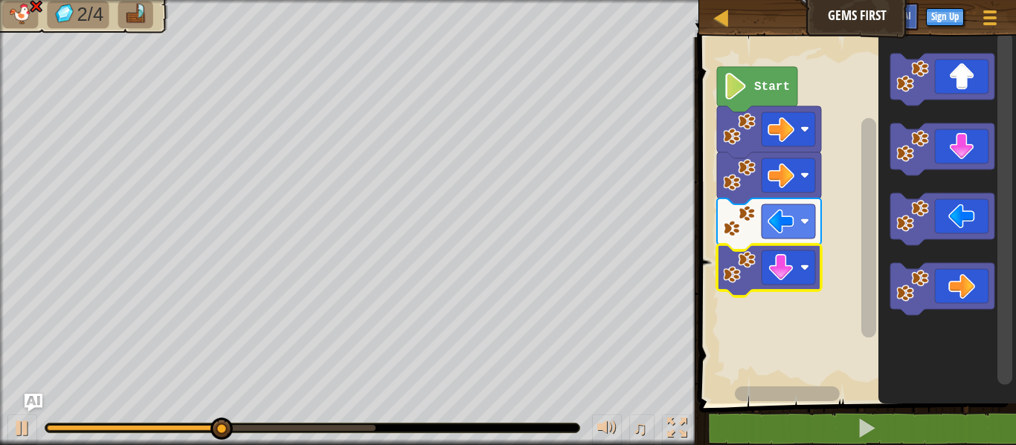
click at [731, 268] on image "Blockly Workspace" at bounding box center [739, 267] width 33 height 33
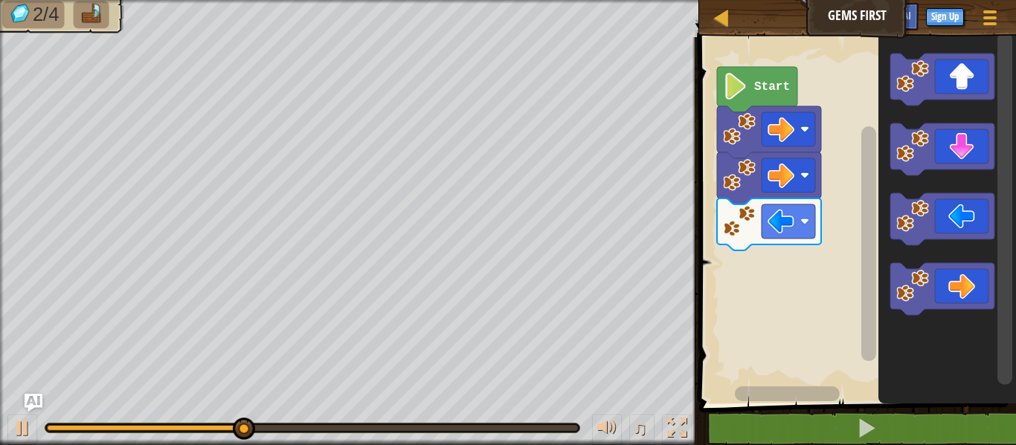
click at [731, 267] on rect "Blockly Workspace" at bounding box center [855, 217] width 321 height 374
click at [732, 267] on rect "Blockly Workspace" at bounding box center [855, 217] width 321 height 374
click at [732, 266] on rect "Blockly Workspace" at bounding box center [855, 217] width 321 height 374
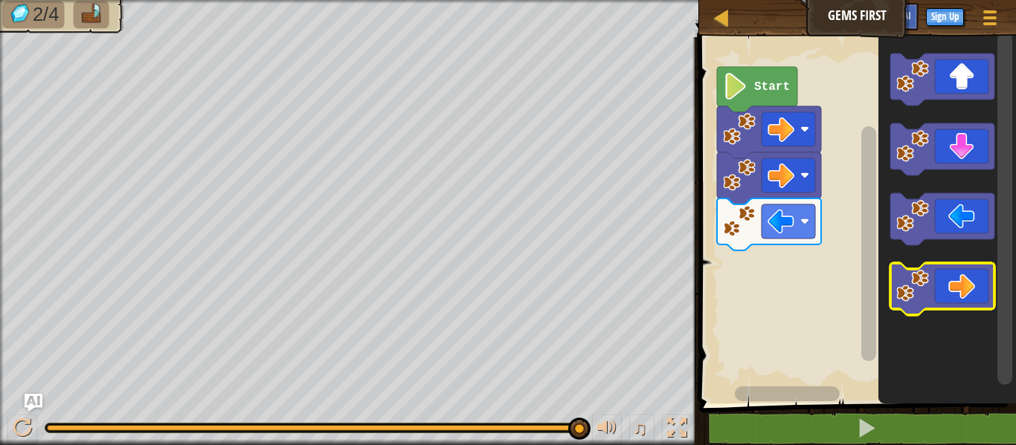
click at [955, 277] on icon "Blockly Workspace" at bounding box center [942, 289] width 104 height 52
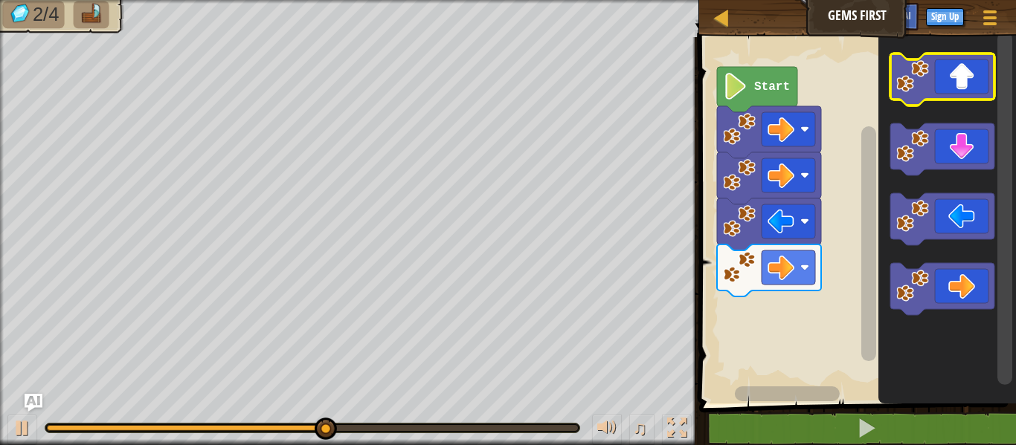
click at [970, 91] on icon "Blockly Workspace" at bounding box center [942, 80] width 104 height 52
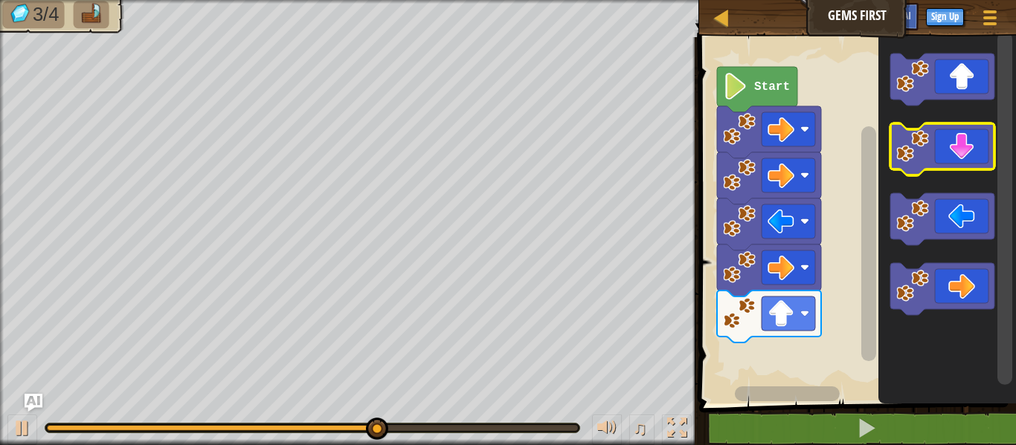
click at [969, 147] on icon "Blockly Workspace" at bounding box center [942, 149] width 104 height 52
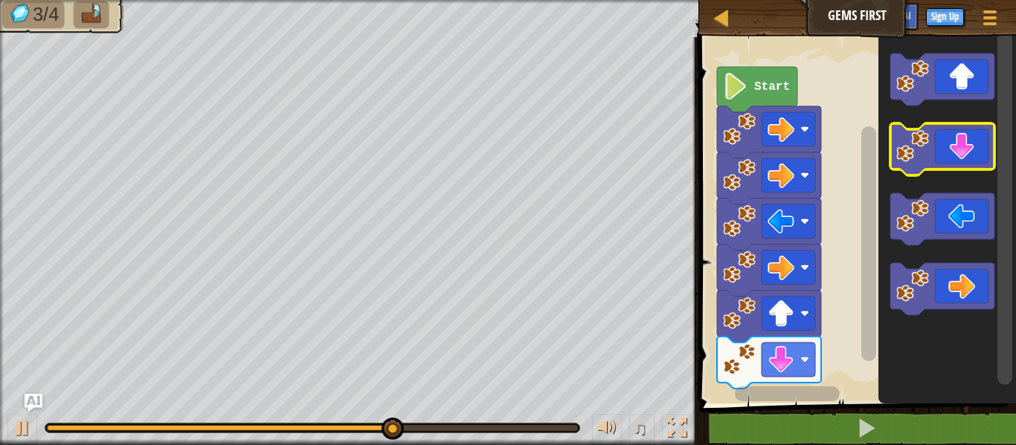
click at [968, 148] on icon "Blockly Workspace" at bounding box center [942, 149] width 104 height 52
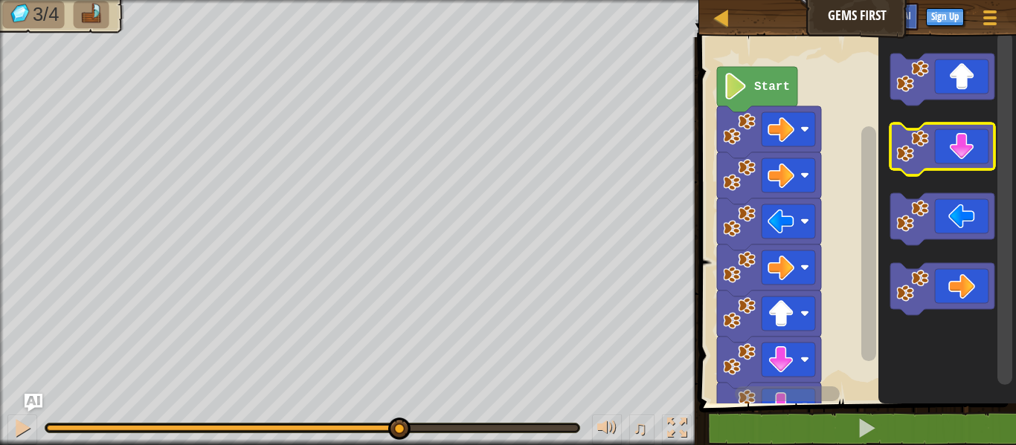
click at [968, 148] on icon "Blockly Workspace" at bounding box center [942, 149] width 104 height 52
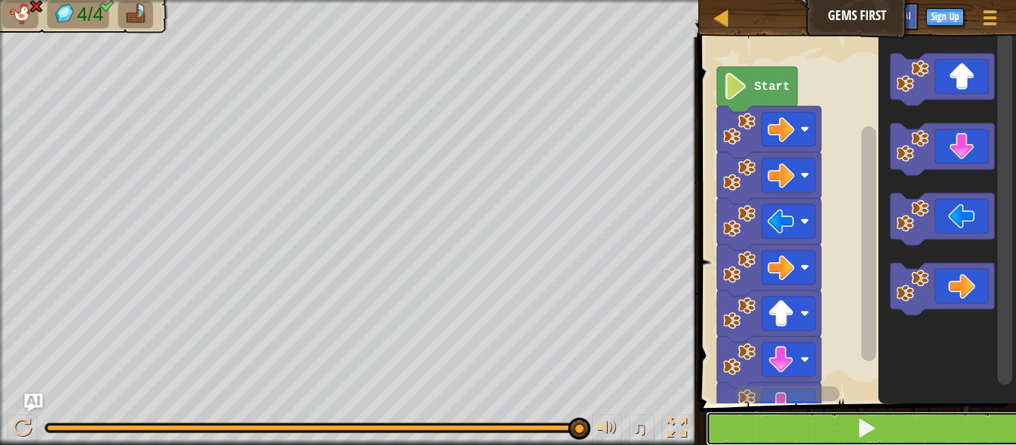
click at [790, 433] on button at bounding box center [866, 429] width 321 height 34
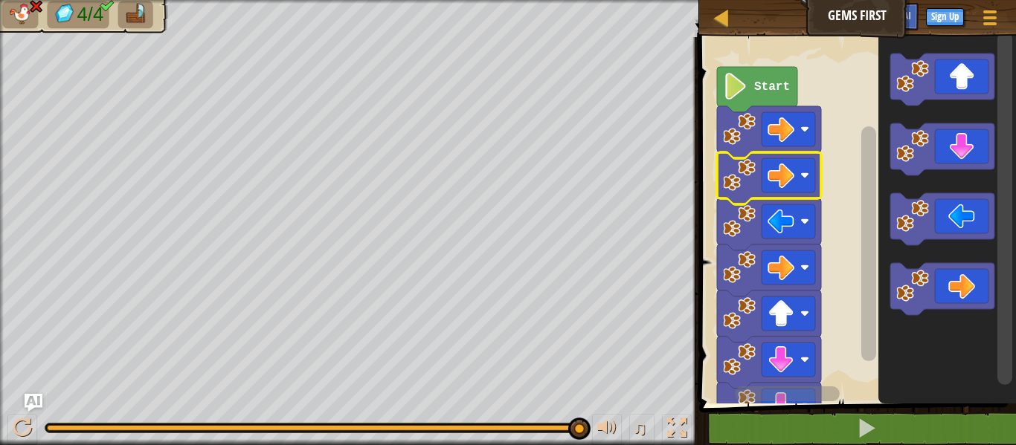
click at [732, 184] on image "Blockly Workspace" at bounding box center [739, 175] width 33 height 33
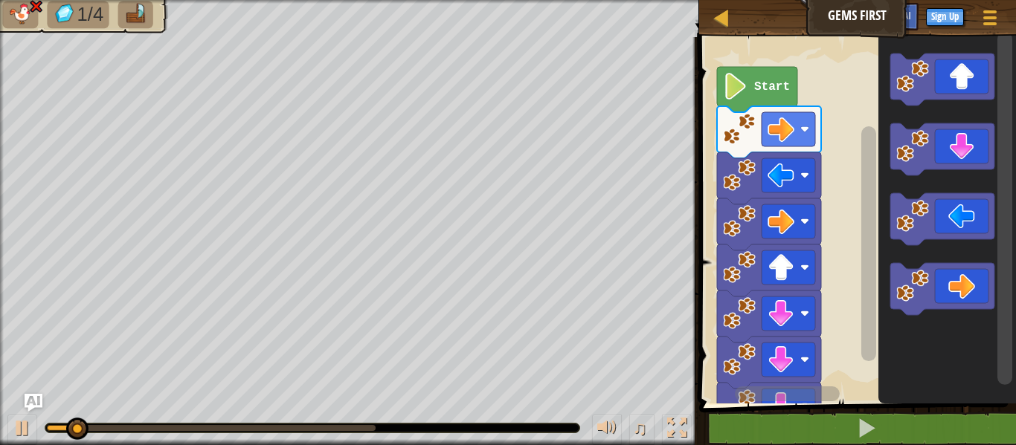
click at [732, 184] on image "Blockly Workspace" at bounding box center [739, 175] width 33 height 33
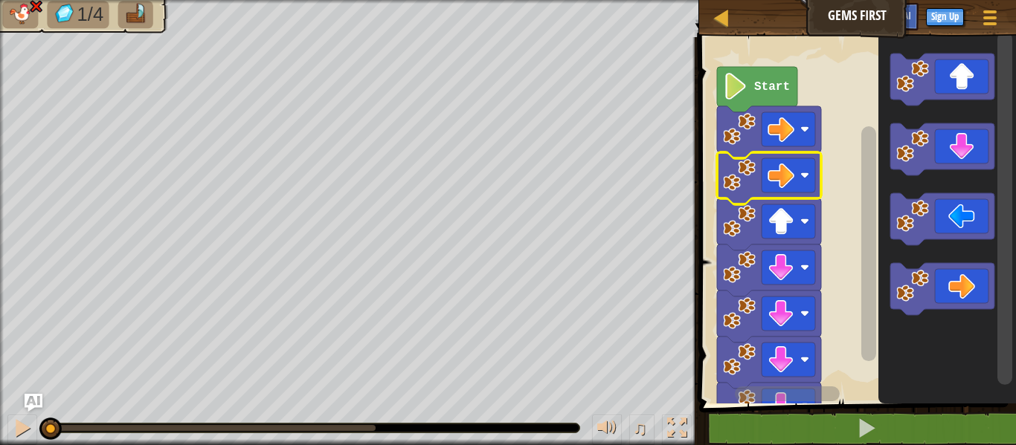
click at [732, 184] on image "Blockly Workspace" at bounding box center [739, 175] width 33 height 33
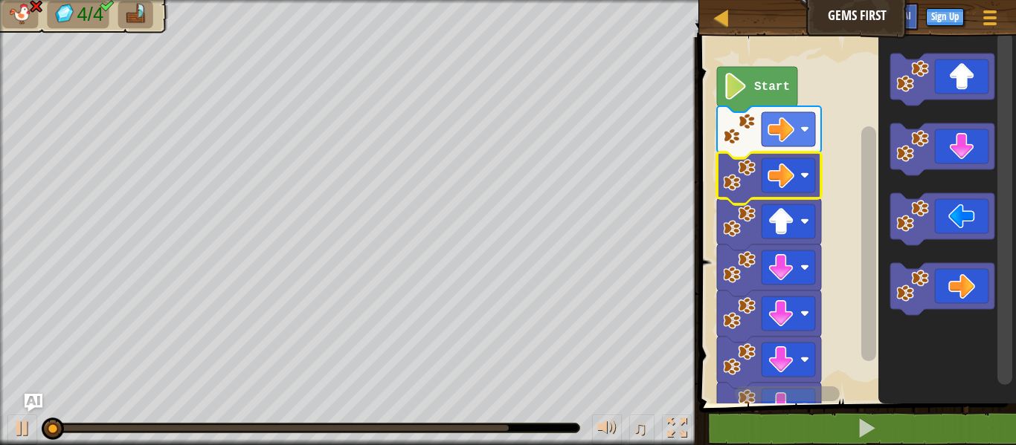
click at [732, 184] on image "Blockly Workspace" at bounding box center [739, 175] width 33 height 33
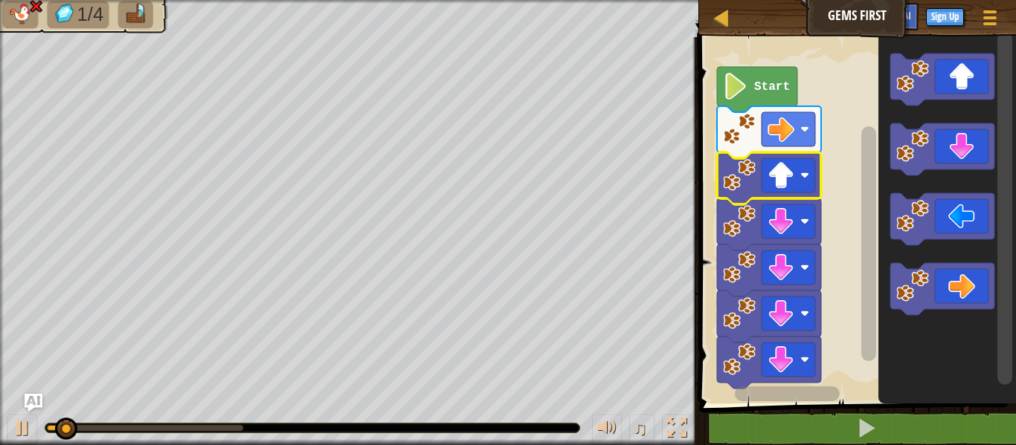
click at [731, 182] on image "Blockly Workspace" at bounding box center [739, 175] width 33 height 33
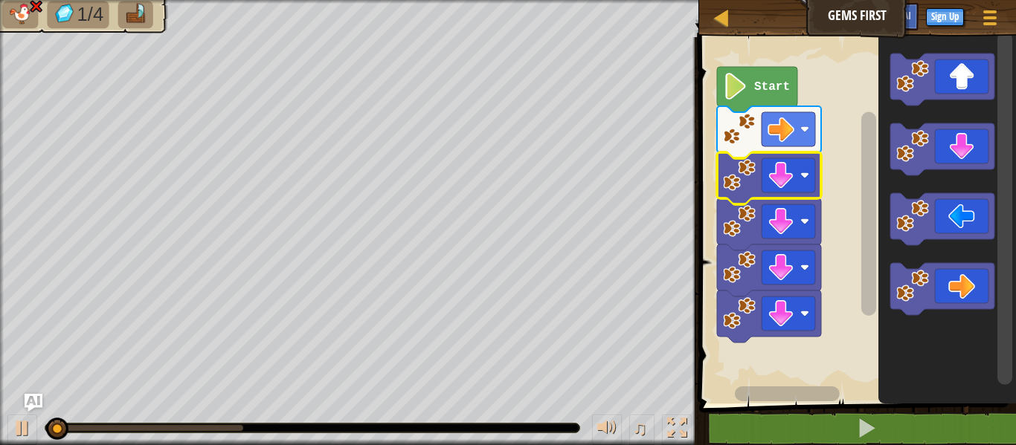
click at [730, 184] on image "Blockly Workspace" at bounding box center [739, 175] width 33 height 33
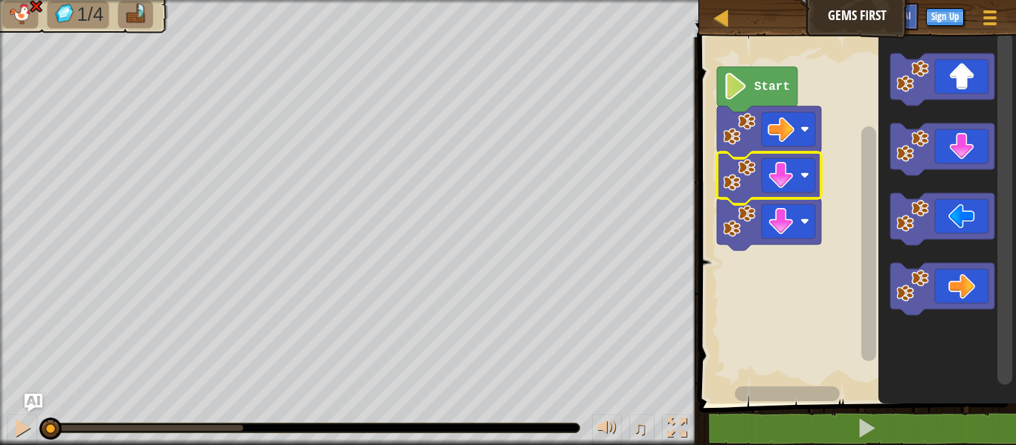
click at [732, 178] on image "Blockly Workspace" at bounding box center [739, 175] width 33 height 33
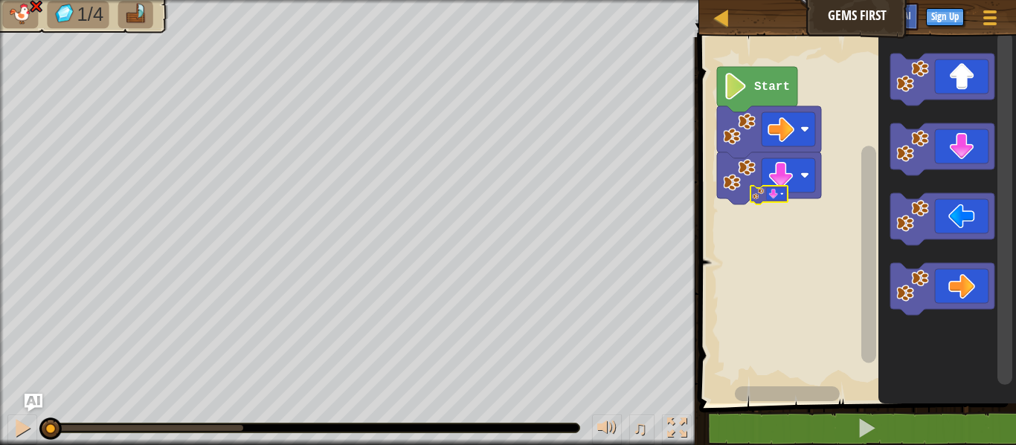
click at [732, 178] on image "Blockly Workspace" at bounding box center [739, 175] width 33 height 33
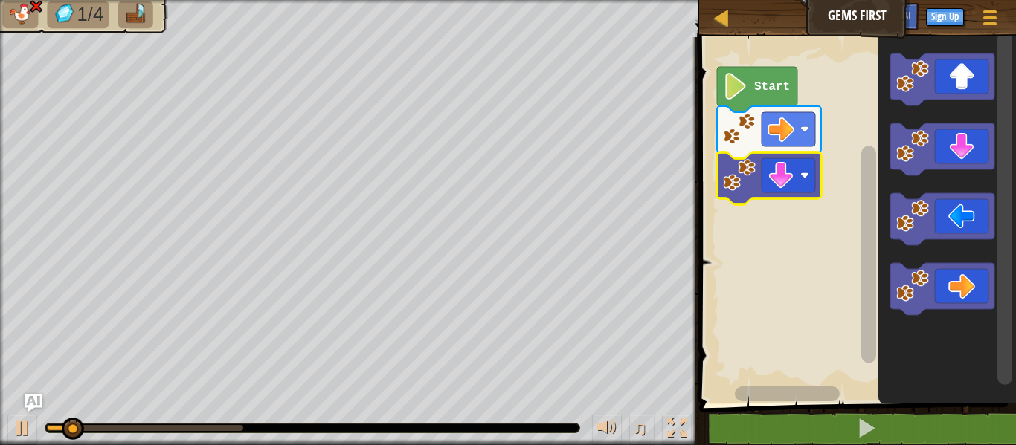
click at [732, 178] on image "Blockly Workspace" at bounding box center [739, 175] width 33 height 33
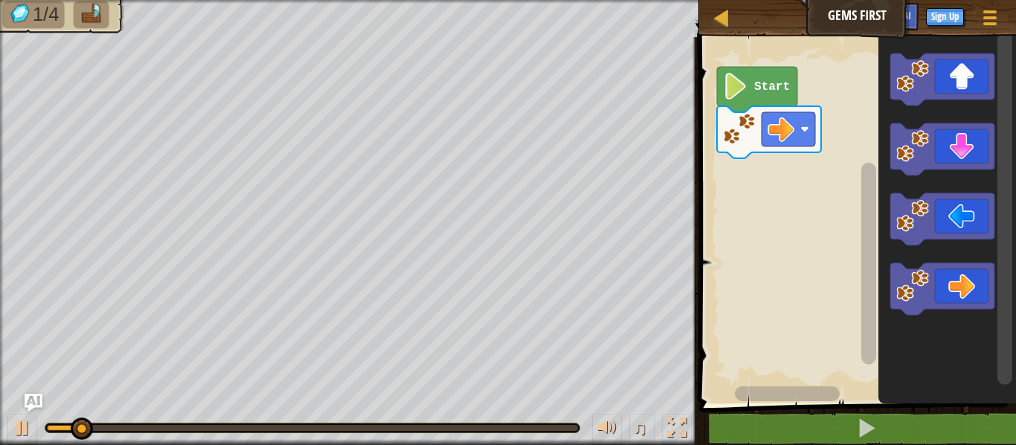
click at [732, 178] on rect "Blockly Workspace" at bounding box center [855, 217] width 321 height 374
click at [731, 178] on rect "Blockly Workspace" at bounding box center [855, 217] width 321 height 374
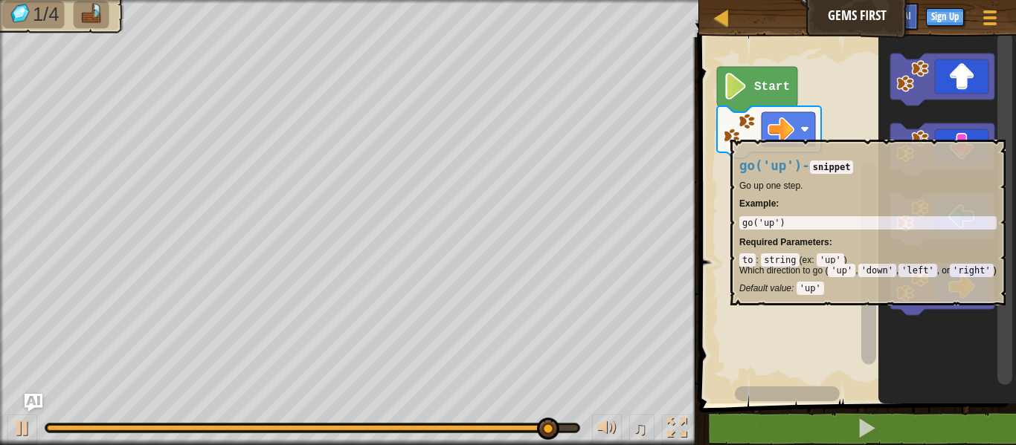
click at [731, 128] on image "Blockly Workspace" at bounding box center [739, 129] width 33 height 33
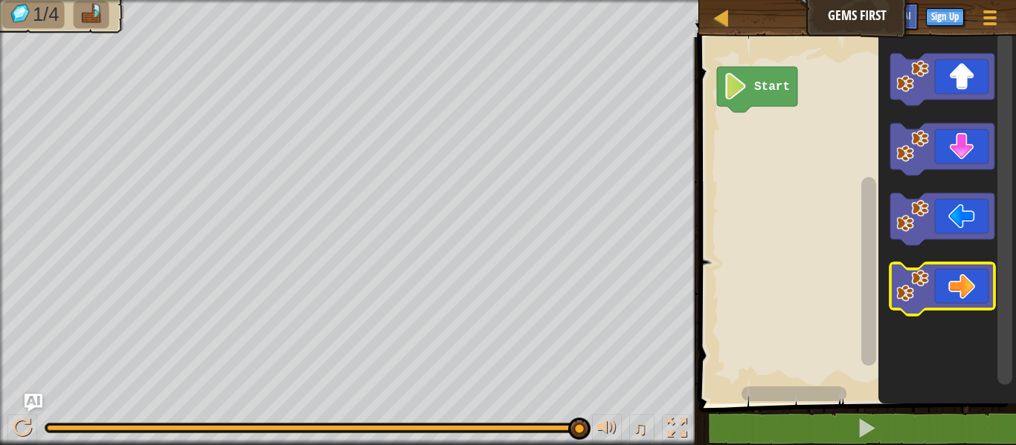
click at [968, 298] on icon "Blockly Workspace" at bounding box center [942, 289] width 104 height 52
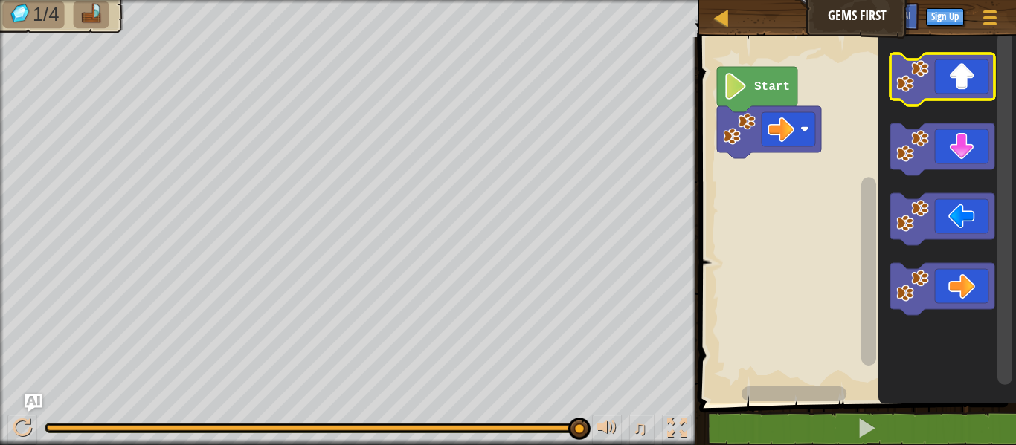
click at [944, 96] on icon "Blockly Workspace" at bounding box center [942, 80] width 104 height 52
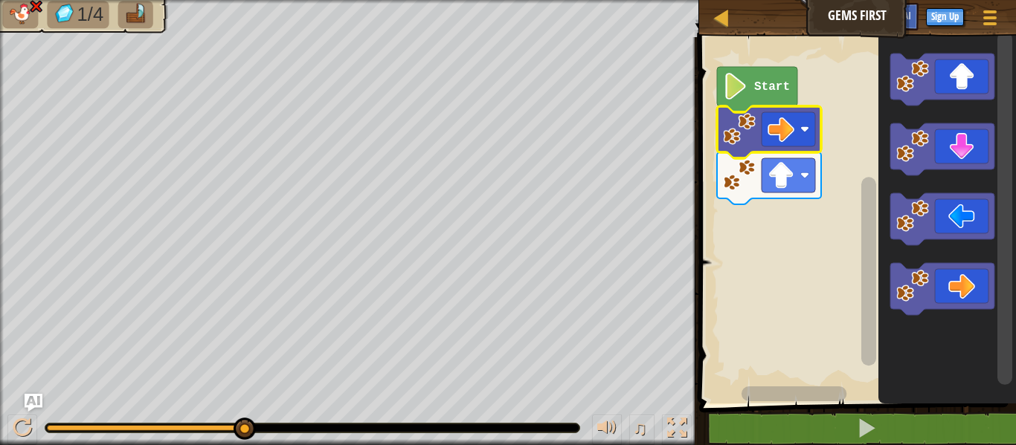
click at [739, 132] on image "Blockly Workspace" at bounding box center [739, 129] width 33 height 33
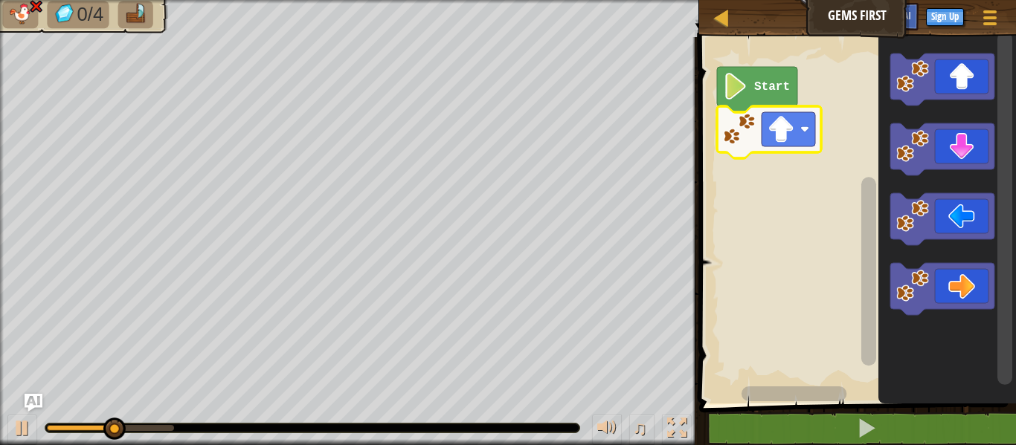
click at [750, 151] on icon "Blockly Workspace" at bounding box center [769, 132] width 104 height 52
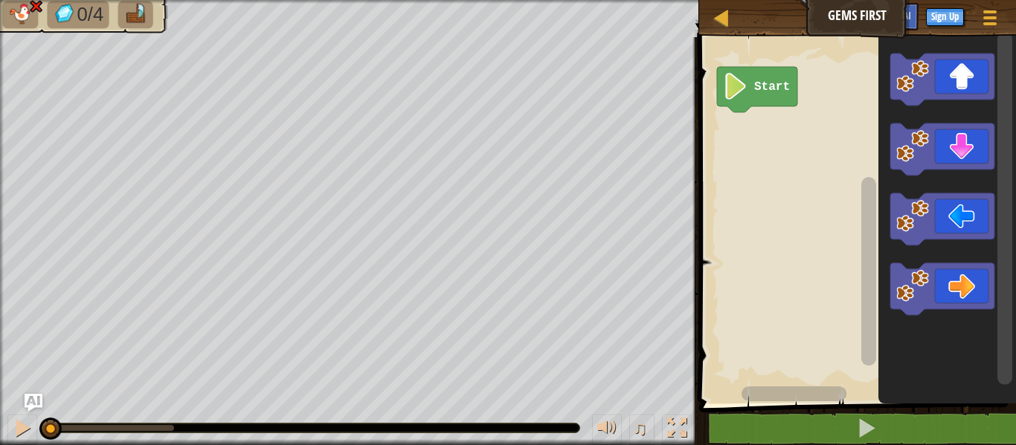
drag, startPoint x: 170, startPoint y: 430, endPoint x: 0, endPoint y: 441, distance: 169.9
click at [0, 441] on div "♫" at bounding box center [349, 424] width 699 height 45
drag, startPoint x: 52, startPoint y: 437, endPoint x: 28, endPoint y: 472, distance: 42.1
click at [28, 0] on html "Map Gems First Game Menu Sign Up Ask AI 1 ההההההההההההההההההההההההההההההההההההה…" at bounding box center [508, 0] width 1016 height 0
click at [951, 286] on icon "Blockly Workspace" at bounding box center [942, 289] width 104 height 52
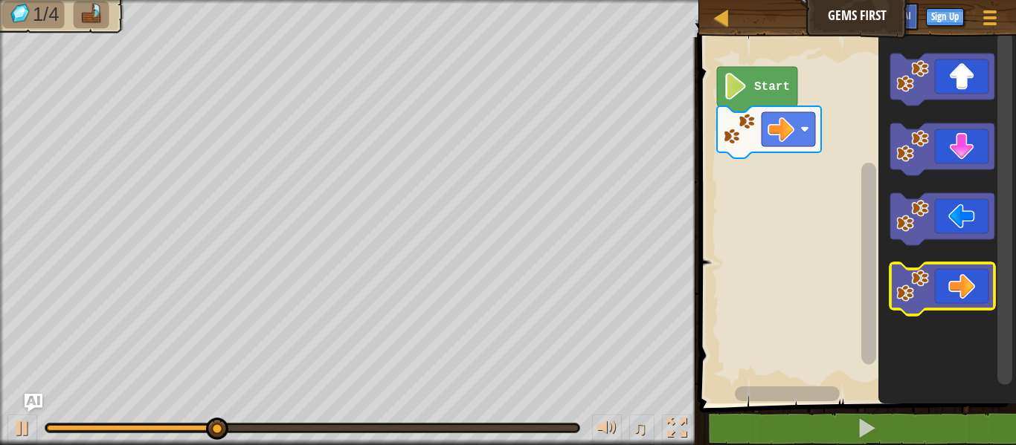
click at [953, 286] on icon "Blockly Workspace" at bounding box center [942, 289] width 104 height 52
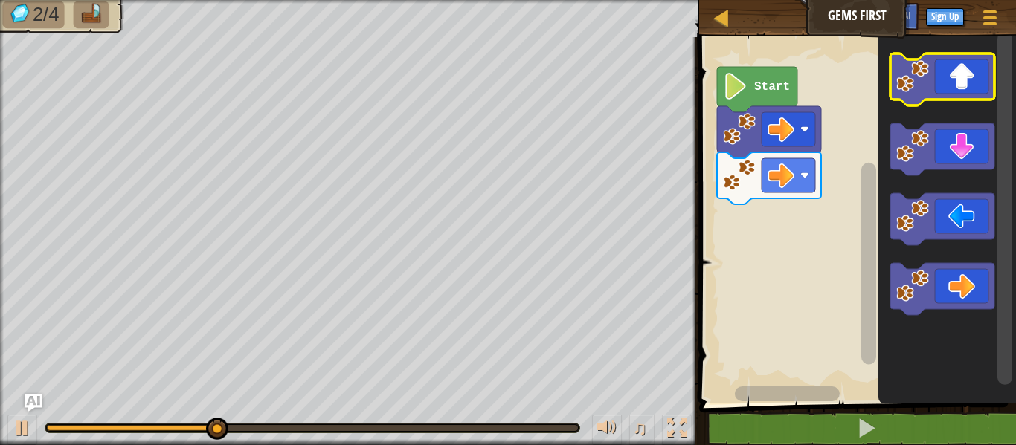
click at [946, 91] on icon "Blockly Workspace" at bounding box center [942, 80] width 104 height 52
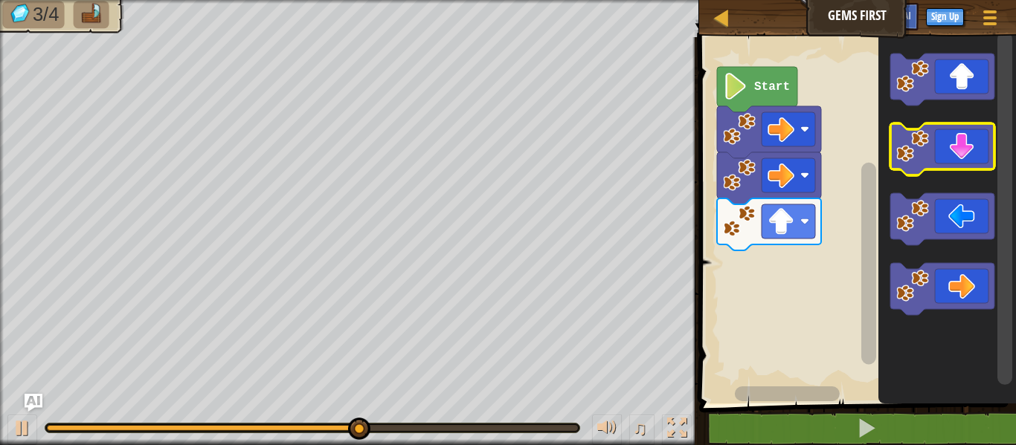
click at [952, 146] on icon "Blockly Workspace" at bounding box center [942, 149] width 104 height 52
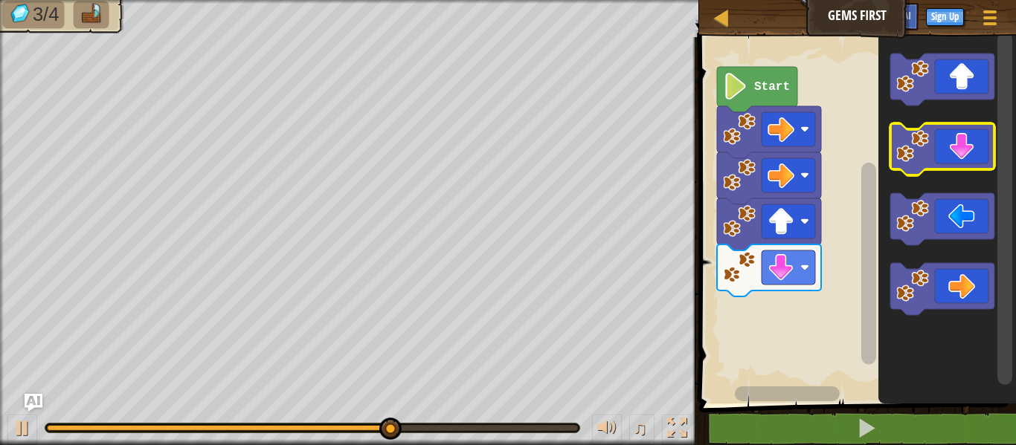
click at [954, 147] on icon "Blockly Workspace" at bounding box center [942, 149] width 104 height 52
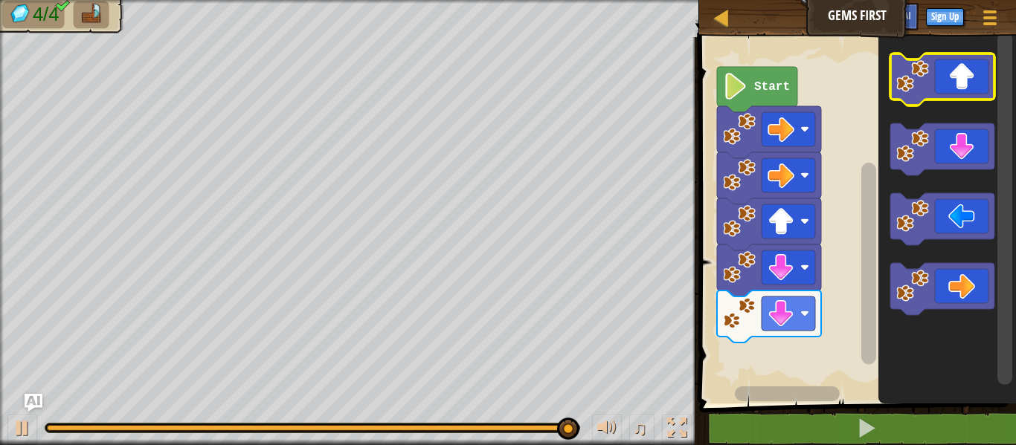
click at [924, 65] on image "Blockly Workspace" at bounding box center [912, 76] width 33 height 33
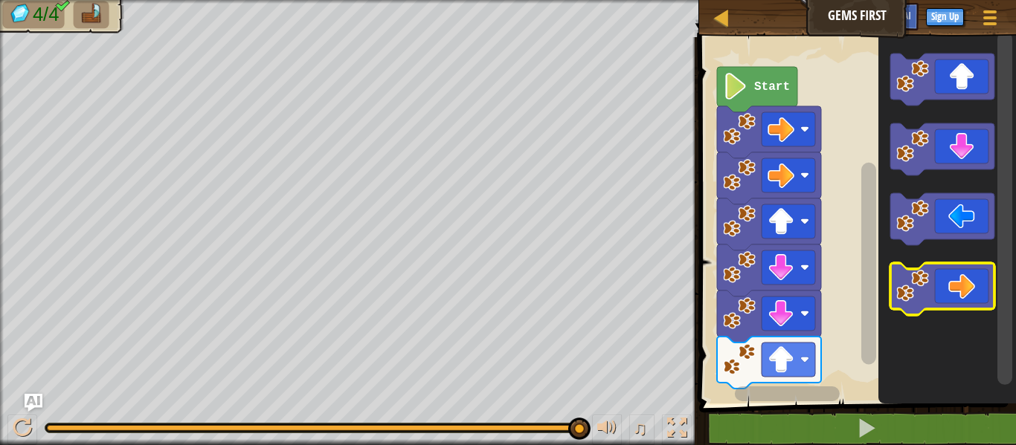
click at [971, 280] on icon "Blockly Workspace" at bounding box center [942, 289] width 104 height 52
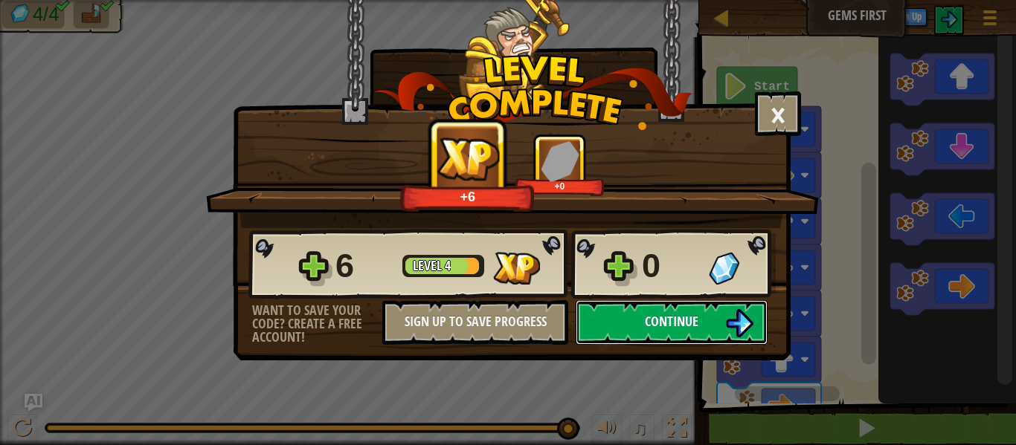
click at [742, 321] on img at bounding box center [739, 323] width 28 height 28
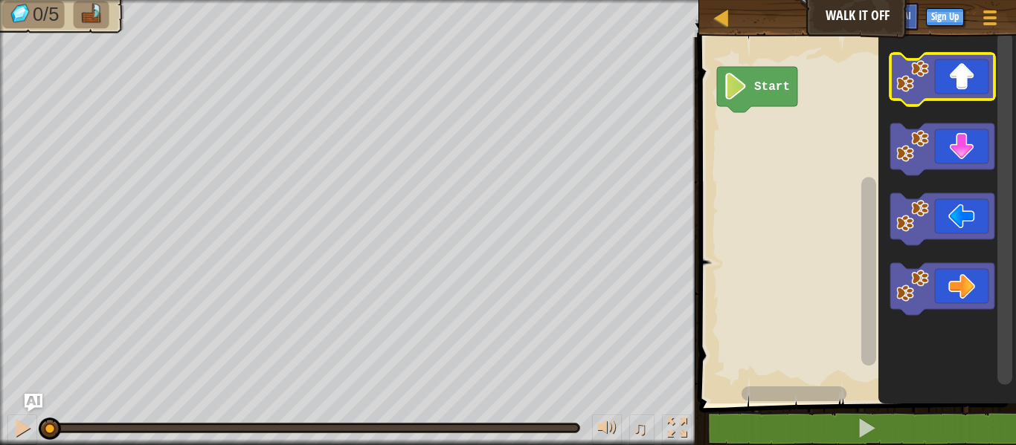
click at [952, 95] on icon "Blockly Workspace" at bounding box center [942, 80] width 104 height 52
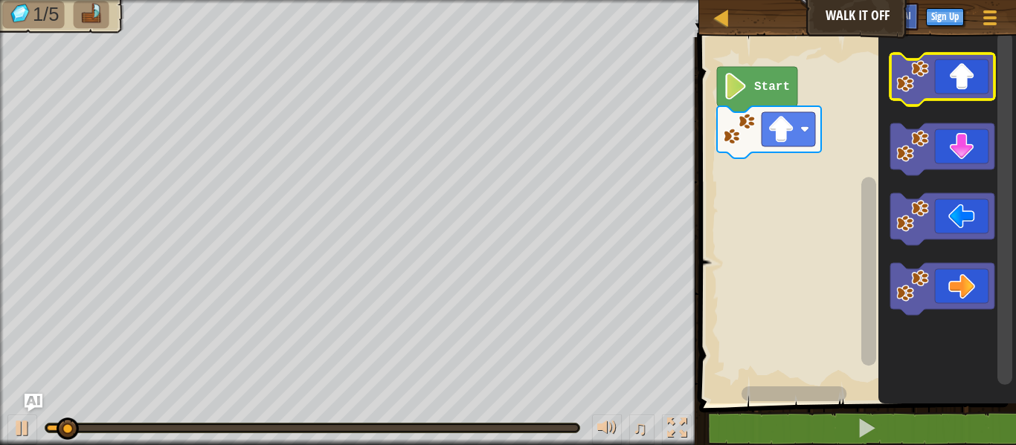
click at [950, 94] on icon "Blockly Workspace" at bounding box center [942, 80] width 104 height 52
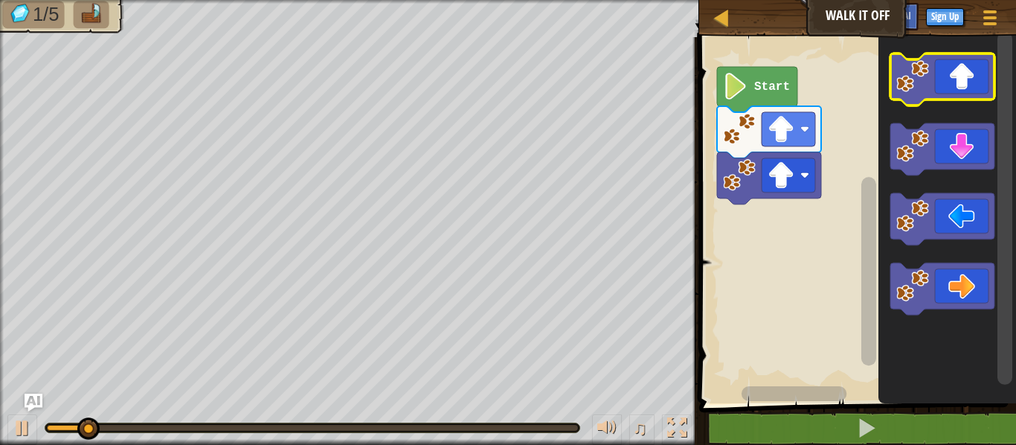
click at [950, 93] on icon "Blockly Workspace" at bounding box center [942, 80] width 104 height 52
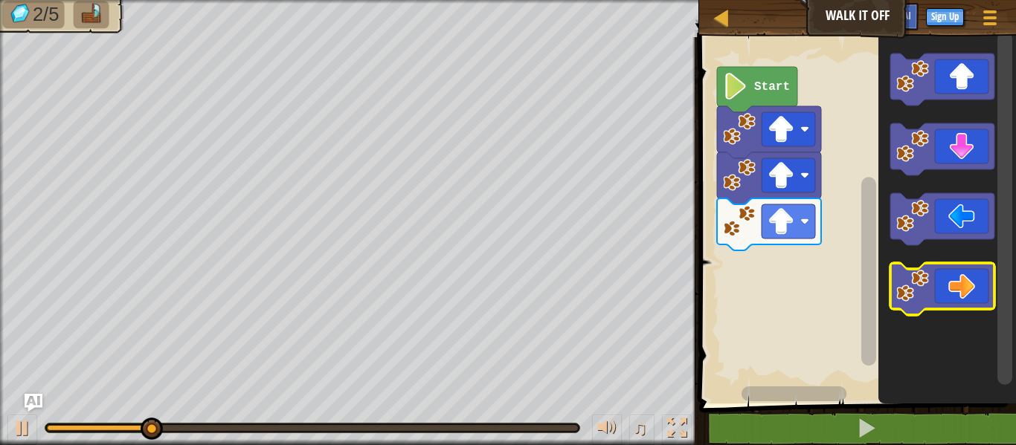
click at [980, 285] on icon "Blockly Workspace" at bounding box center [942, 289] width 104 height 52
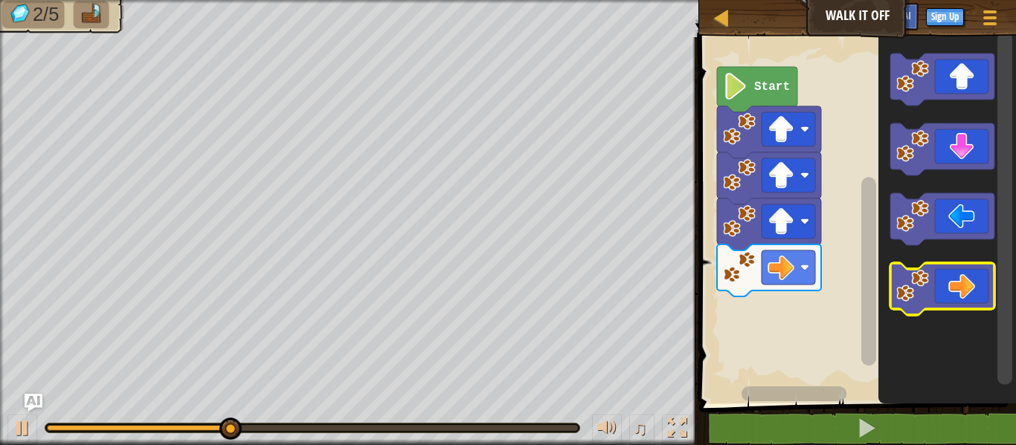
click at [981, 286] on icon "Blockly Workspace" at bounding box center [942, 289] width 104 height 52
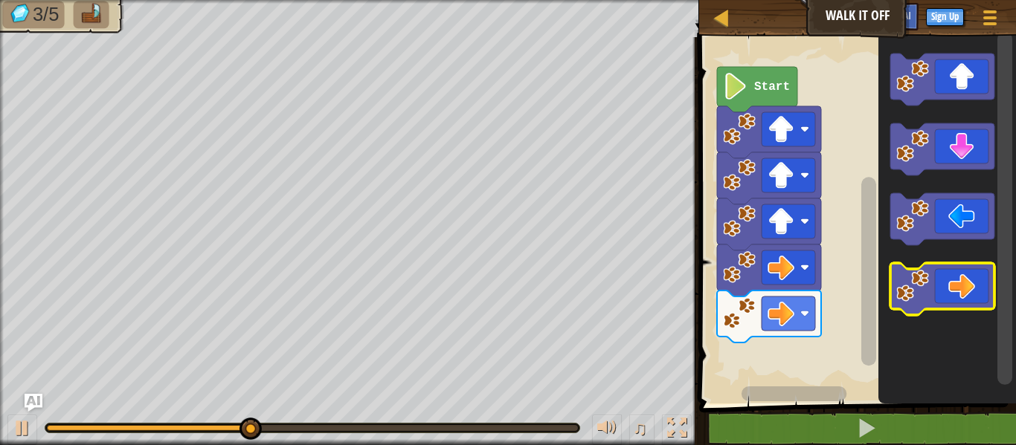
click at [981, 287] on icon "Blockly Workspace" at bounding box center [942, 289] width 104 height 52
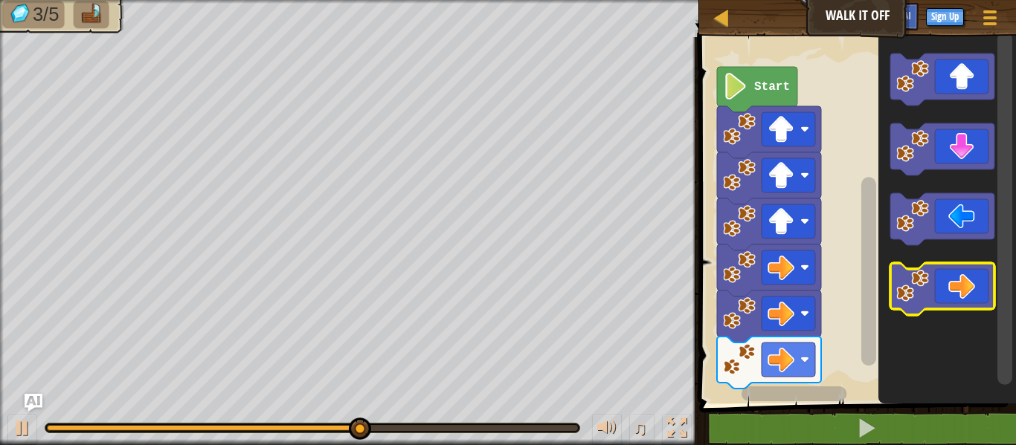
click at [980, 286] on icon "Blockly Workspace" at bounding box center [942, 289] width 104 height 52
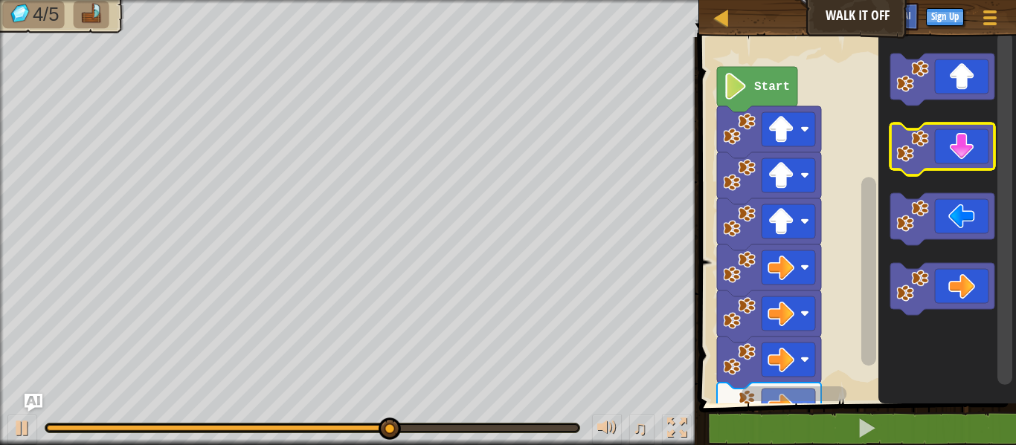
click at [972, 164] on icon "Blockly Workspace" at bounding box center [942, 149] width 104 height 52
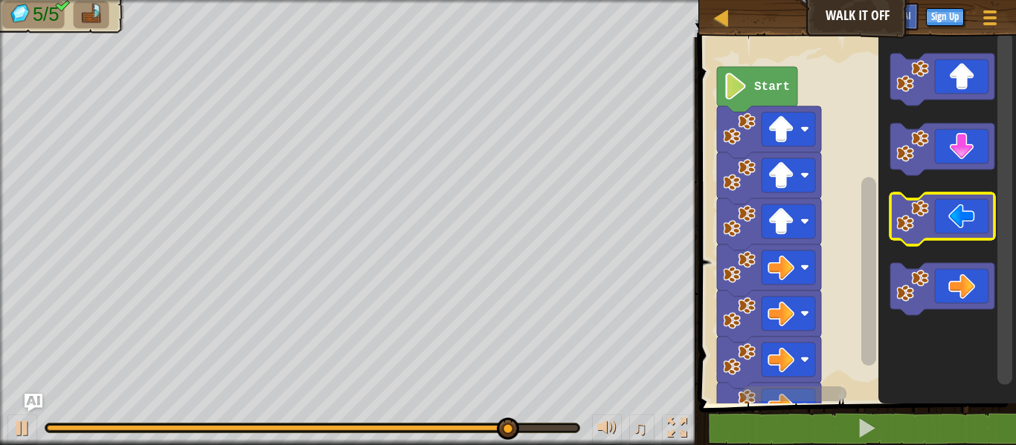
click at [970, 216] on icon "Blockly Workspace" at bounding box center [942, 219] width 104 height 52
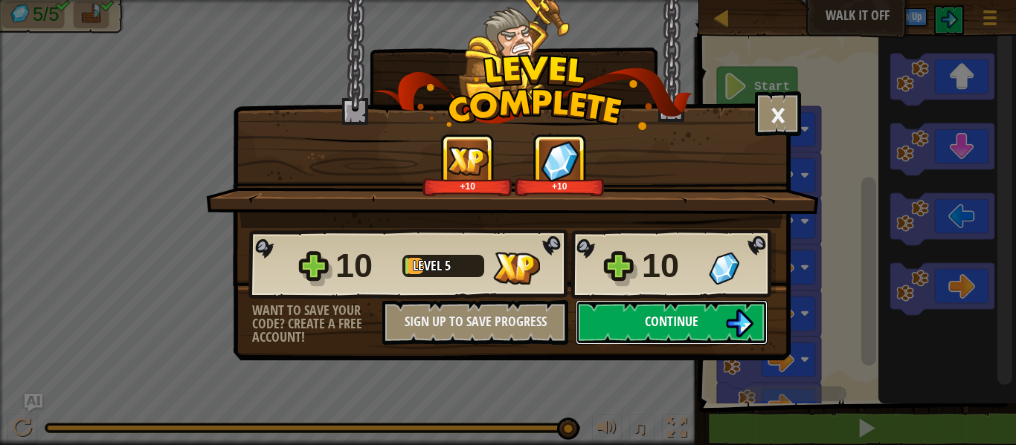
click at [726, 309] on img at bounding box center [739, 323] width 28 height 28
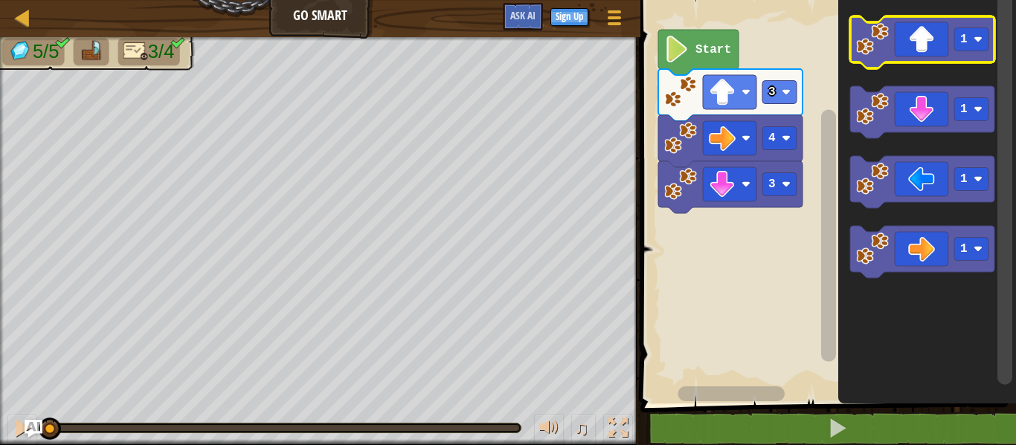
click at [907, 45] on icon "Blockly Workspace" at bounding box center [922, 42] width 144 height 52
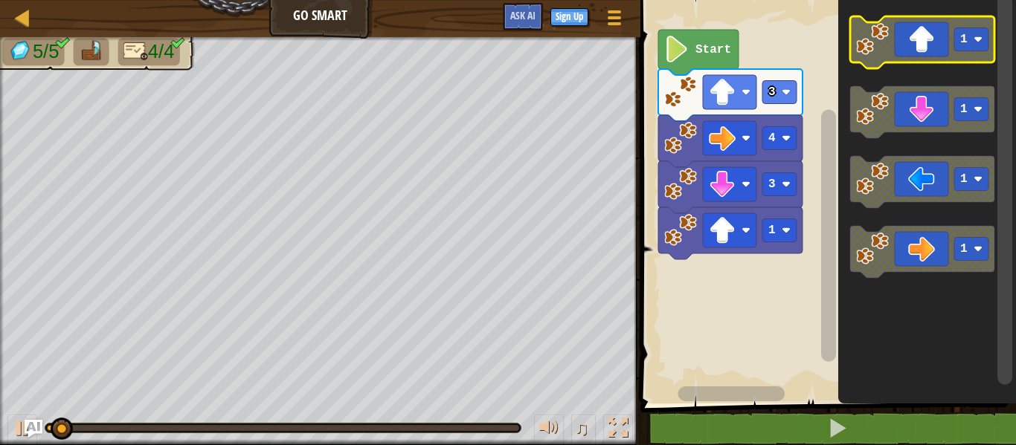
click at [910, 42] on icon "Blockly Workspace" at bounding box center [922, 42] width 144 height 52
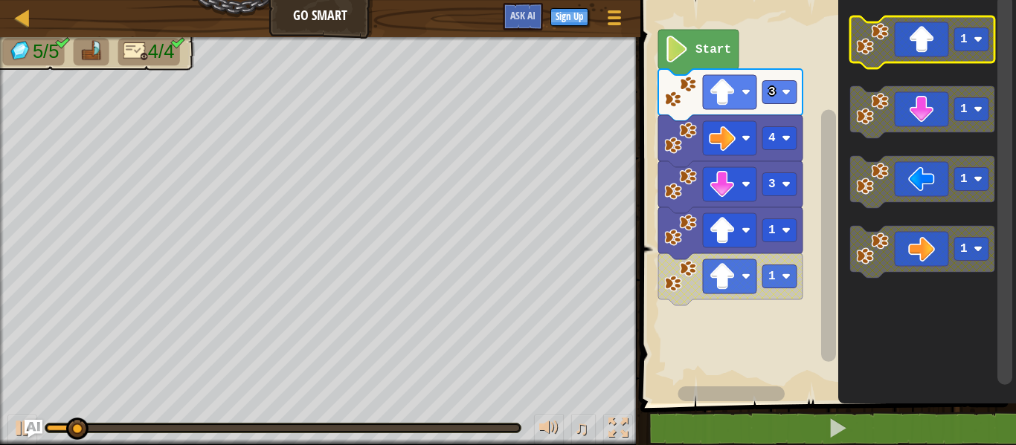
click at [910, 42] on icon "Blockly Workspace" at bounding box center [922, 42] width 144 height 52
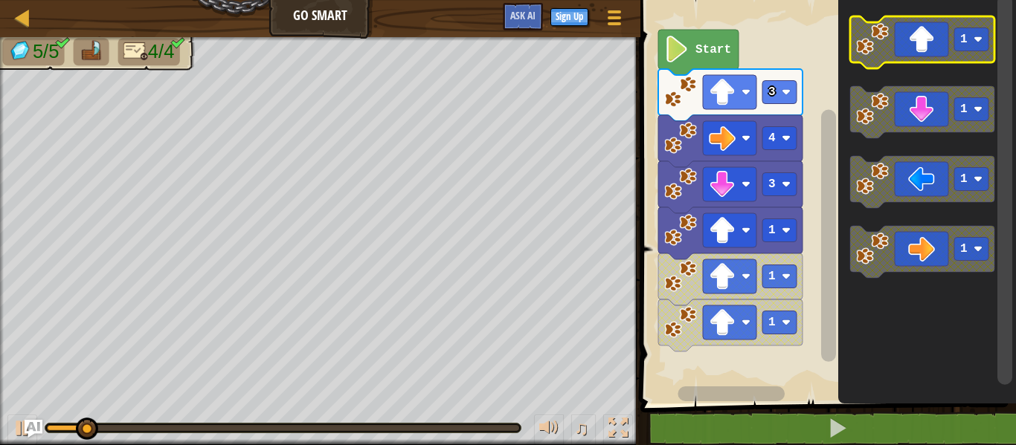
click at [910, 42] on icon "Blockly Workspace" at bounding box center [922, 42] width 144 height 52
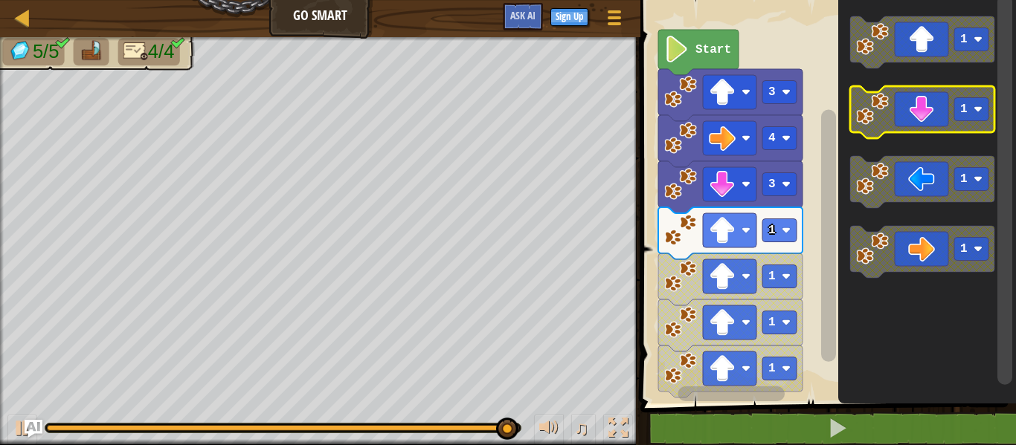
click at [935, 106] on icon "Blockly Workspace" at bounding box center [922, 112] width 144 height 52
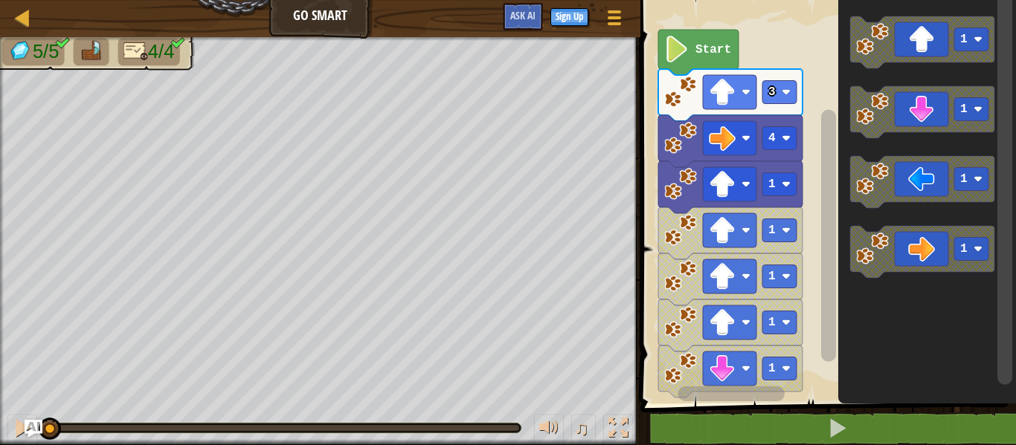
click at [666, 178] on image "Blockly Workspace" at bounding box center [680, 184] width 33 height 33
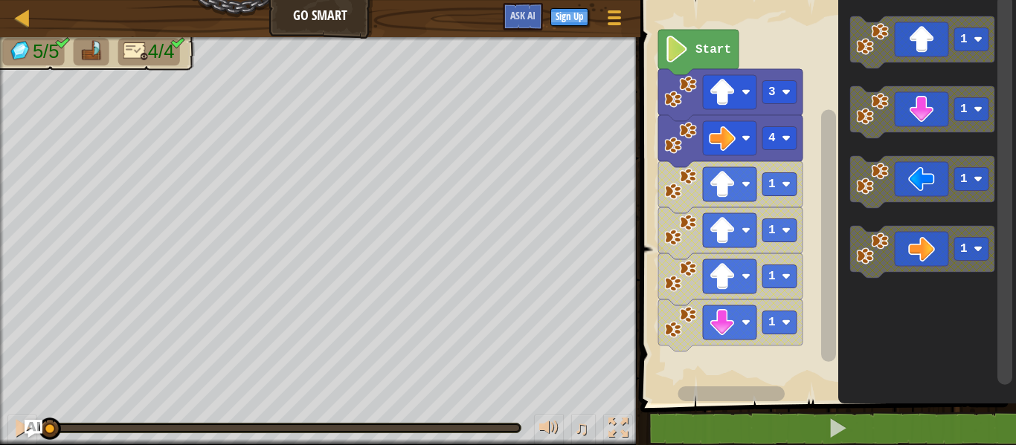
click at [666, 178] on image "Blockly Workspace" at bounding box center [680, 184] width 33 height 33
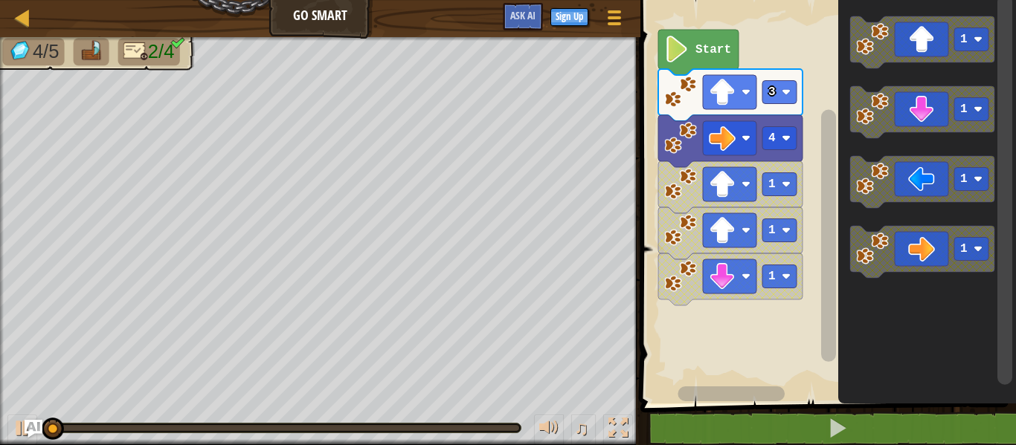
click at [666, 178] on image "Blockly Workspace" at bounding box center [680, 184] width 33 height 33
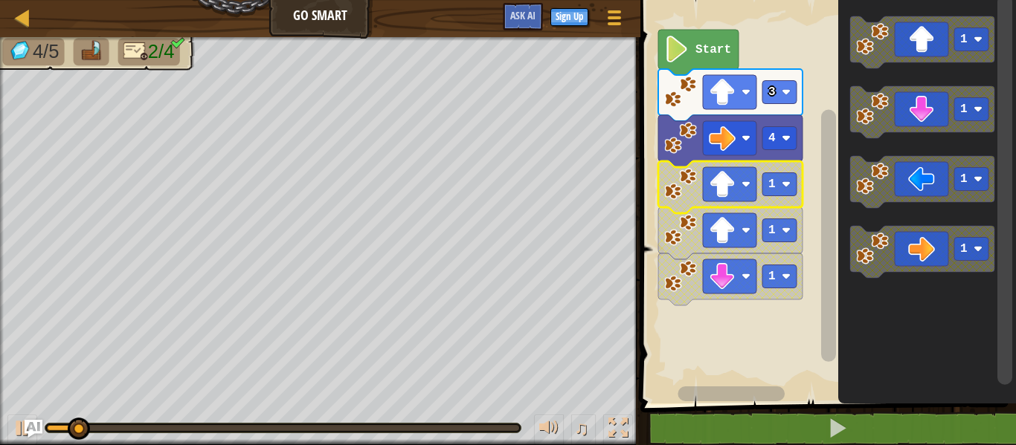
click at [666, 178] on image "Blockly Workspace" at bounding box center [680, 184] width 33 height 33
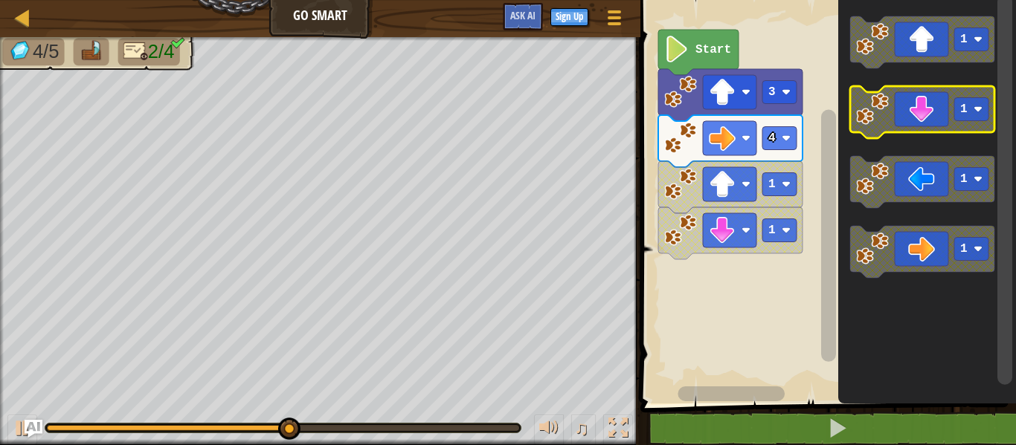
click at [914, 126] on icon "Blockly Workspace" at bounding box center [922, 112] width 144 height 52
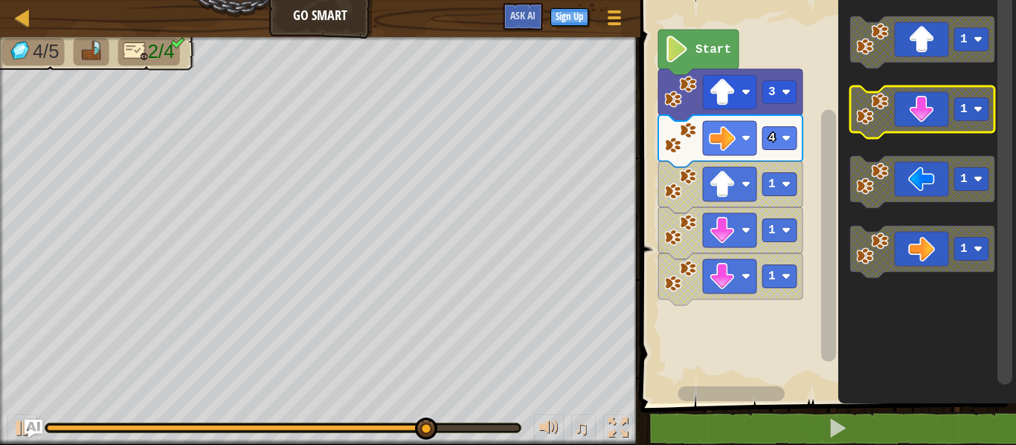
click at [910, 98] on icon "Blockly Workspace" at bounding box center [922, 112] width 144 height 52
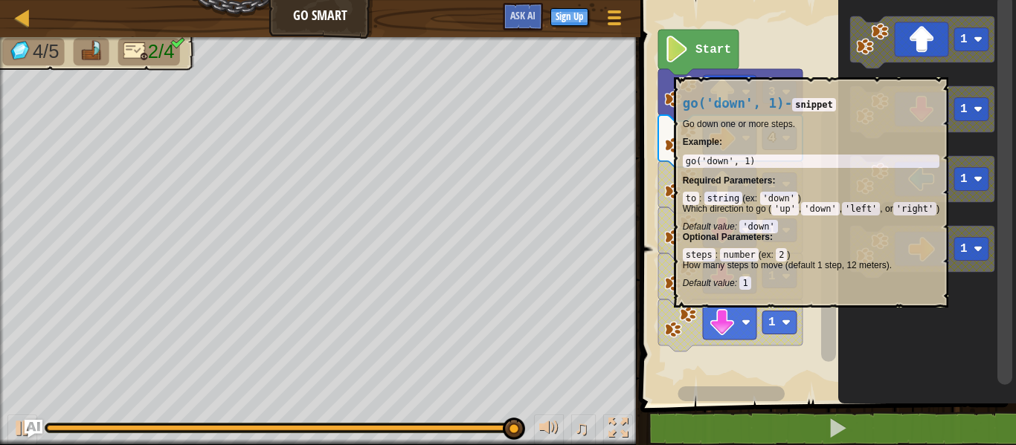
click at [673, 323] on image "Blockly Workspace" at bounding box center [680, 322] width 33 height 33
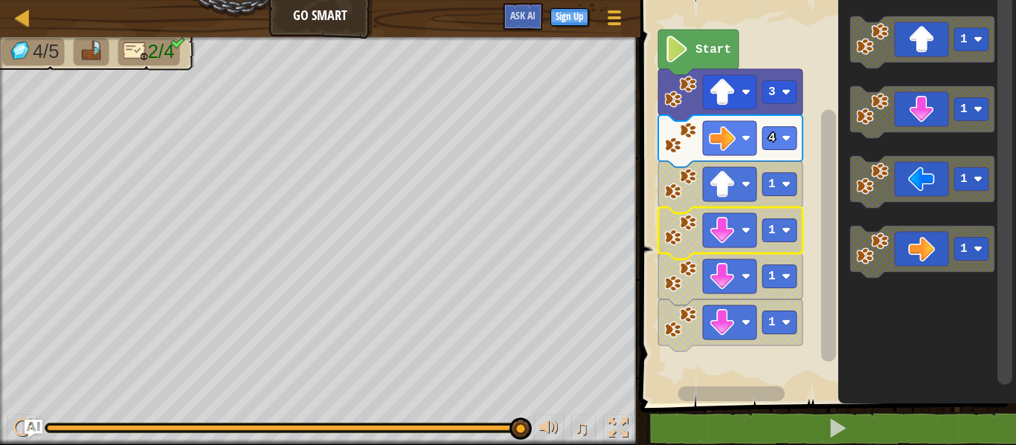
click at [674, 234] on image "Blockly Workspace" at bounding box center [680, 230] width 33 height 33
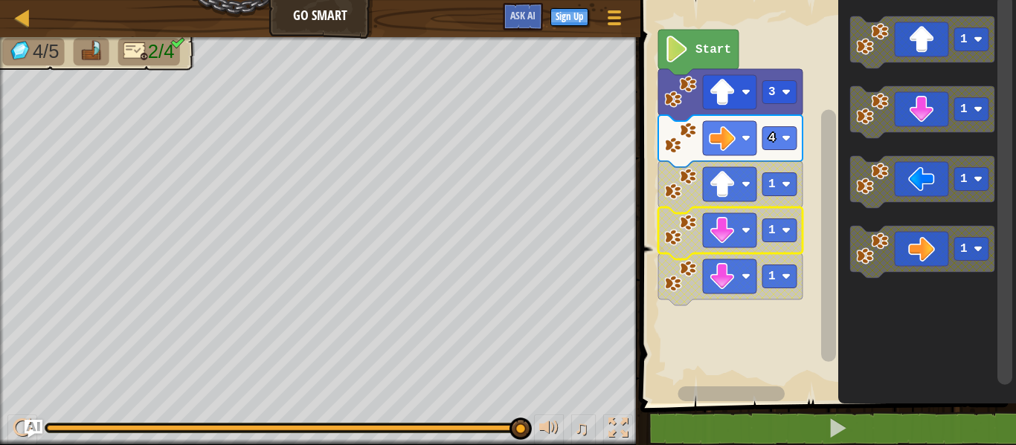
click at [673, 235] on image "Blockly Workspace" at bounding box center [680, 230] width 33 height 33
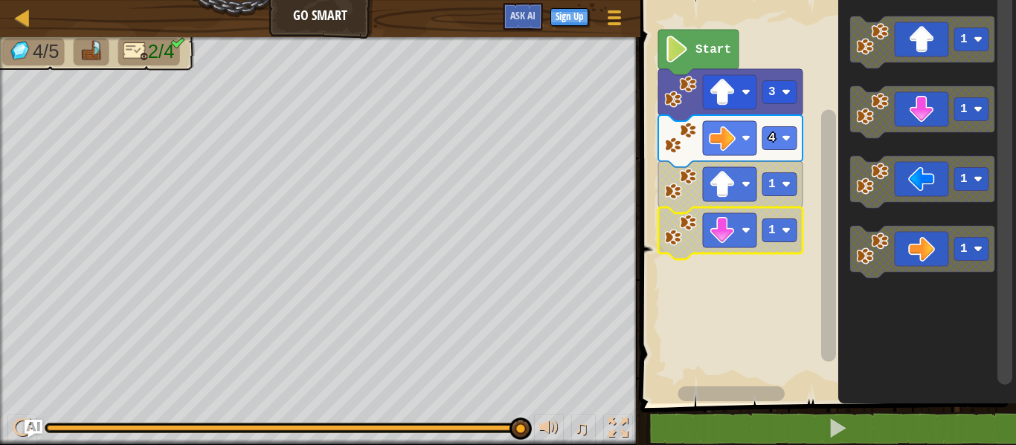
click at [673, 235] on image "Blockly Workspace" at bounding box center [680, 230] width 33 height 33
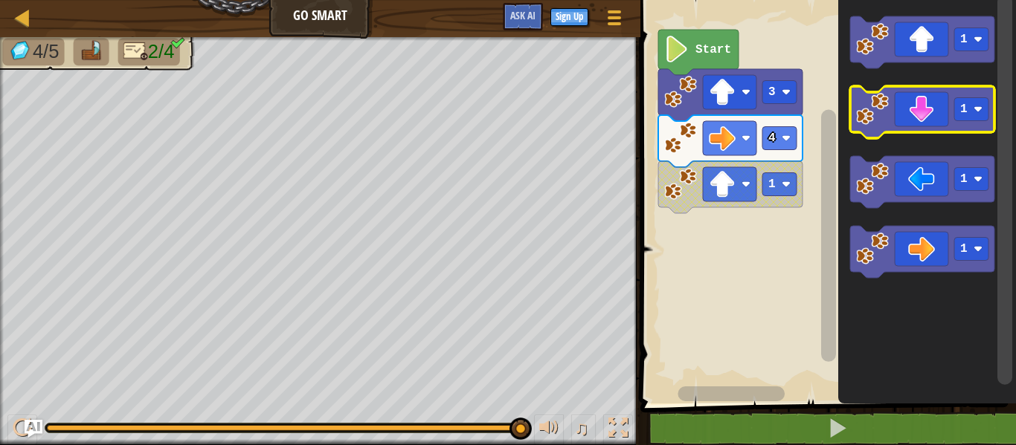
click at [956, 126] on icon "Blockly Workspace" at bounding box center [922, 112] width 144 height 52
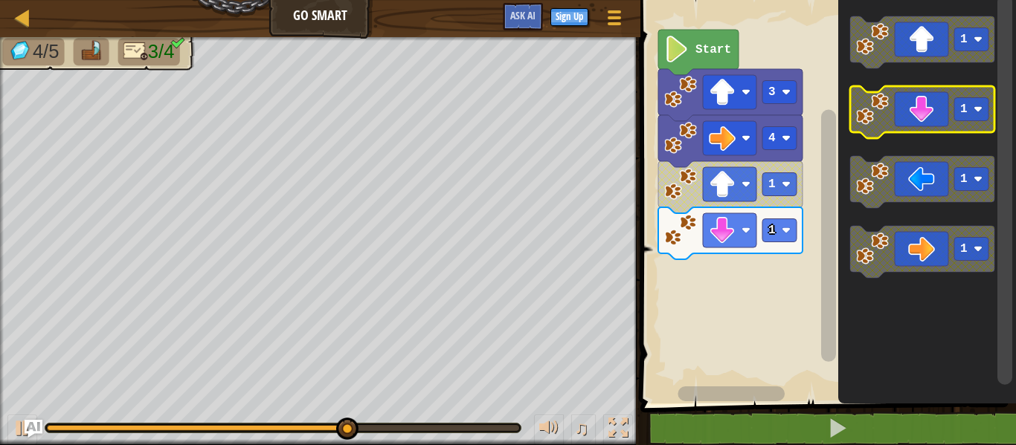
click at [921, 117] on icon "Blockly Workspace" at bounding box center [922, 112] width 144 height 52
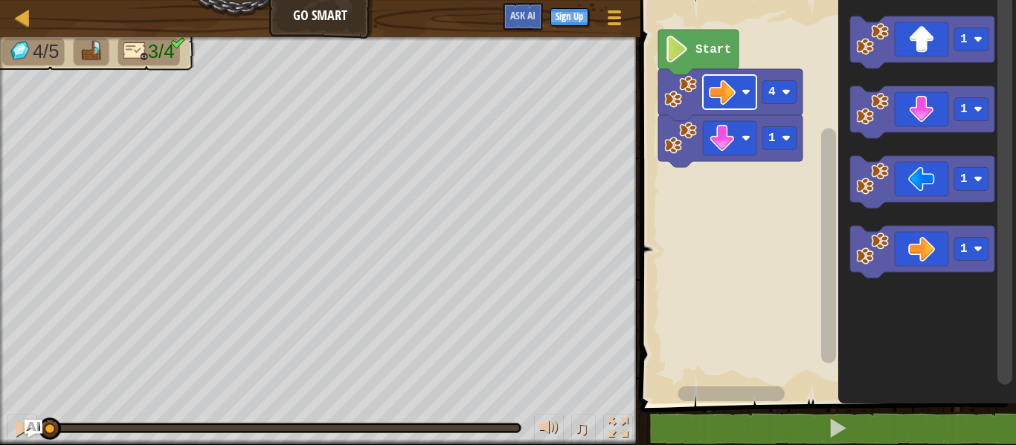
click at [709, 88] on image "Blockly Workspace" at bounding box center [722, 92] width 27 height 27
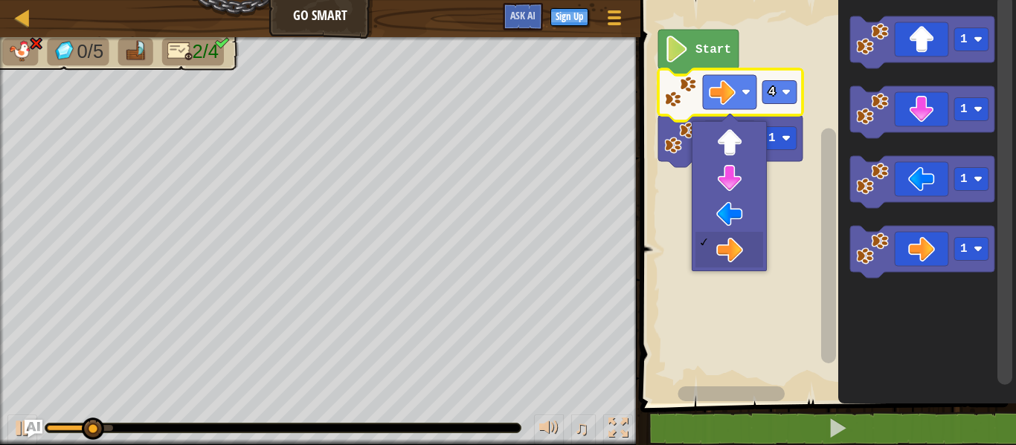
click at [678, 96] on image "Blockly Workspace" at bounding box center [680, 92] width 33 height 33
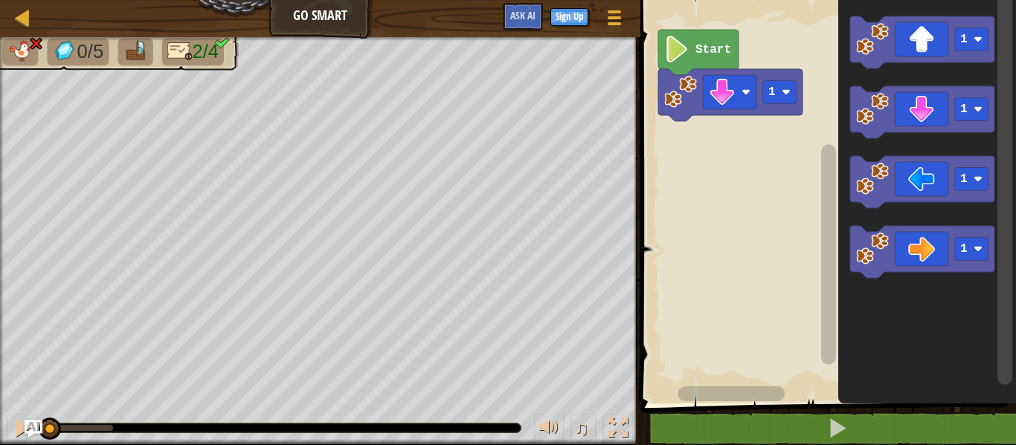
click at [678, 96] on image "Blockly Workspace" at bounding box center [680, 92] width 33 height 33
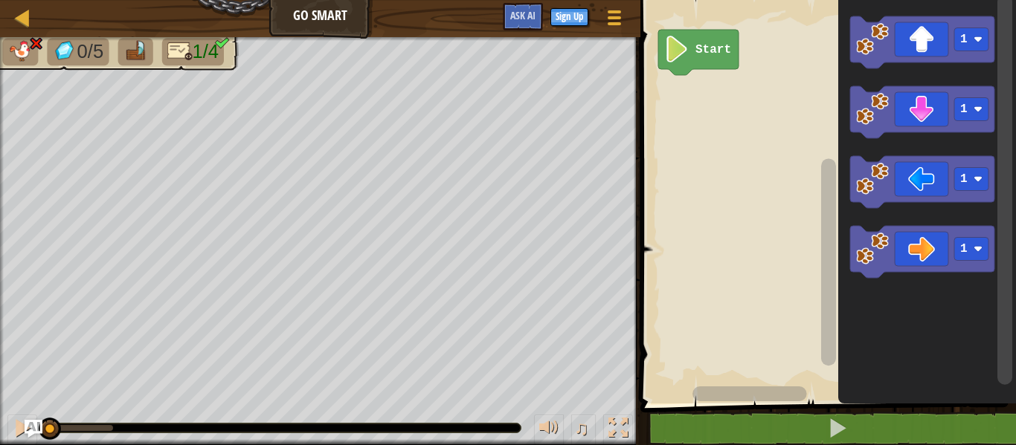
drag, startPoint x: 109, startPoint y: 434, endPoint x: 0, endPoint y: 445, distance: 109.9
click at [0, 445] on div "♫" at bounding box center [320, 424] width 640 height 45
click at [877, 66] on icon "Blockly Workspace" at bounding box center [922, 42] width 144 height 52
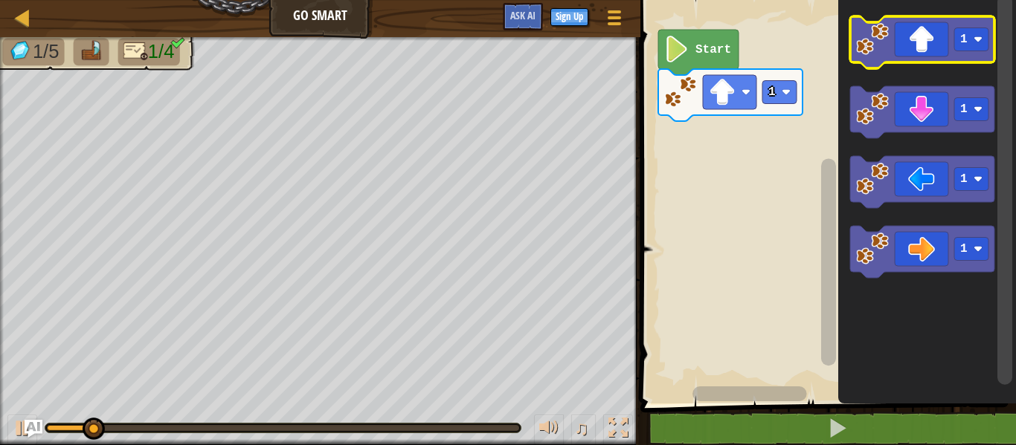
click at [877, 66] on icon "Blockly Workspace" at bounding box center [922, 42] width 144 height 52
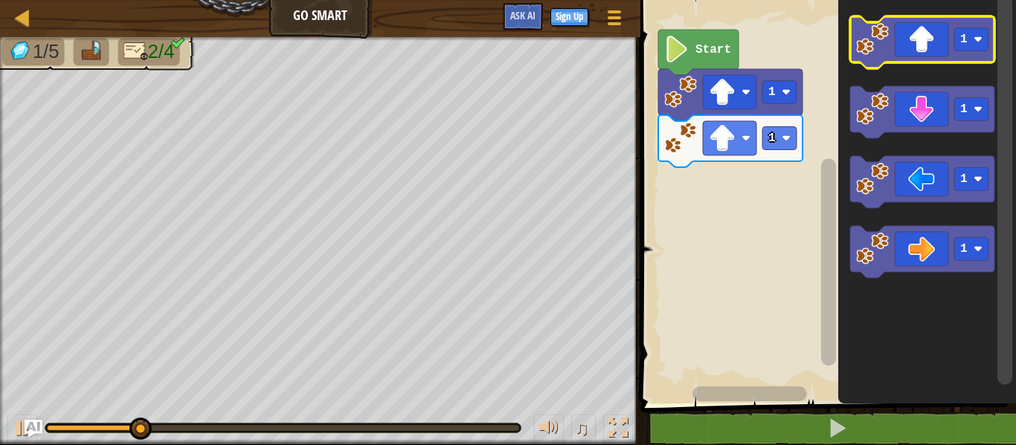
click at [906, 50] on icon "Blockly Workspace" at bounding box center [922, 42] width 144 height 52
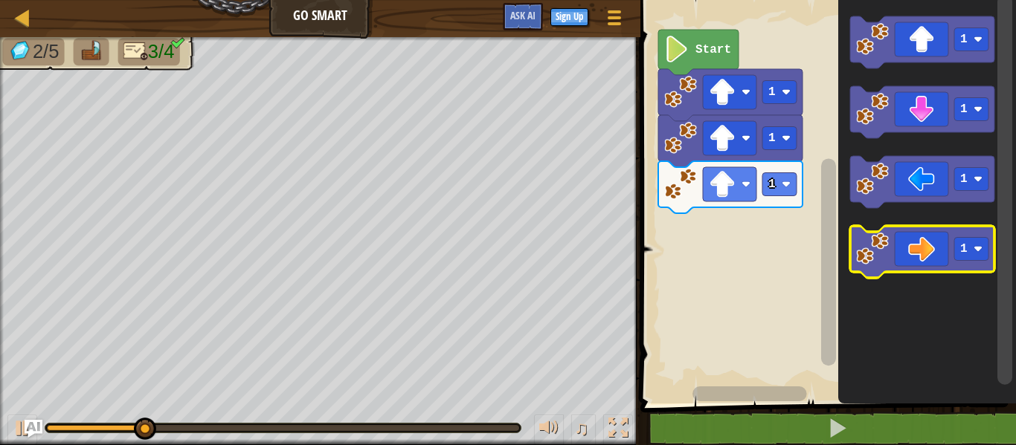
click at [894, 237] on icon "Blockly Workspace" at bounding box center [922, 252] width 144 height 52
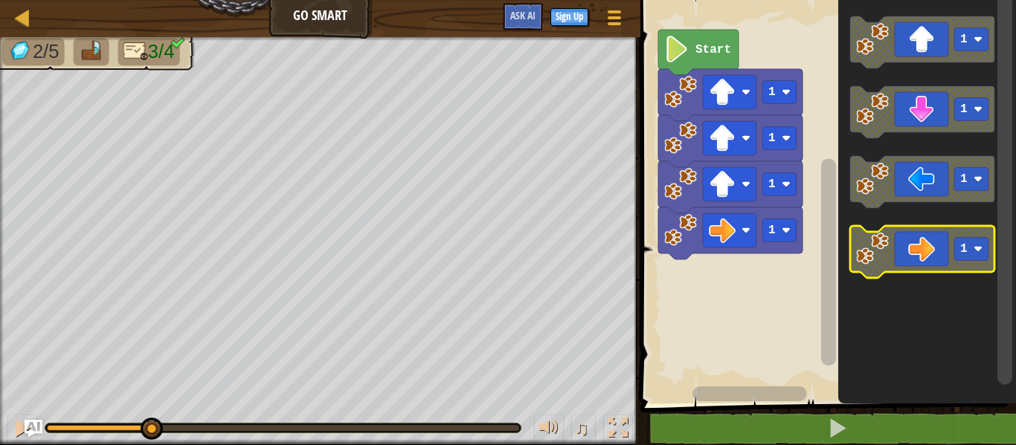
click at [894, 237] on icon "Blockly Workspace" at bounding box center [922, 252] width 144 height 52
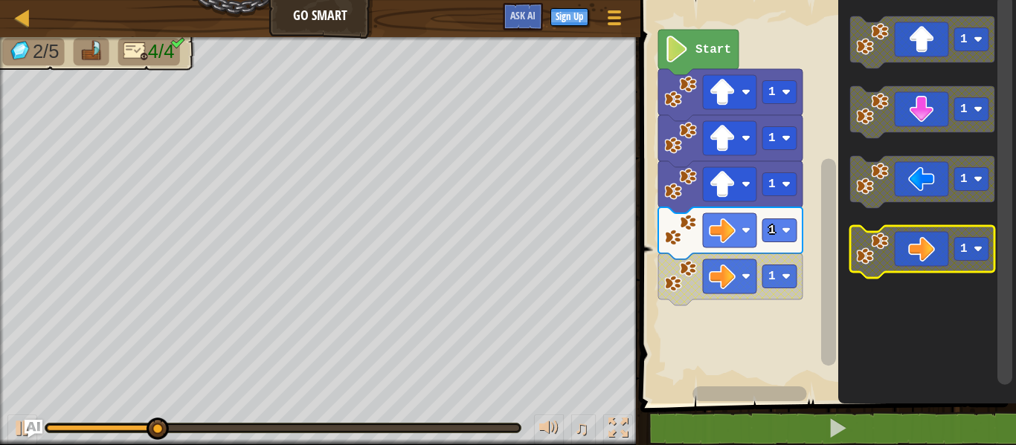
click at [894, 237] on icon "Blockly Workspace" at bounding box center [922, 252] width 144 height 52
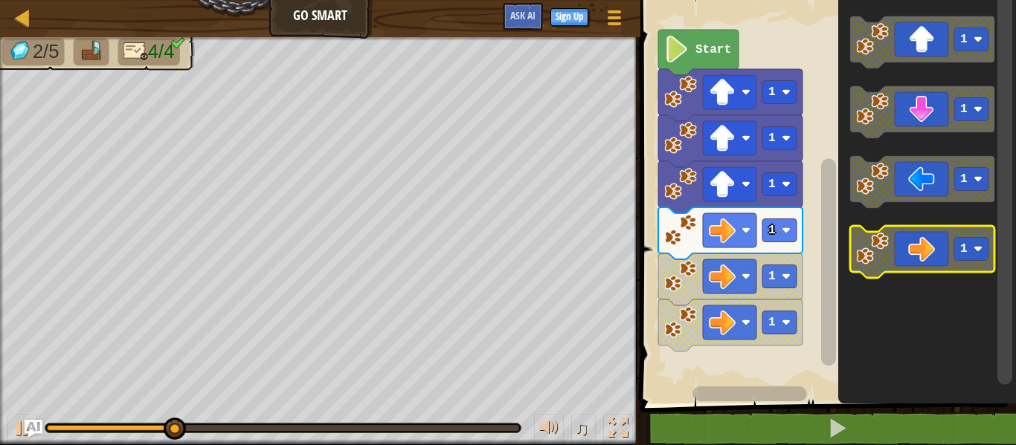
click at [894, 237] on icon "Blockly Workspace" at bounding box center [922, 252] width 144 height 52
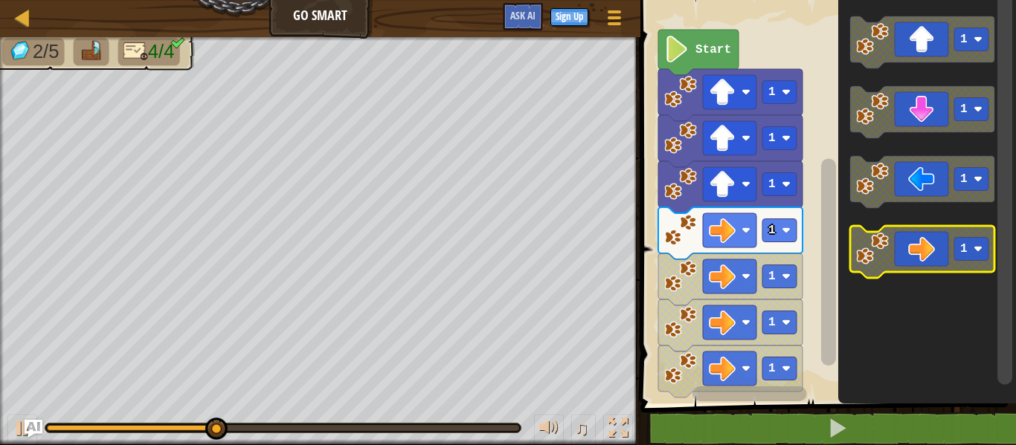
click at [896, 242] on icon "Blockly Workspace" at bounding box center [922, 252] width 144 height 52
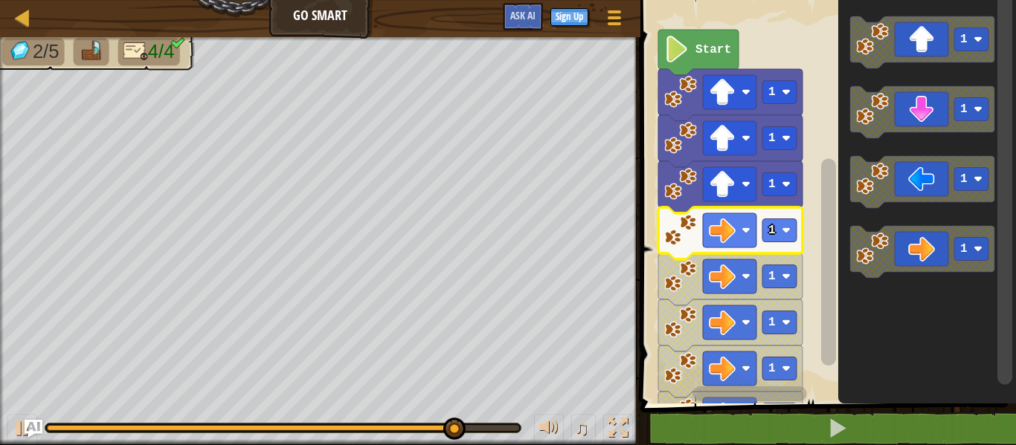
click at [664, 219] on image "Blockly Workspace" at bounding box center [680, 230] width 33 height 33
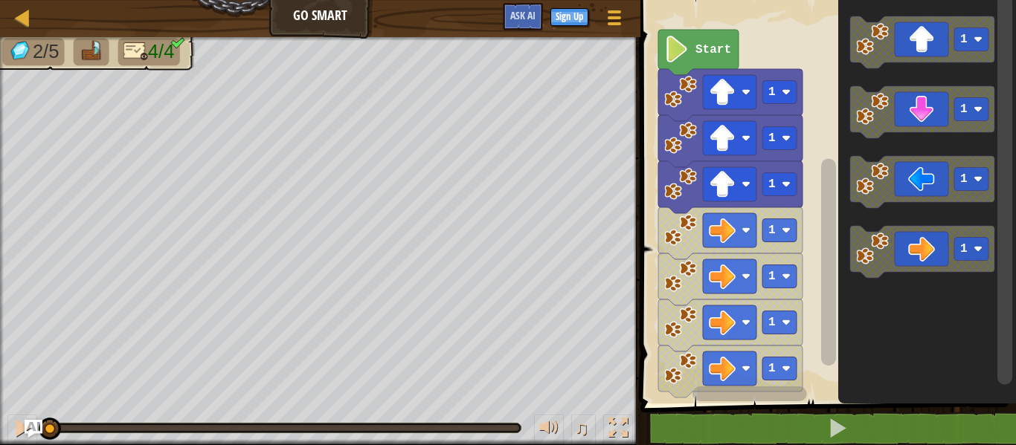
click at [663, 219] on icon "Blockly Workspace" at bounding box center [730, 234] width 144 height 52
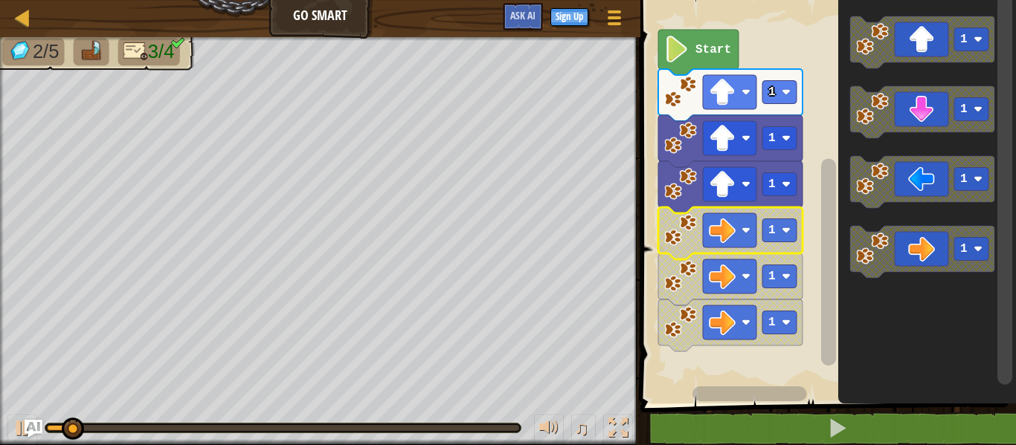
click at [663, 219] on icon "Blockly Workspace" at bounding box center [730, 234] width 144 height 52
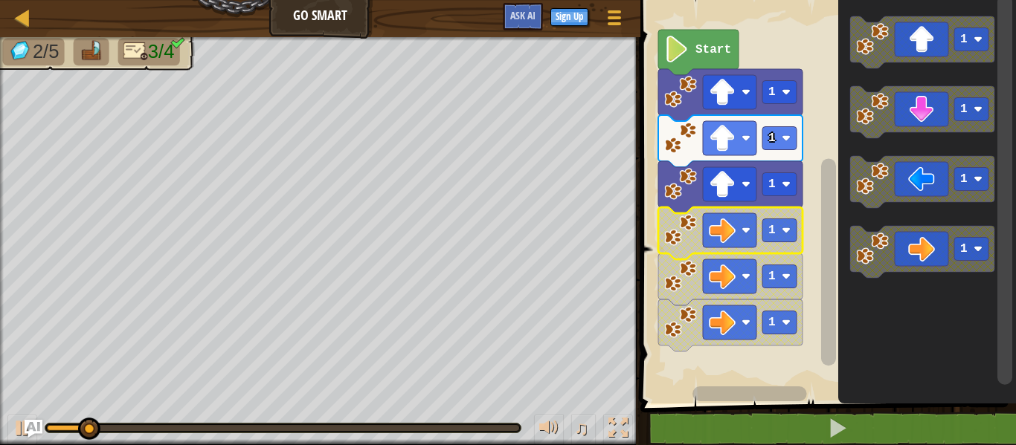
click at [663, 219] on icon "Blockly Workspace" at bounding box center [730, 234] width 144 height 52
click at [664, 219] on g "1 1 1" at bounding box center [730, 280] width 144 height 144
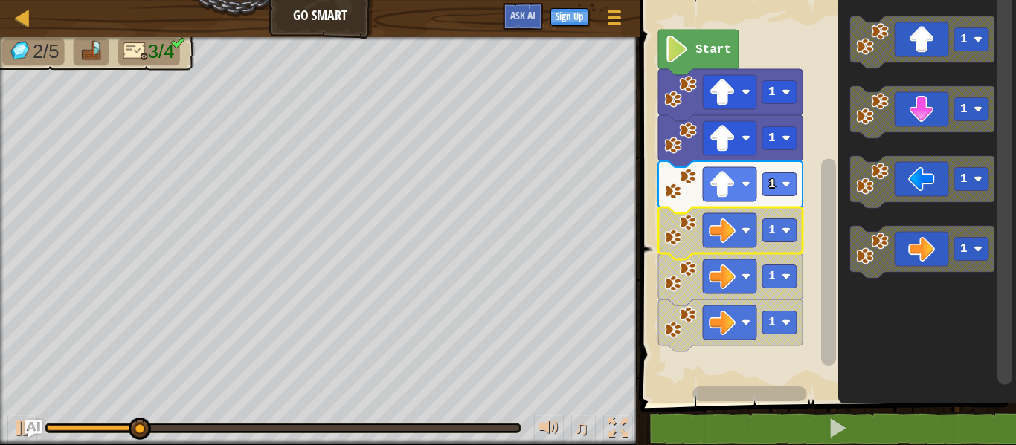
click at [664, 219] on image "Blockly Workspace" at bounding box center [680, 230] width 33 height 33
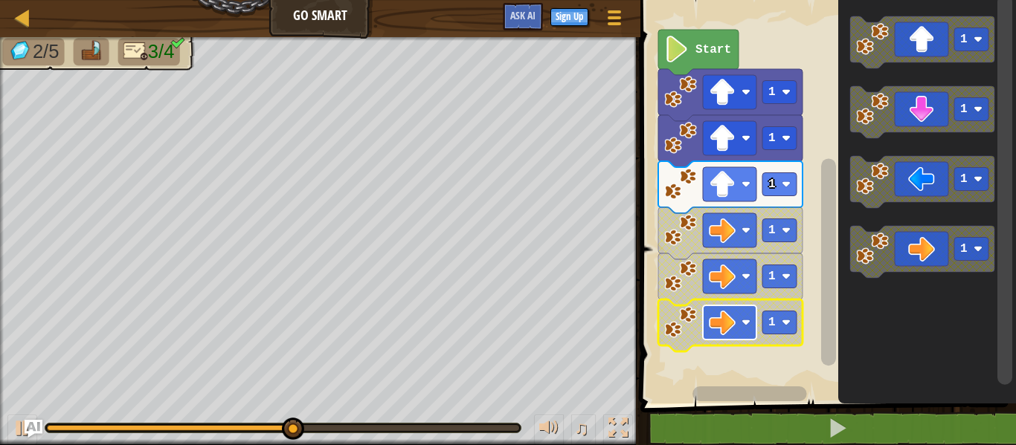
click at [721, 312] on image "Blockly Workspace" at bounding box center [722, 322] width 27 height 27
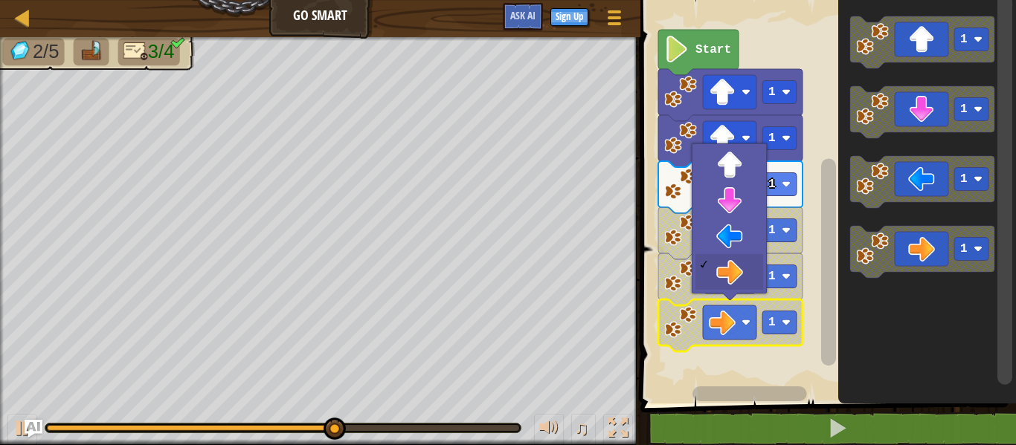
click at [724, 291] on div at bounding box center [729, 293] width 17 height 17
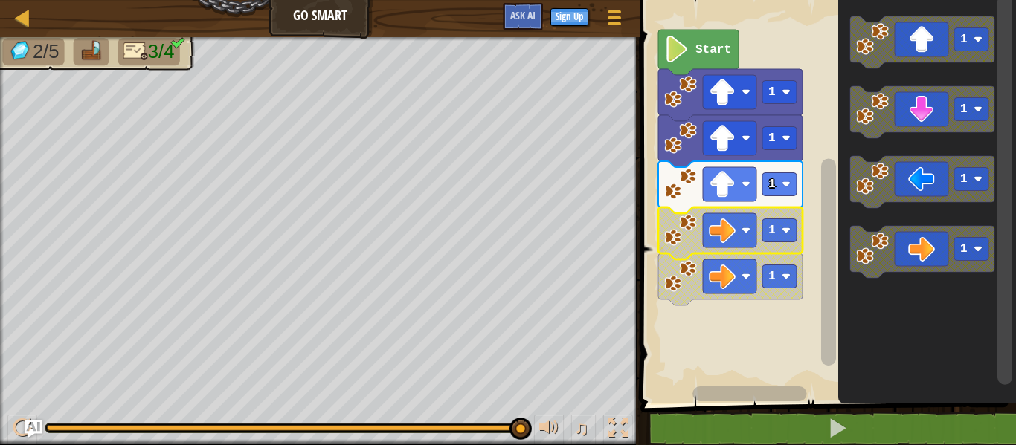
click at [678, 239] on image "Blockly Workspace" at bounding box center [680, 230] width 33 height 33
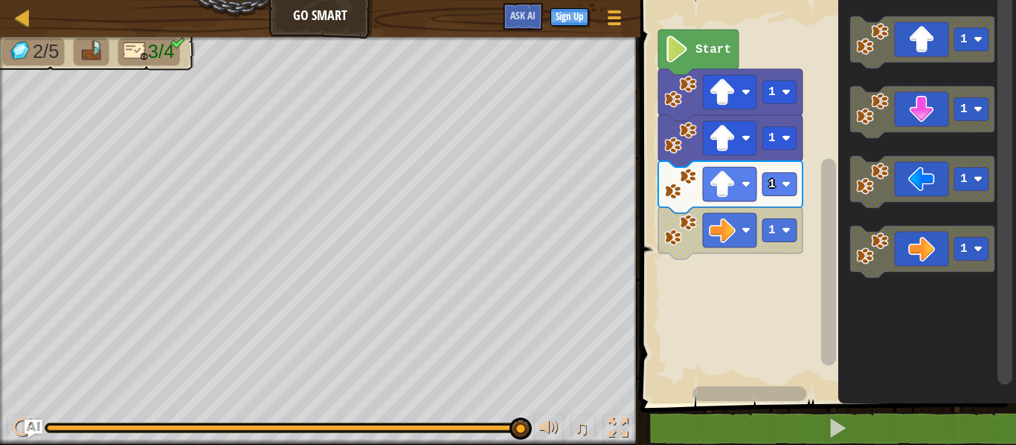
click at [678, 239] on image "Blockly Workspace" at bounding box center [680, 230] width 33 height 33
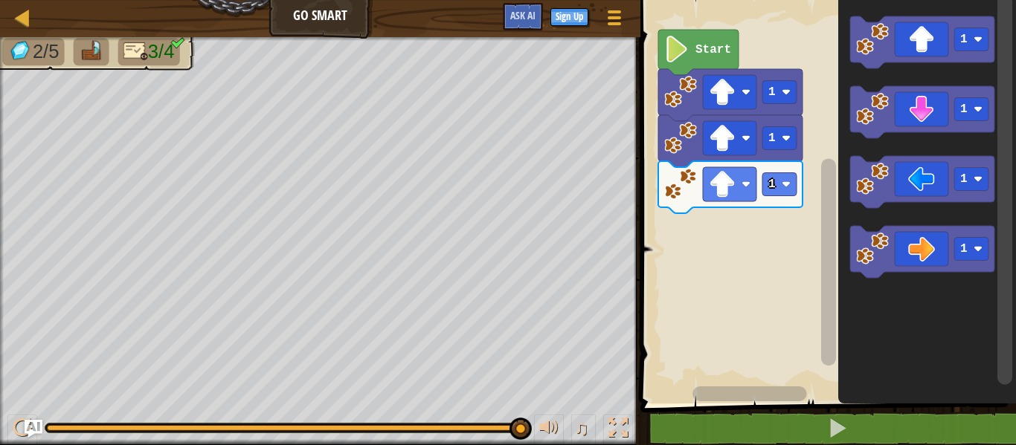
click at [678, 202] on icon "Blockly Workspace" at bounding box center [730, 187] width 144 height 52
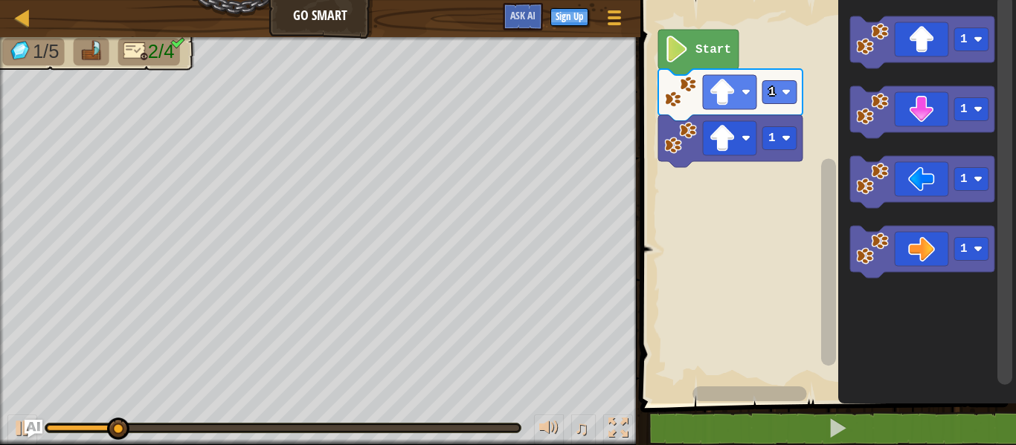
click at [670, 152] on image "Blockly Workspace" at bounding box center [680, 138] width 33 height 33
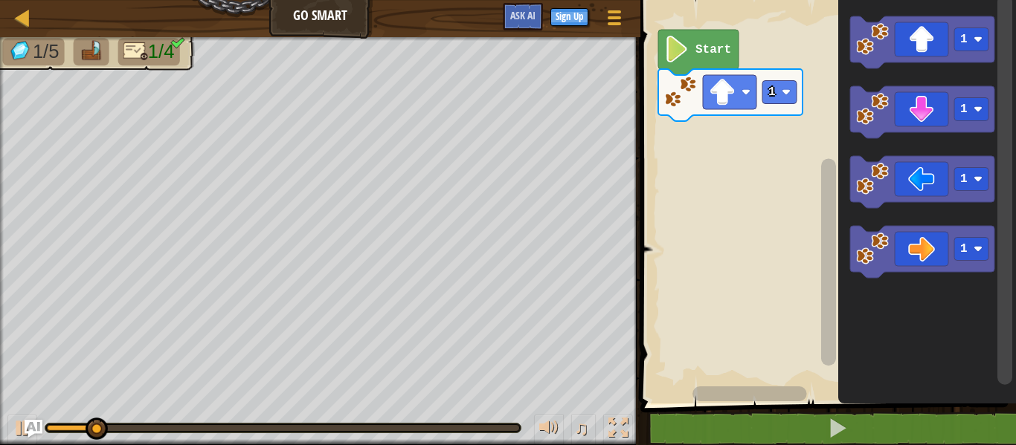
click at [678, 99] on image "Blockly Workspace" at bounding box center [680, 92] width 33 height 33
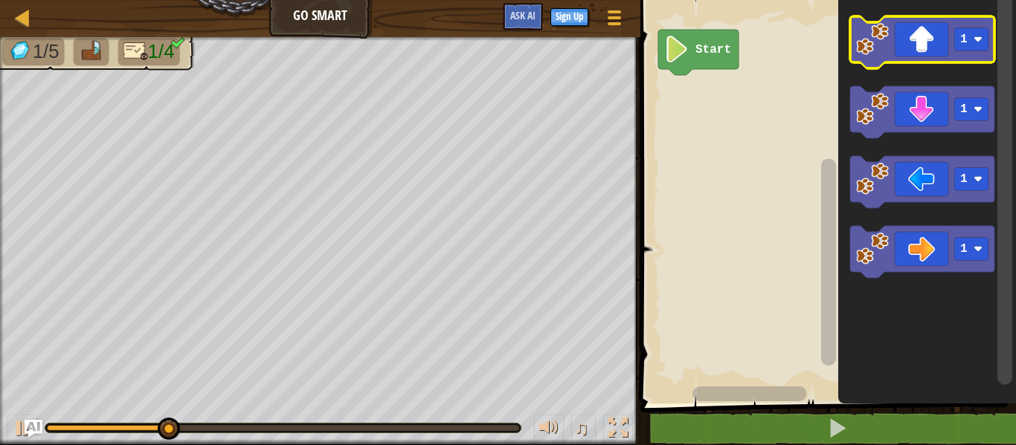
click at [950, 25] on icon "Blockly Workspace" at bounding box center [922, 42] width 144 height 52
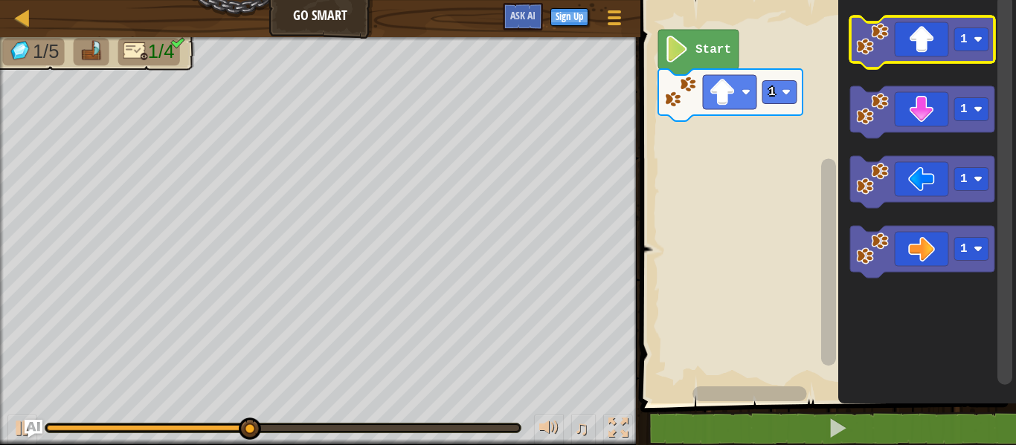
click at [931, 46] on icon "Blockly Workspace" at bounding box center [922, 42] width 144 height 52
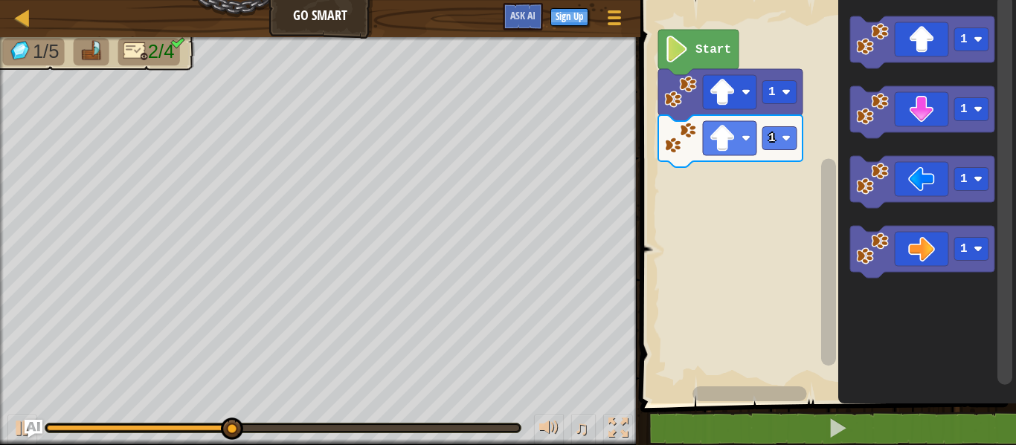
click at [686, 135] on image "Blockly Workspace" at bounding box center [680, 138] width 33 height 33
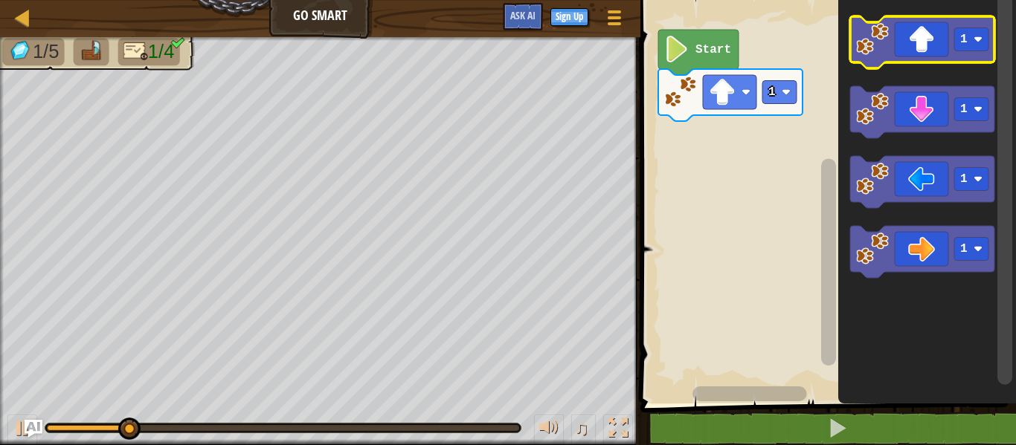
click at [866, 53] on image "Blockly Workspace" at bounding box center [872, 39] width 33 height 33
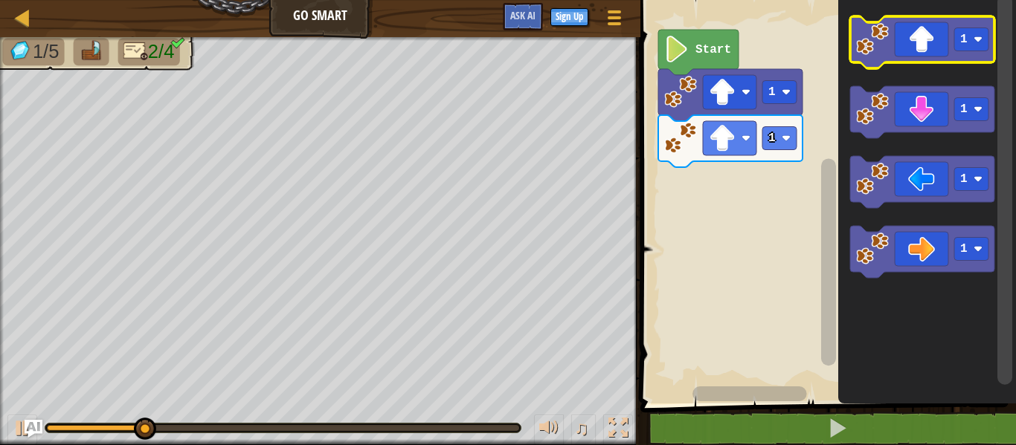
click at [901, 54] on icon "Blockly Workspace" at bounding box center [922, 42] width 144 height 52
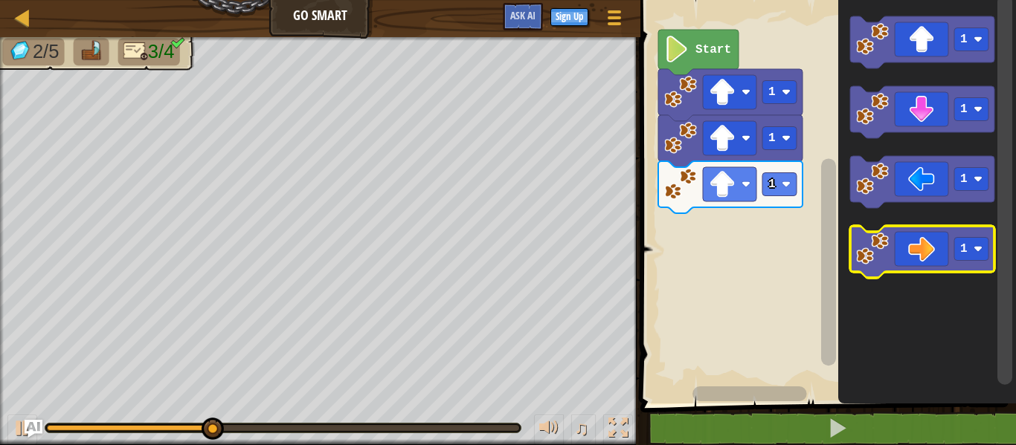
click at [898, 237] on icon "Blockly Workspace" at bounding box center [922, 252] width 144 height 52
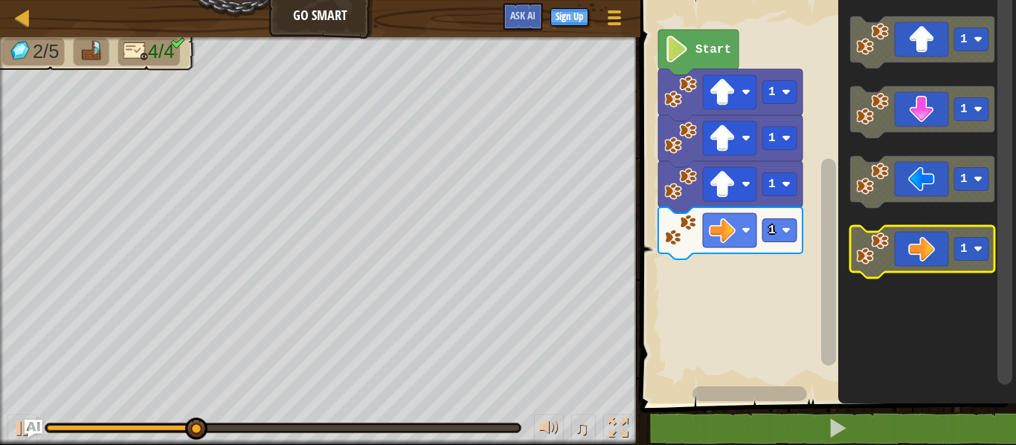
click at [898, 244] on icon "Blockly Workspace" at bounding box center [922, 252] width 144 height 52
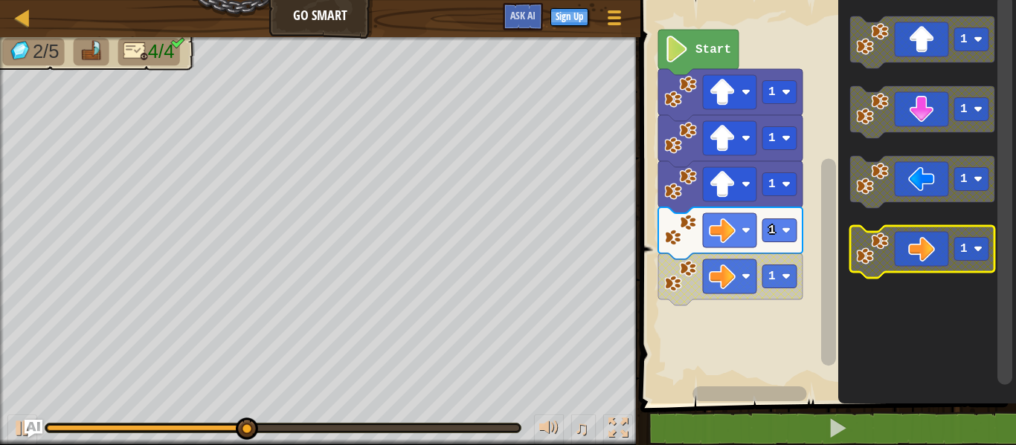
click at [898, 245] on icon "Blockly Workspace" at bounding box center [922, 252] width 144 height 52
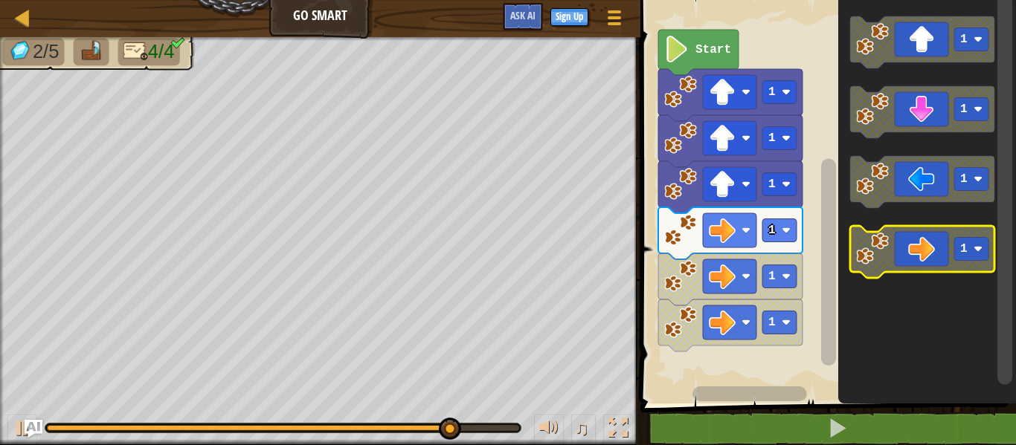
click at [874, 236] on image "Blockly Workspace" at bounding box center [872, 249] width 33 height 33
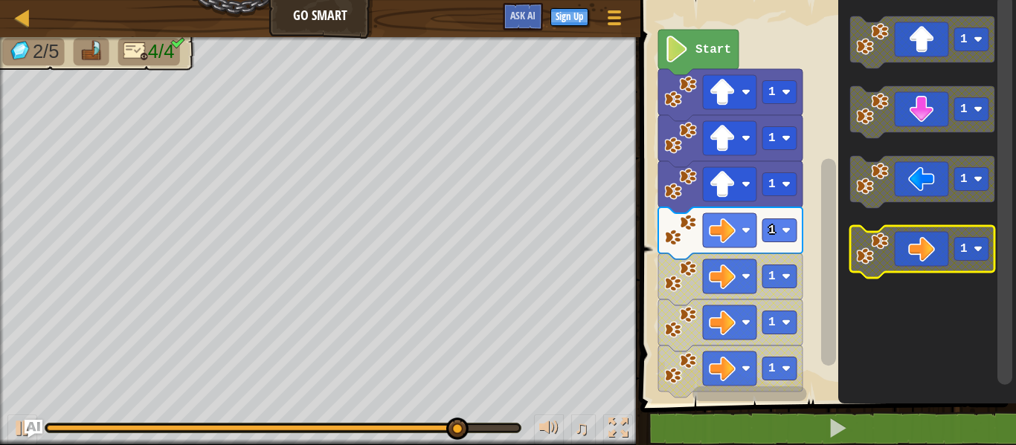
click at [874, 236] on image "Blockly Workspace" at bounding box center [872, 249] width 33 height 33
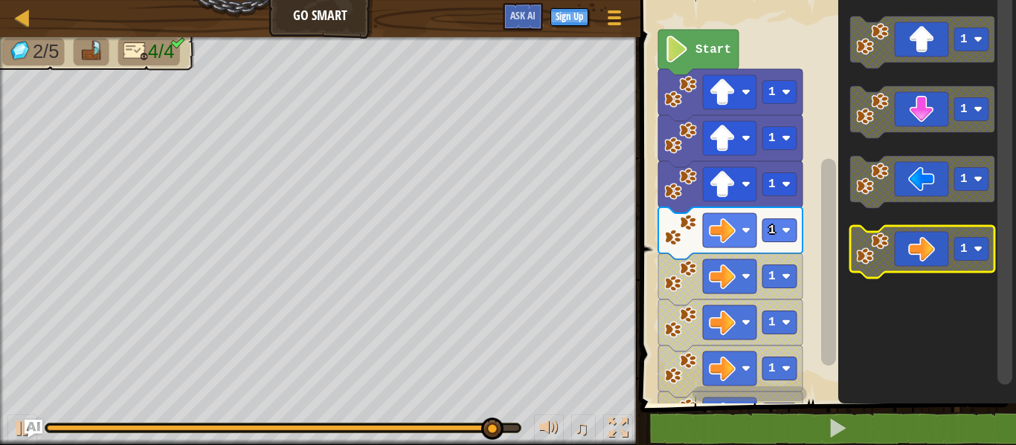
click at [874, 236] on image "Blockly Workspace" at bounding box center [872, 249] width 33 height 33
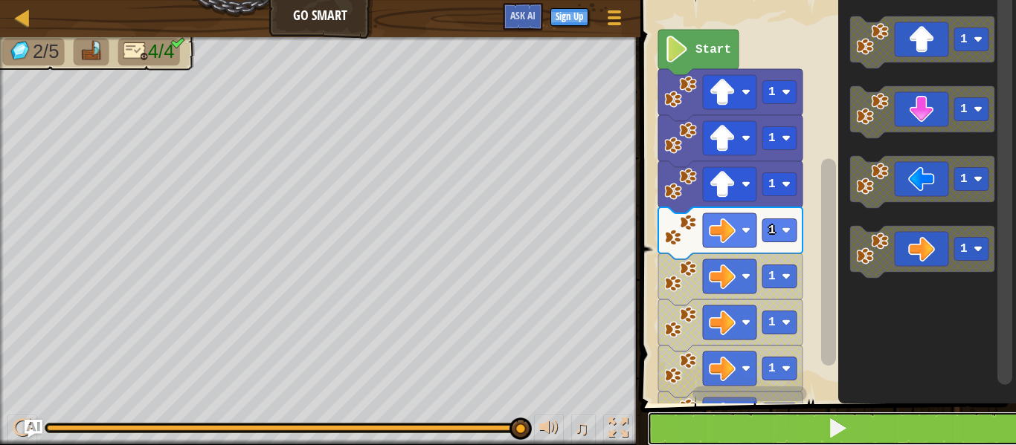
click at [721, 428] on button at bounding box center [837, 429] width 380 height 34
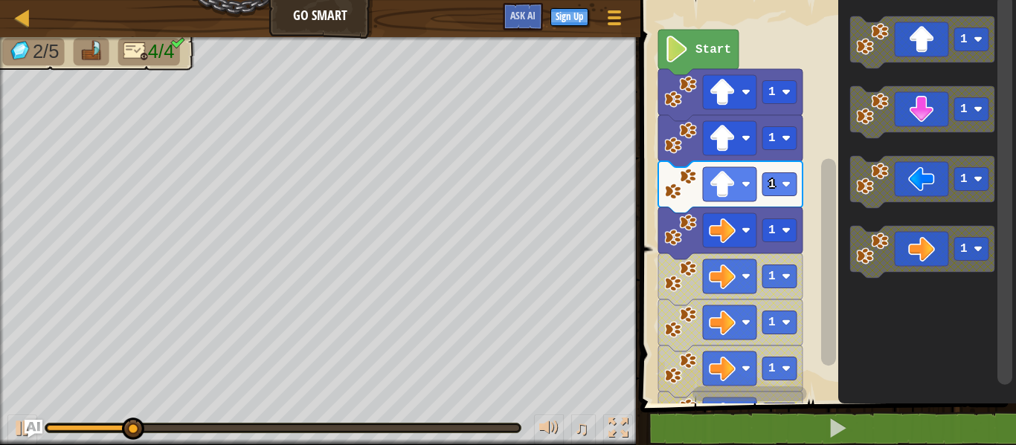
click at [678, 336] on image "Blockly Workspace" at bounding box center [680, 322] width 33 height 33
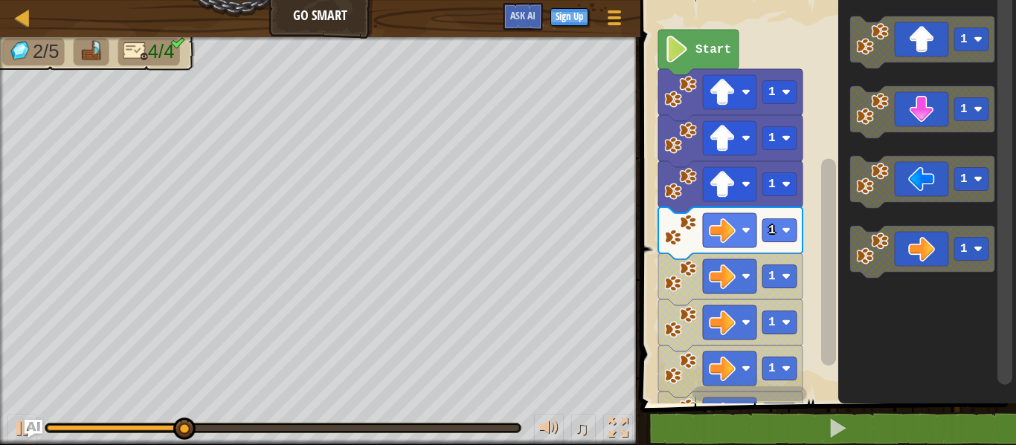
click at [677, 337] on image "Blockly Workspace" at bounding box center [680, 322] width 33 height 33
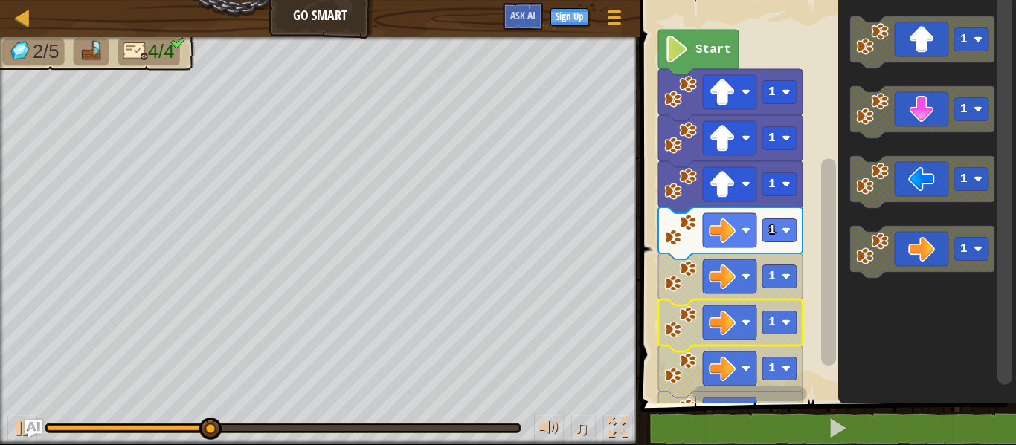
click at [678, 338] on image "Blockly Workspace" at bounding box center [680, 322] width 33 height 33
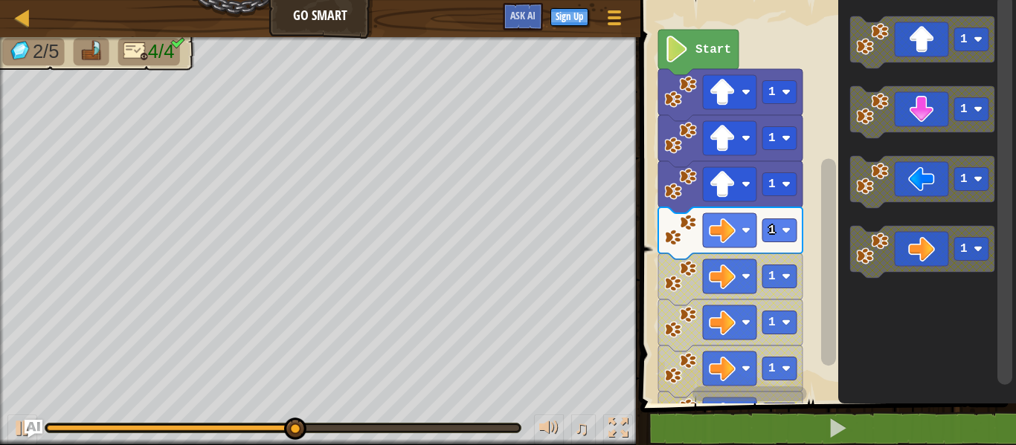
click at [678, 338] on image "Blockly Workspace" at bounding box center [680, 322] width 33 height 33
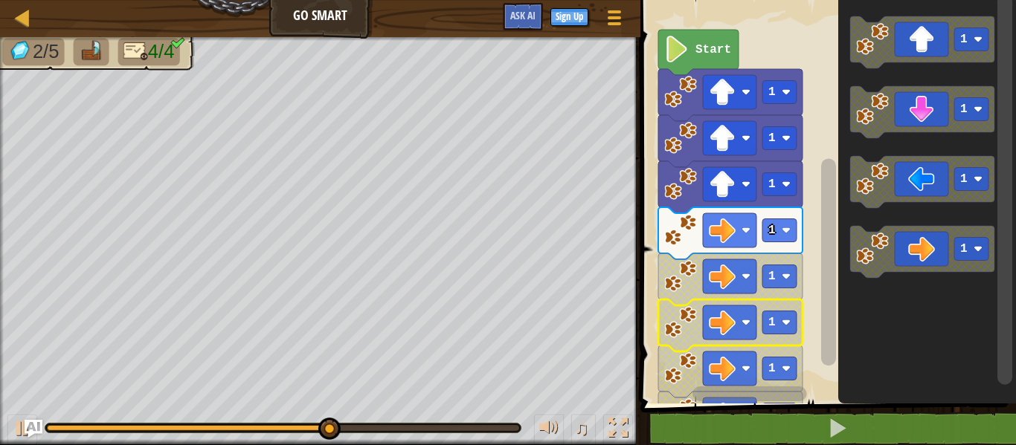
click at [678, 338] on image "Blockly Workspace" at bounding box center [680, 322] width 33 height 33
click at [677, 338] on icon "Blockly Workspace" at bounding box center [730, 326] width 144 height 52
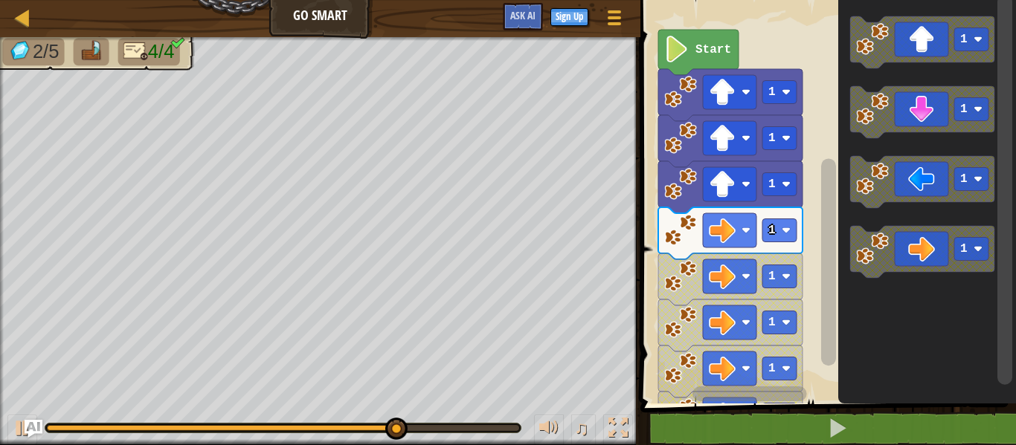
click at [677, 338] on icon "Blockly Workspace" at bounding box center [730, 326] width 144 height 52
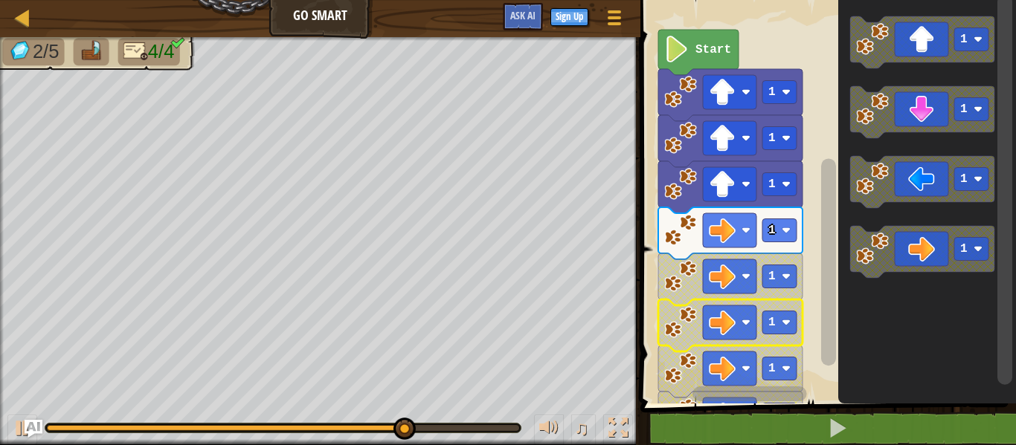
click at [677, 346] on icon "Blockly Workspace" at bounding box center [730, 372] width 144 height 52
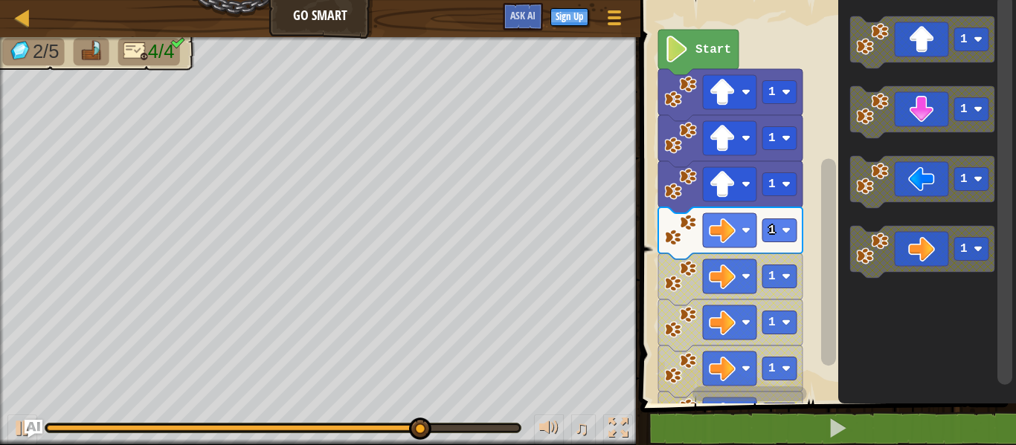
click at [677, 338] on icon "Blockly Workspace" at bounding box center [730, 326] width 144 height 52
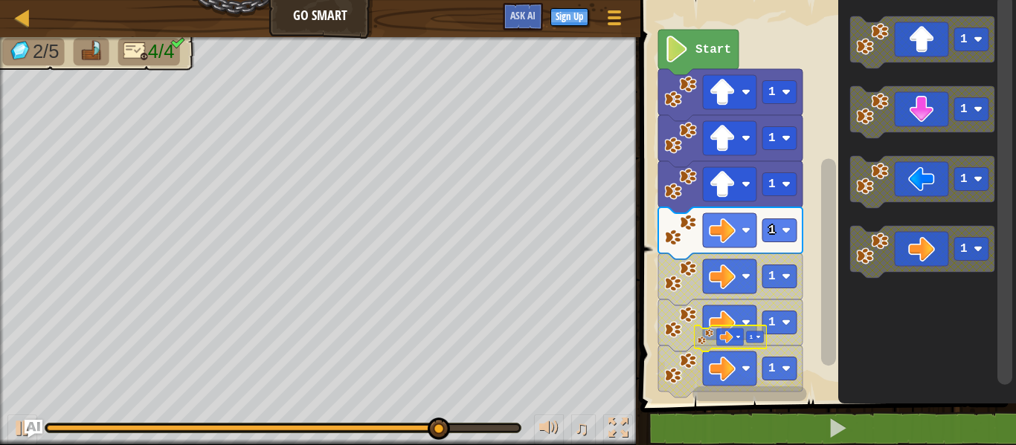
click at [677, 338] on icon "Blockly Workspace" at bounding box center [730, 326] width 144 height 52
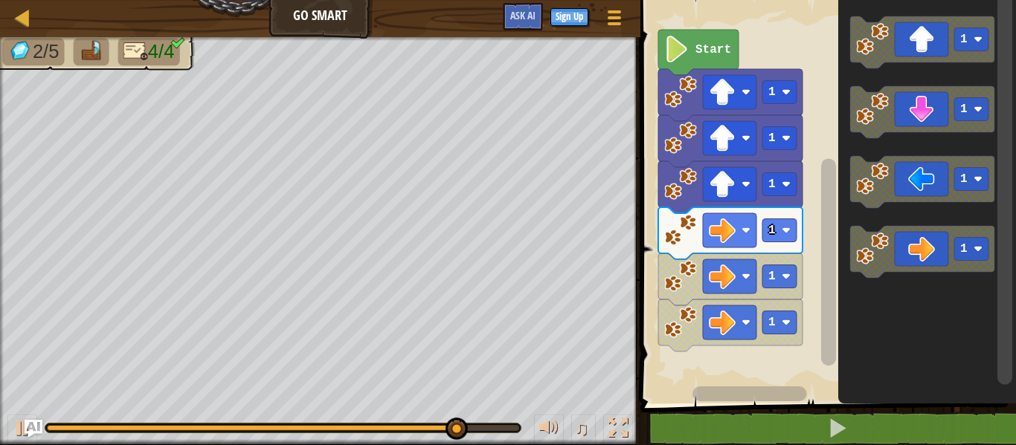
click at [677, 338] on icon "Blockly Workspace" at bounding box center [730, 326] width 144 height 52
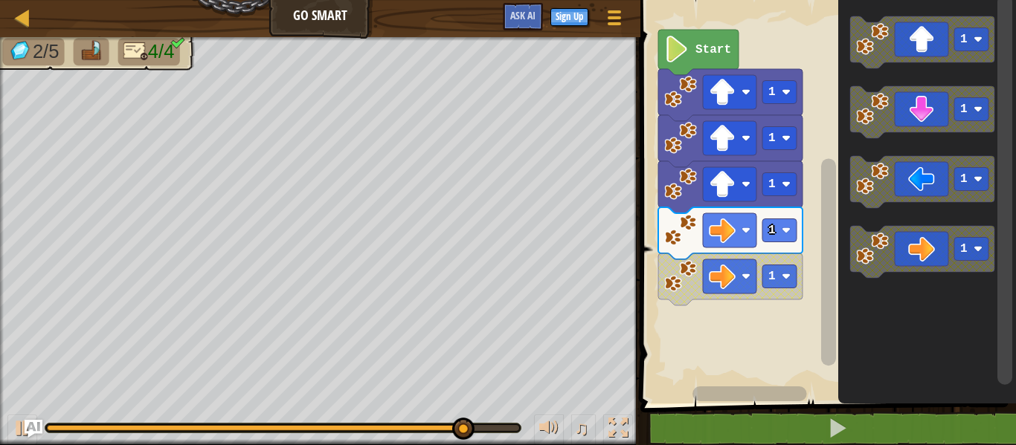
click at [677, 338] on rect "Blockly Workspace" at bounding box center [826, 198] width 380 height 411
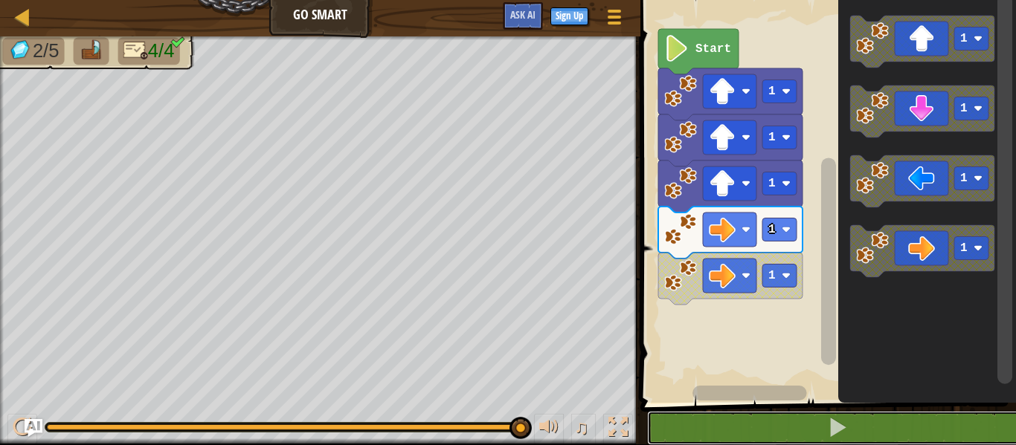
click at [647, 411] on button at bounding box center [837, 428] width 380 height 34
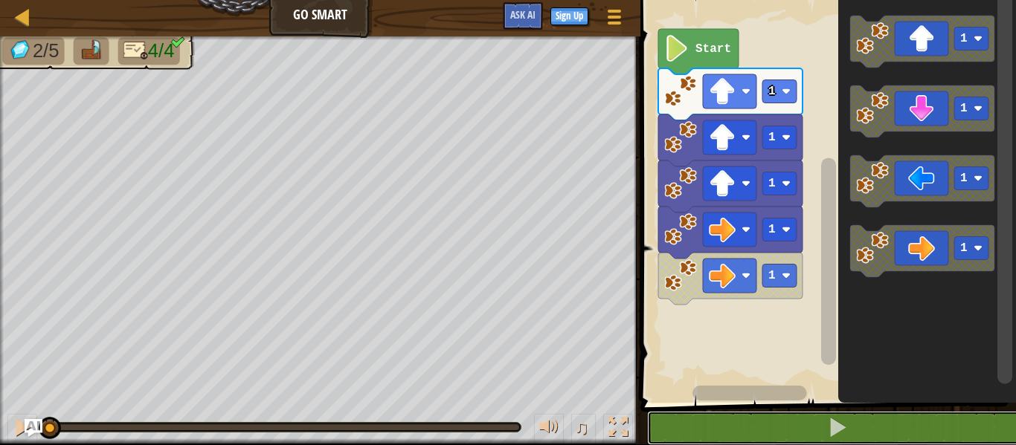
click at [647, 411] on button at bounding box center [837, 428] width 380 height 34
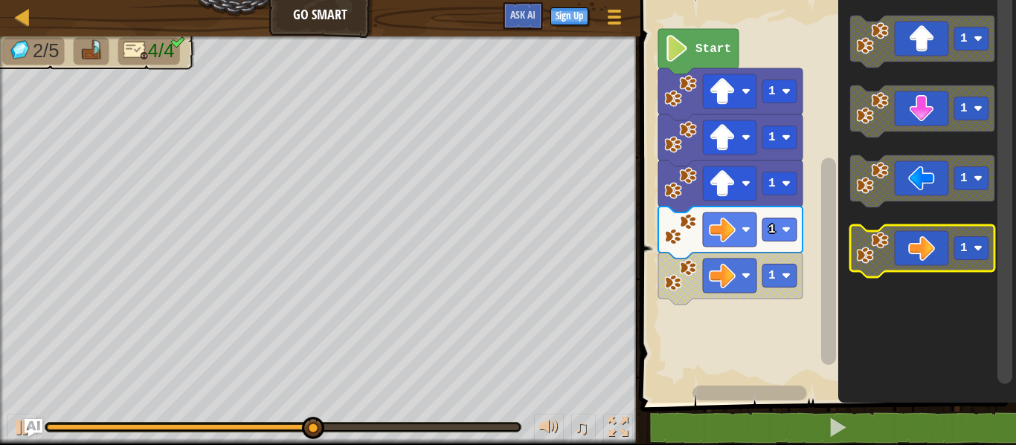
click at [890, 239] on icon "Blockly Workspace" at bounding box center [922, 251] width 144 height 52
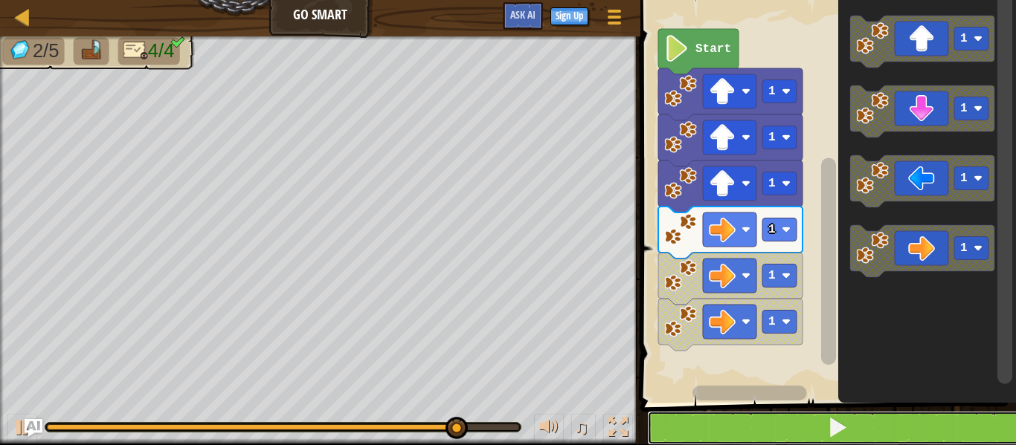
click at [763, 440] on button at bounding box center [837, 428] width 380 height 34
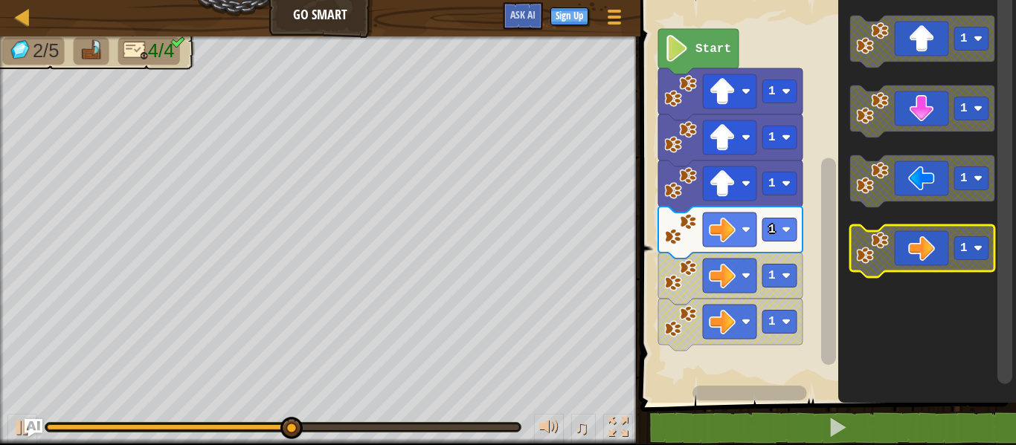
click at [919, 248] on icon "Blockly Workspace" at bounding box center [922, 251] width 144 height 52
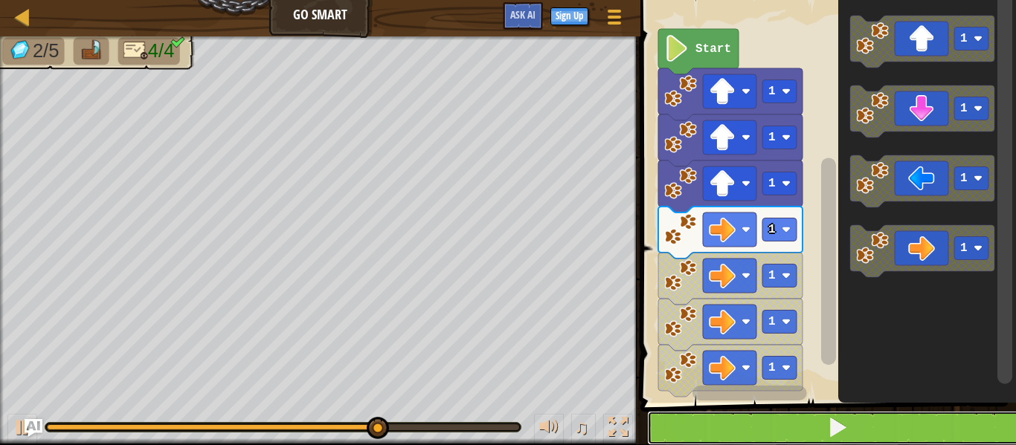
click at [844, 426] on span at bounding box center [837, 427] width 21 height 21
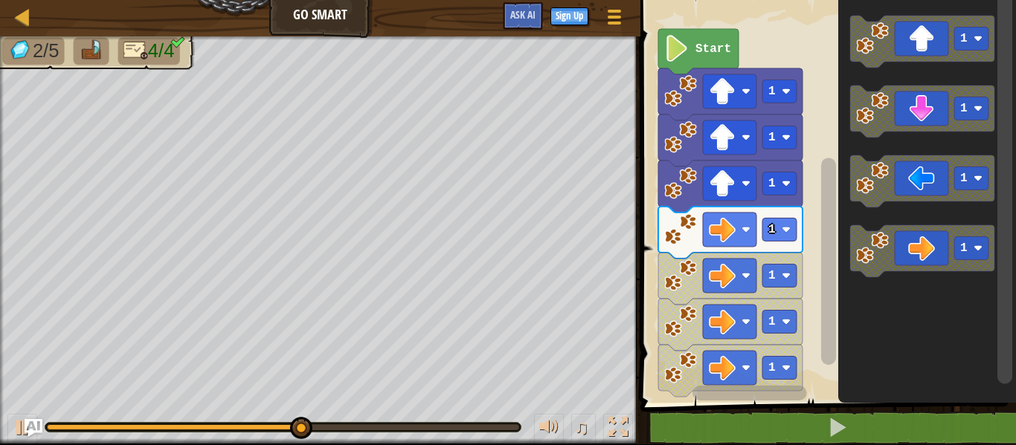
click at [666, 382] on image "Blockly Workspace" at bounding box center [680, 368] width 33 height 33
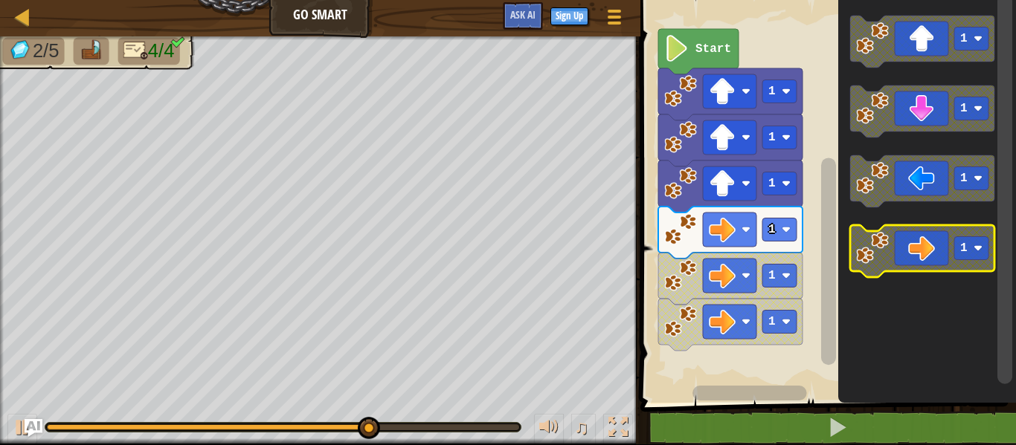
click at [906, 255] on icon "Blockly Workspace" at bounding box center [922, 251] width 144 height 52
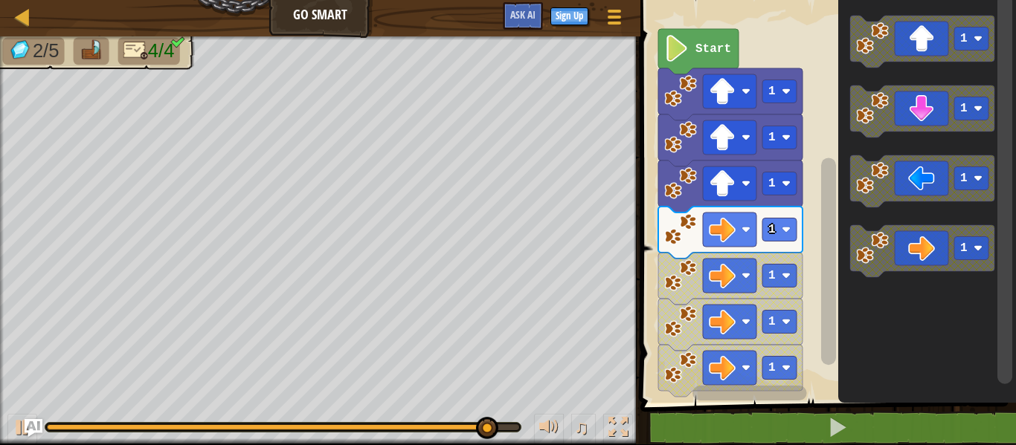
click at [678, 372] on image "Blockly Workspace" at bounding box center [680, 368] width 33 height 33
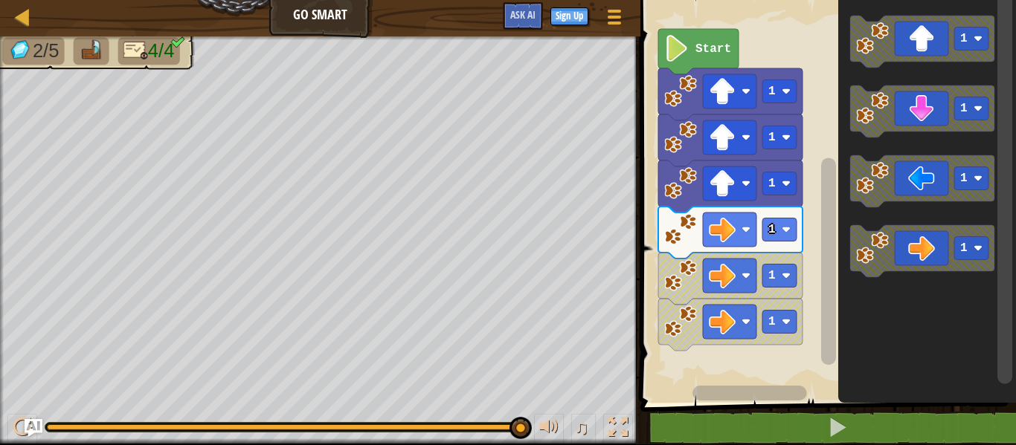
click at [678, 372] on rect "Blockly Workspace" at bounding box center [826, 197] width 380 height 411
click at [683, 318] on image "Blockly Workspace" at bounding box center [680, 322] width 33 height 33
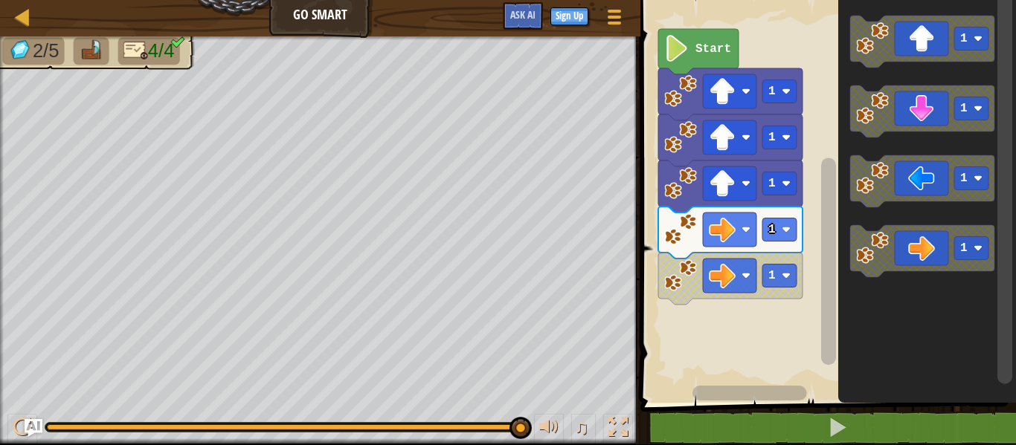
click at [682, 322] on rect "Blockly Workspace" at bounding box center [826, 197] width 380 height 411
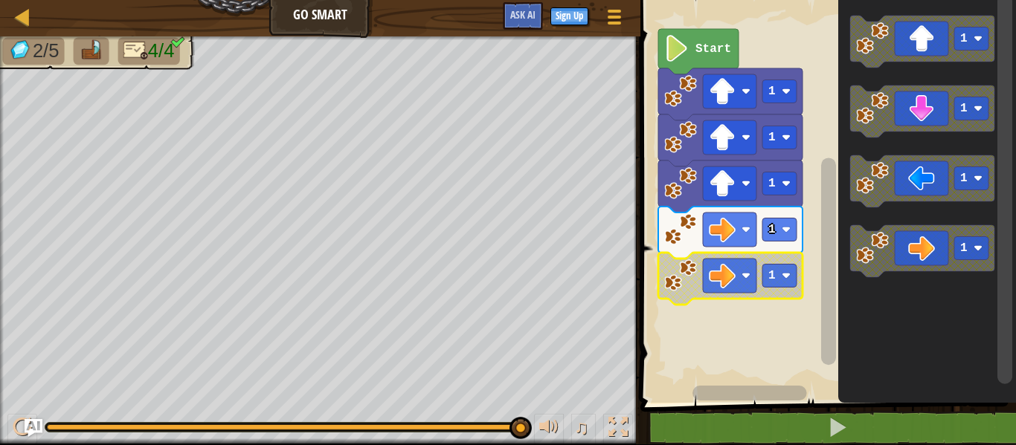
click at [672, 263] on image "Blockly Workspace" at bounding box center [680, 276] width 33 height 33
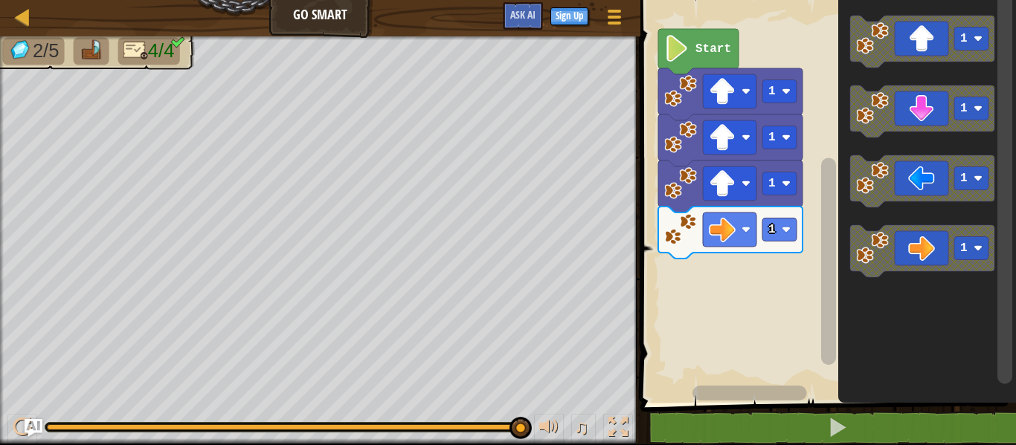
click at [684, 216] on image "Blockly Workspace" at bounding box center [680, 229] width 33 height 33
click at [681, 170] on image "Blockly Workspace" at bounding box center [680, 183] width 33 height 33
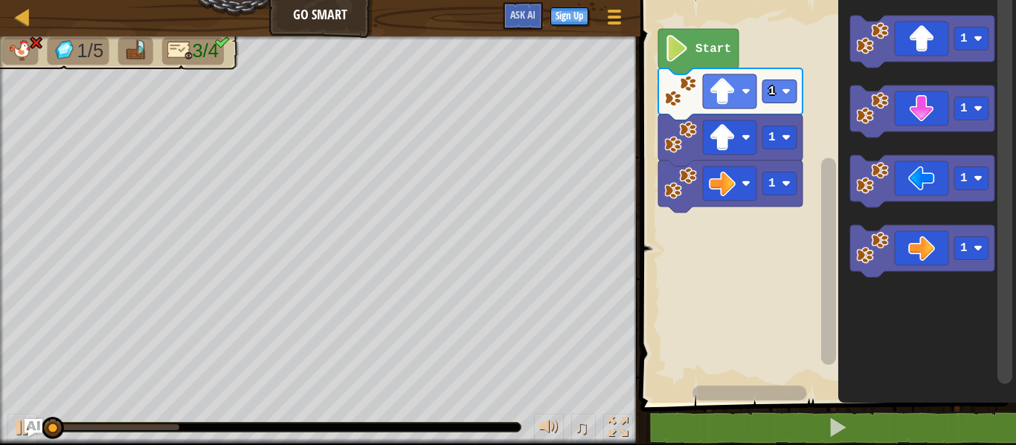
click at [676, 147] on image "Blockly Workspace" at bounding box center [680, 137] width 33 height 33
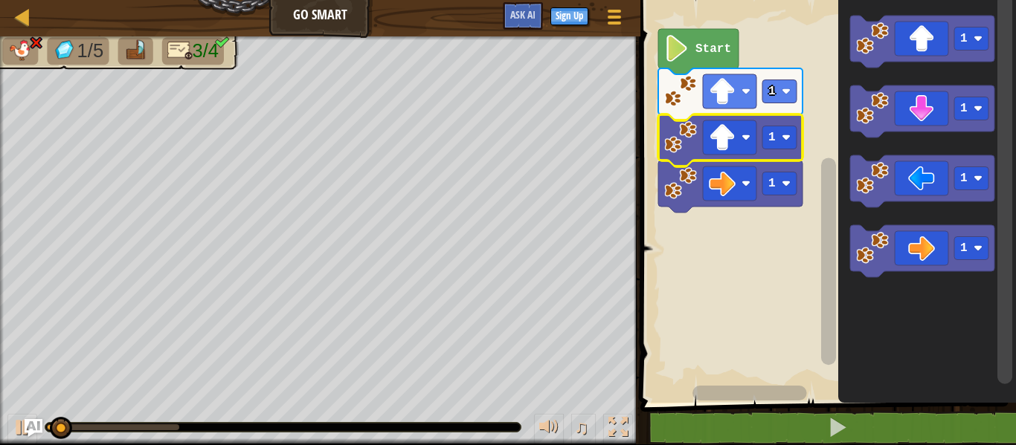
click at [676, 167] on image "Blockly Workspace" at bounding box center [680, 183] width 33 height 33
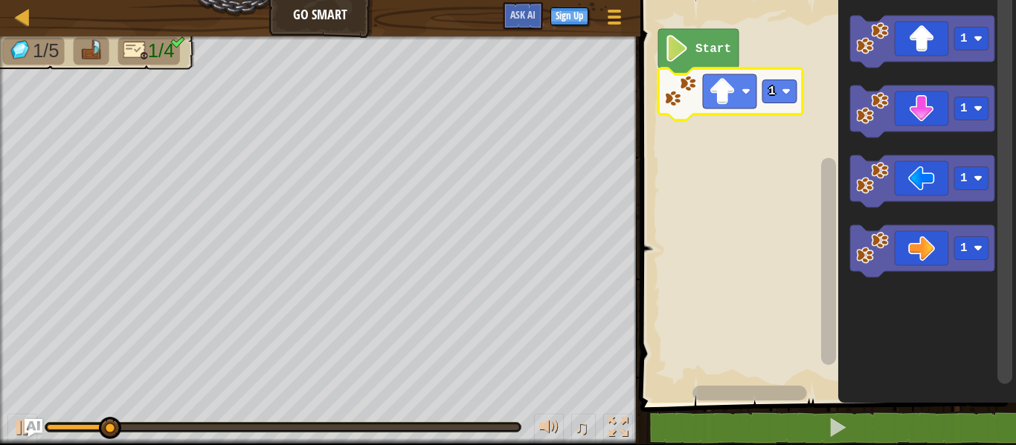
click at [680, 90] on image "Blockly Workspace" at bounding box center [680, 91] width 33 height 33
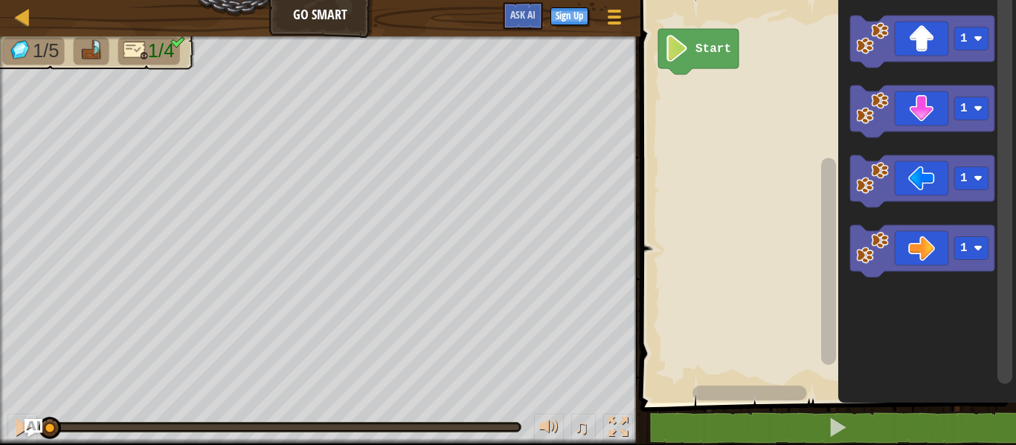
drag, startPoint x: 272, startPoint y: 429, endPoint x: 0, endPoint y: 454, distance: 273.4
click at [0, 0] on html "Map Go Smart Game Menu Sign Up Ask AI 1 ההההההההההההההההההההההההההההההההההההההה…" at bounding box center [508, 0] width 1016 height 0
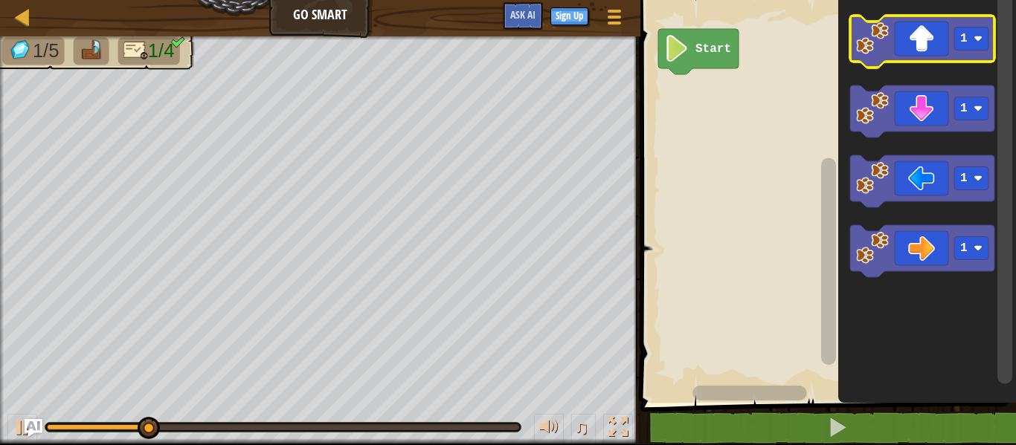
click at [922, 51] on icon "Blockly Workspace" at bounding box center [922, 42] width 144 height 52
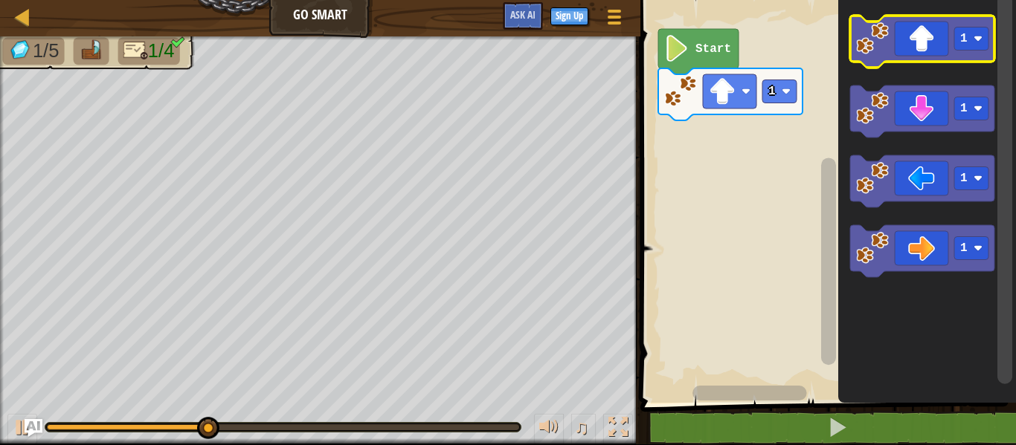
click at [922, 51] on icon "Blockly Workspace" at bounding box center [922, 42] width 144 height 52
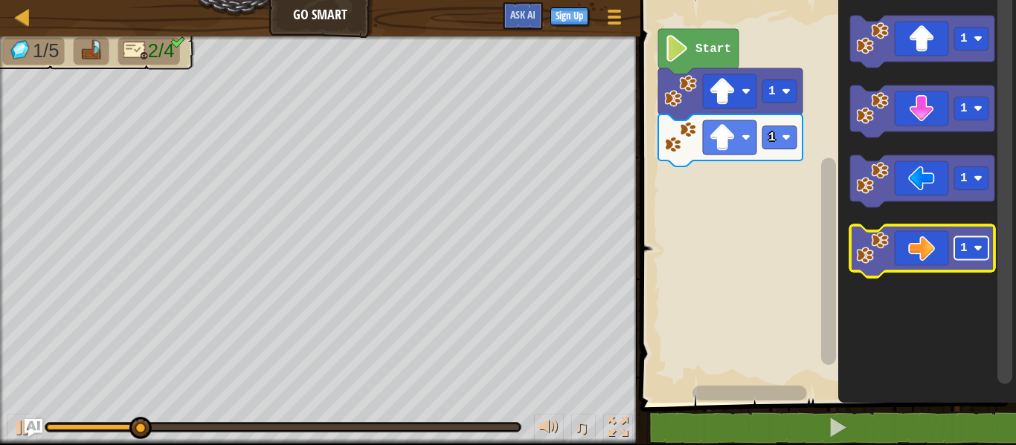
click at [954, 248] on rect "Blockly Workspace" at bounding box center [971, 248] width 34 height 23
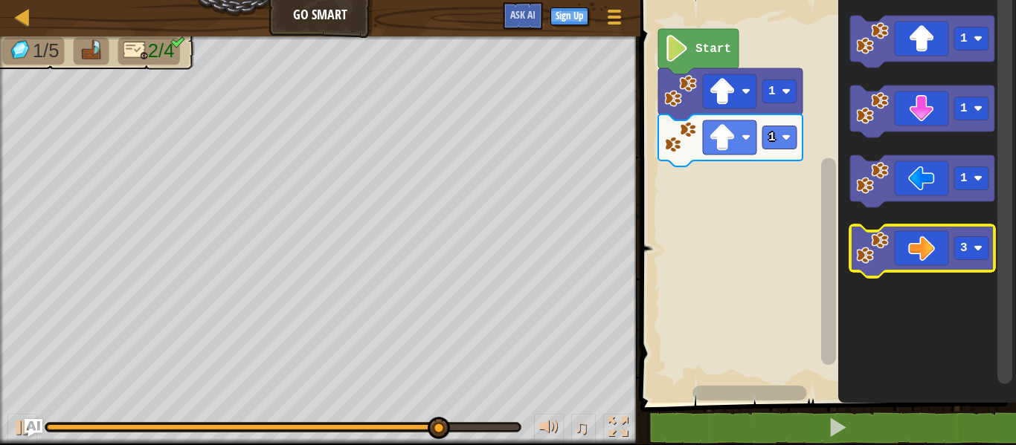
click at [907, 249] on icon "Blockly Workspace" at bounding box center [922, 251] width 144 height 52
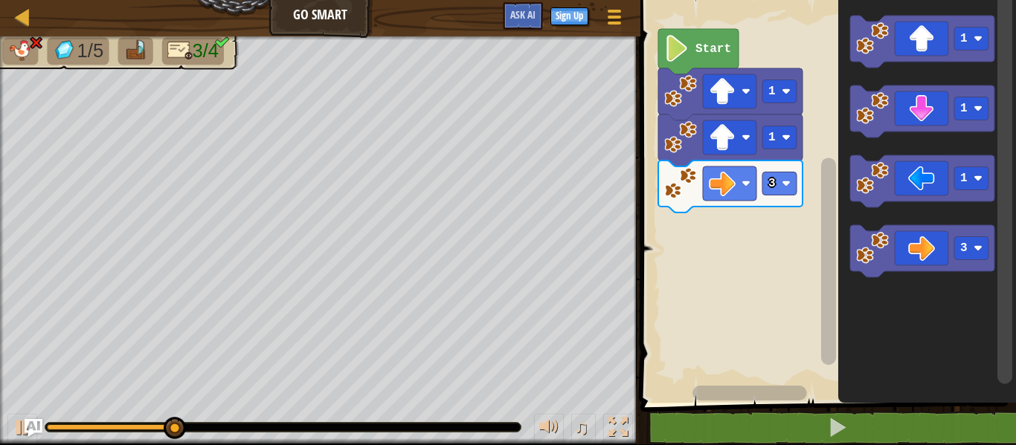
click at [842, 241] on icon "Blockly Workspace" at bounding box center [927, 197] width 178 height 411
